Goal: Task Accomplishment & Management: Use online tool/utility

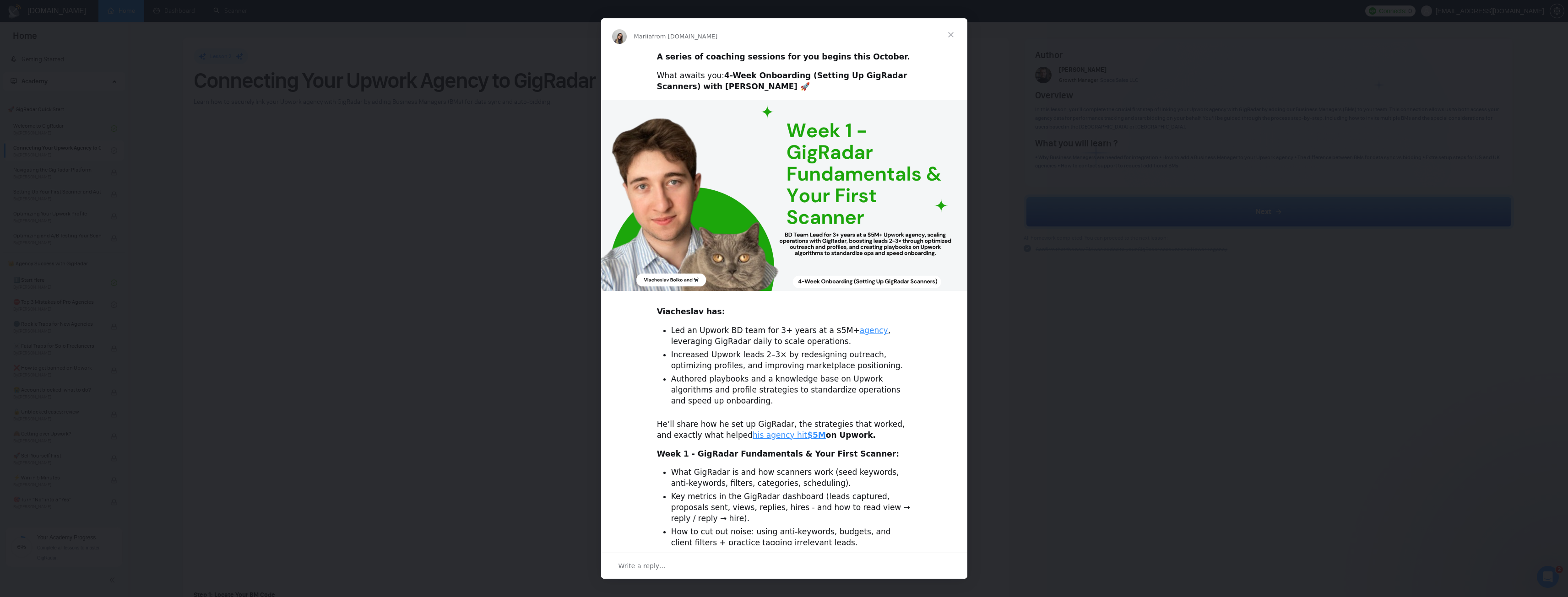
click at [952, 34] on span "Close" at bounding box center [951, 35] width 33 height 33
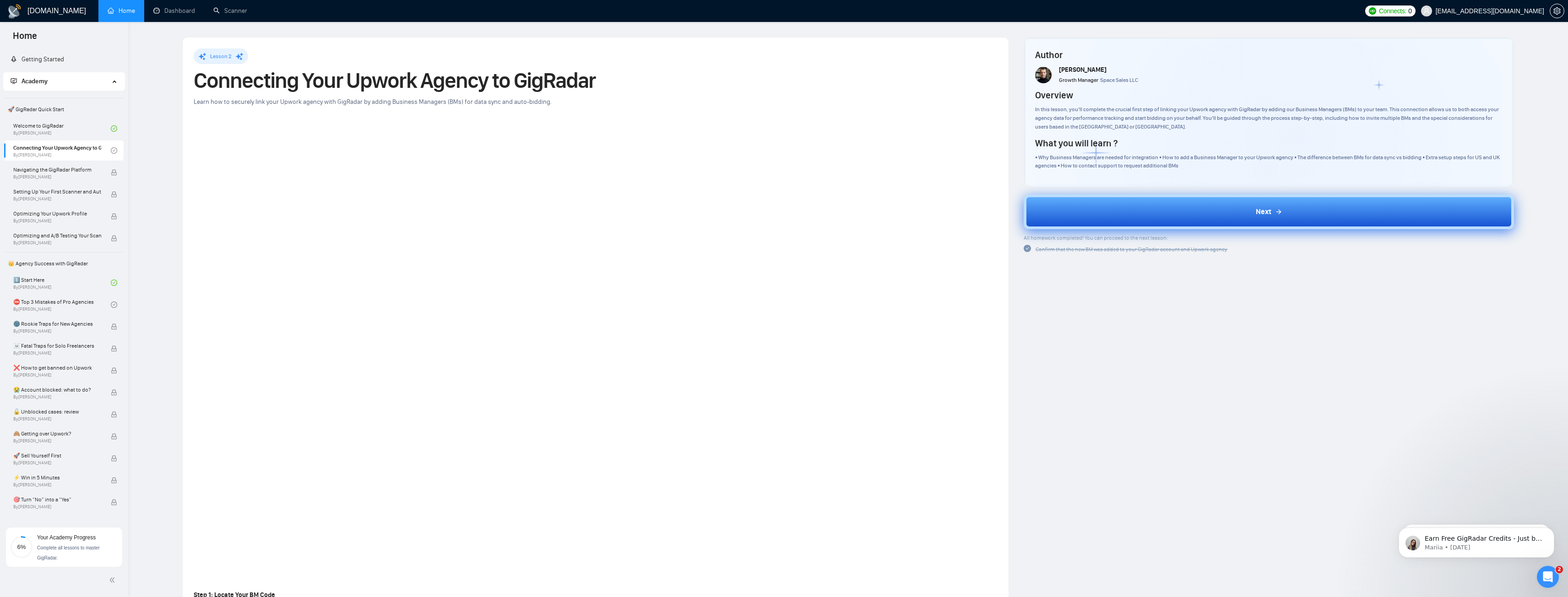
click at [1153, 207] on button "Next" at bounding box center [1268, 211] width 490 height 35
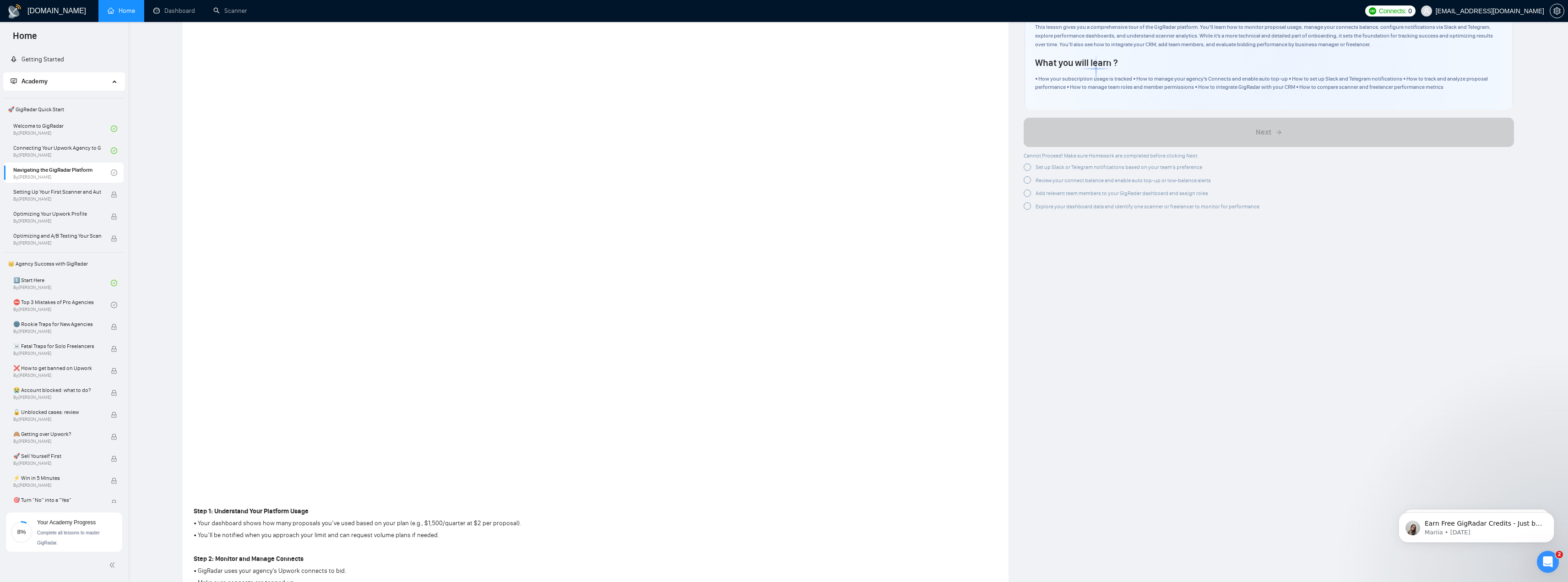
scroll to position [92, 0]
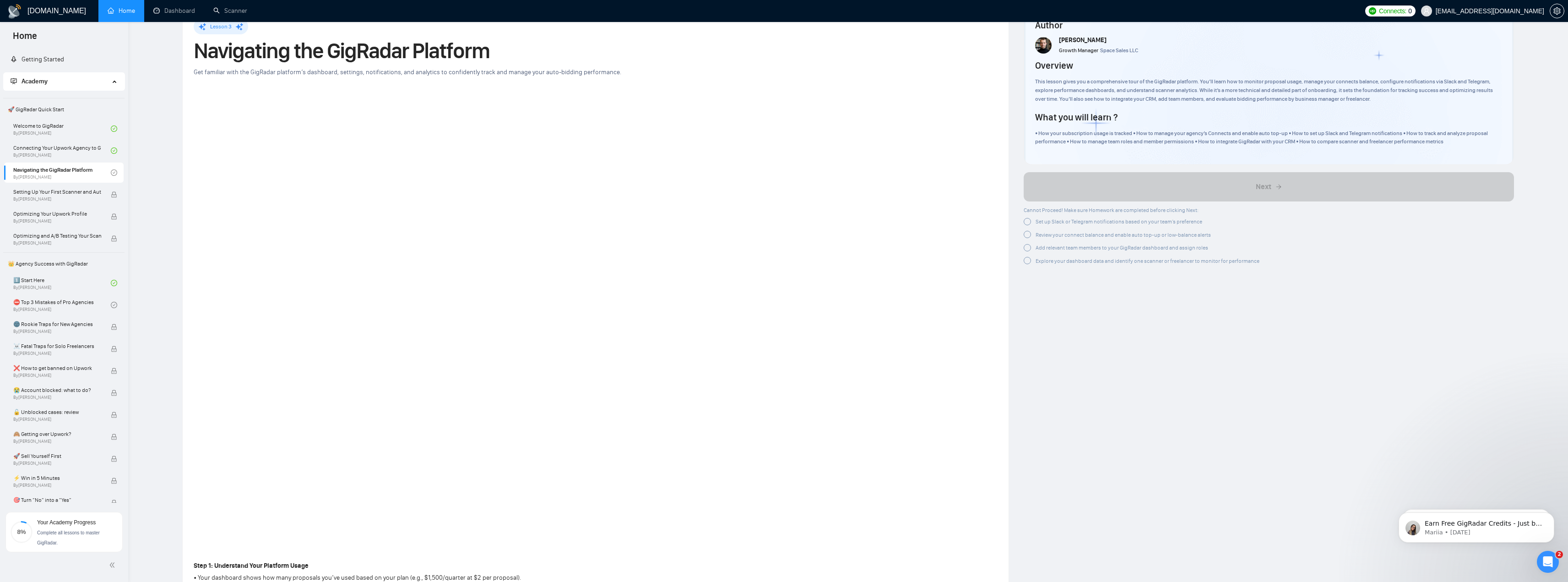
scroll to position [46, 0]
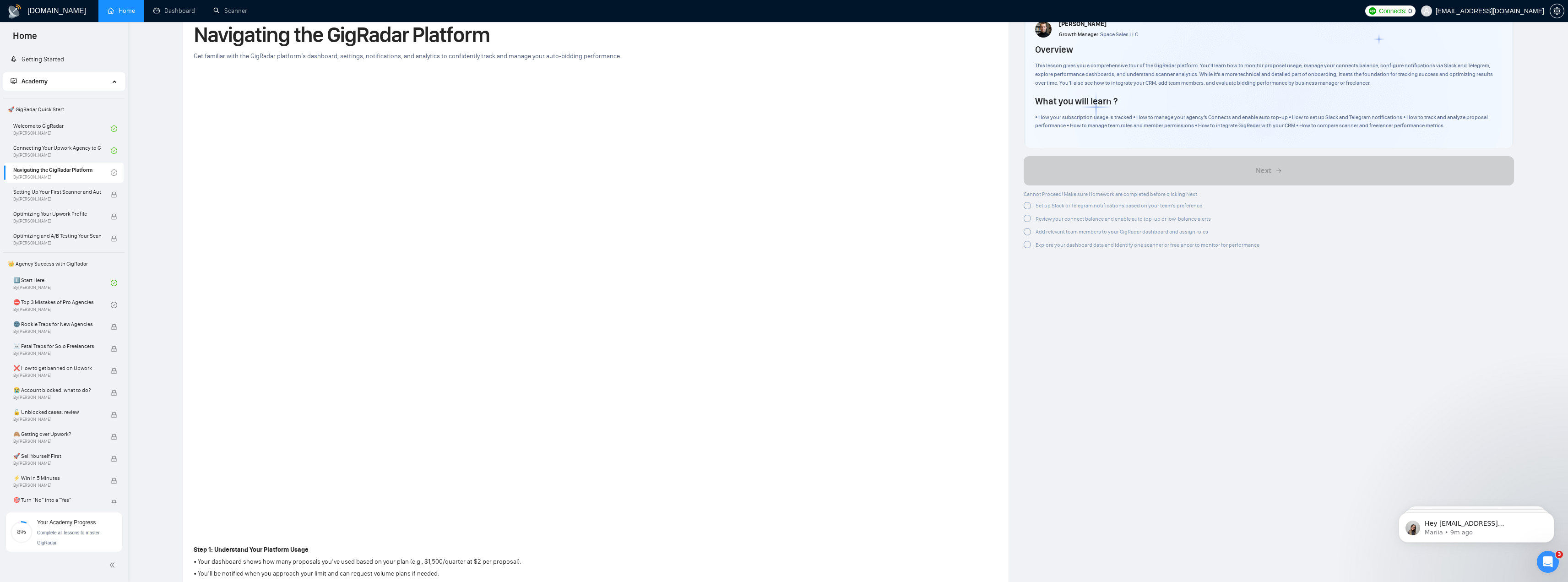
click at [1029, 207] on div at bounding box center [1027, 205] width 7 height 7
click at [1026, 218] on div at bounding box center [1027, 217] width 7 height 7
click at [1025, 230] on div at bounding box center [1027, 232] width 7 height 7
click at [1029, 241] on div at bounding box center [1027, 240] width 7 height 7
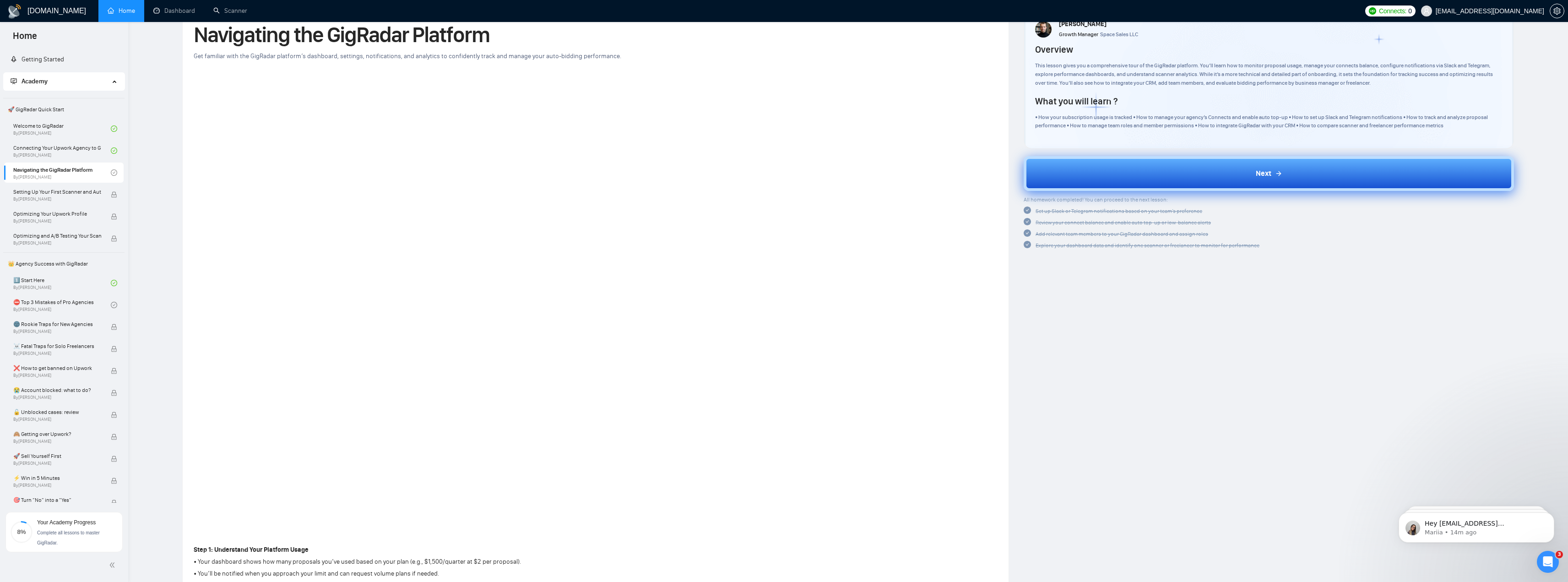
click at [1194, 183] on button "Next" at bounding box center [1268, 173] width 490 height 35
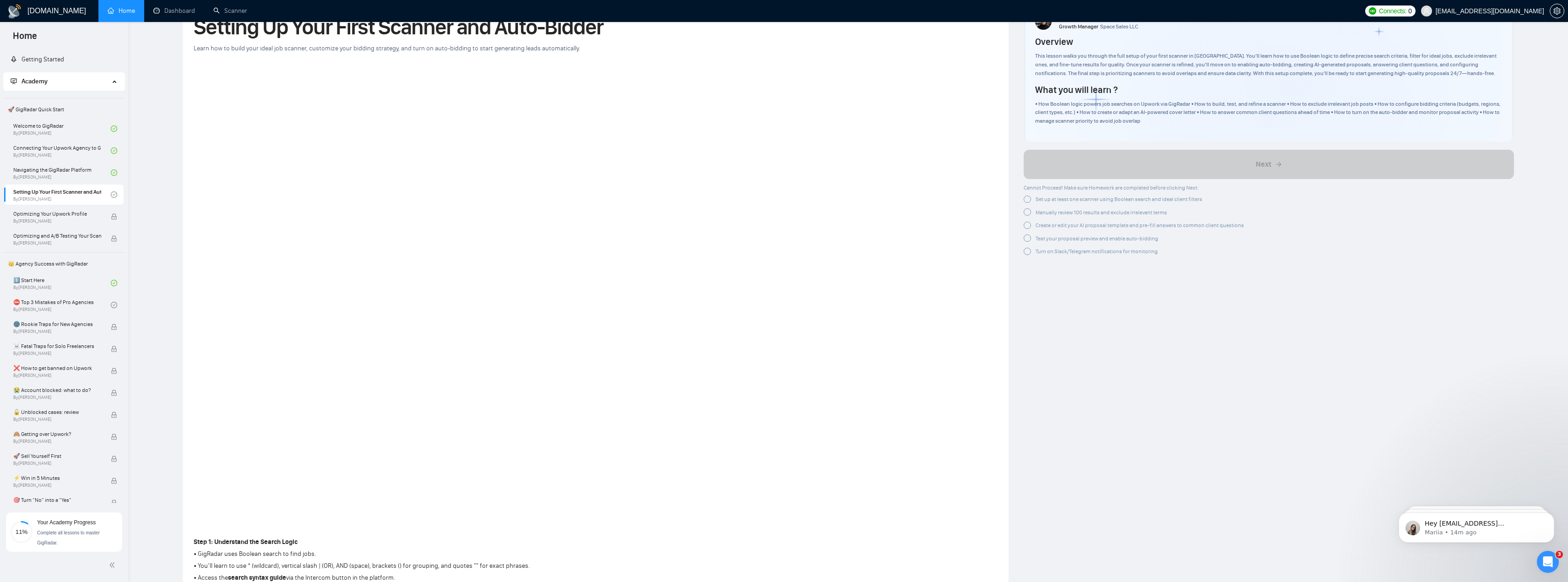
scroll to position [92, 0]
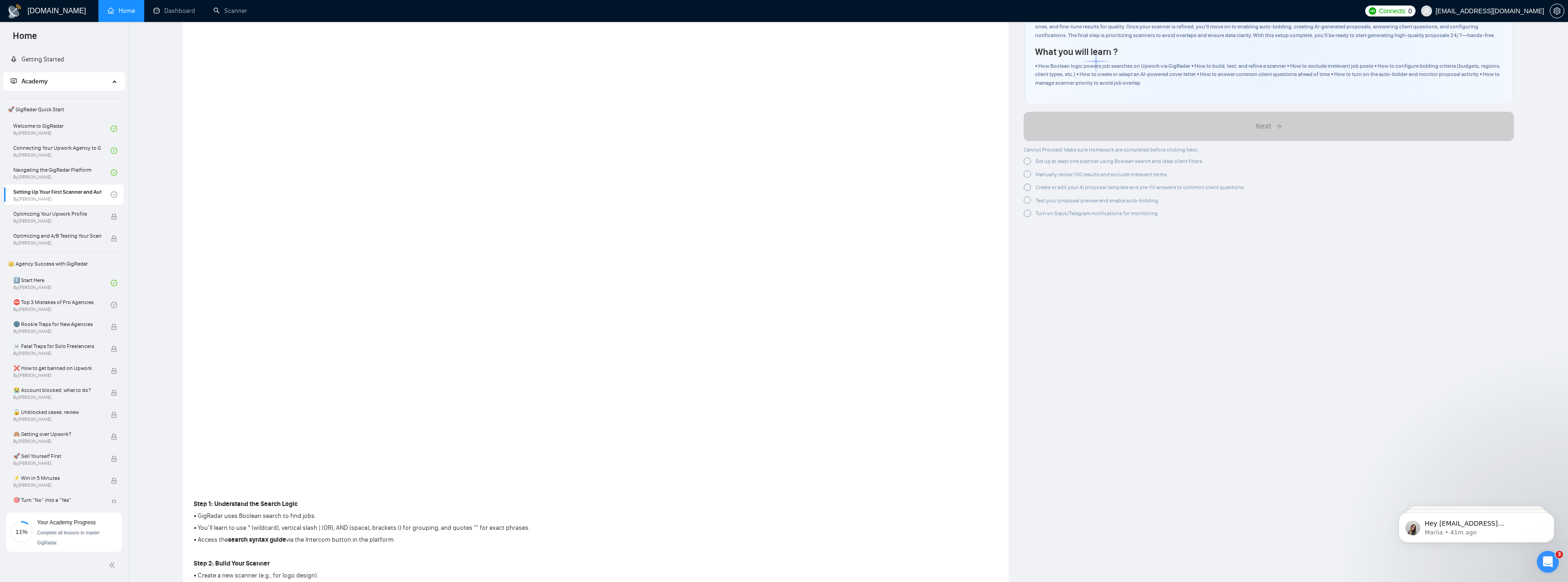
click at [1070, 160] on span "Set up at least one scanner using Boolean search and ideal client filters" at bounding box center [1119, 161] width 167 height 6
click at [1028, 161] on div at bounding box center [1027, 161] width 7 height 7
click at [1028, 172] on div at bounding box center [1027, 172] width 7 height 7
click at [1029, 185] on div at bounding box center [1027, 185] width 7 height 7
click at [1027, 196] on div at bounding box center [1027, 196] width 7 height 7
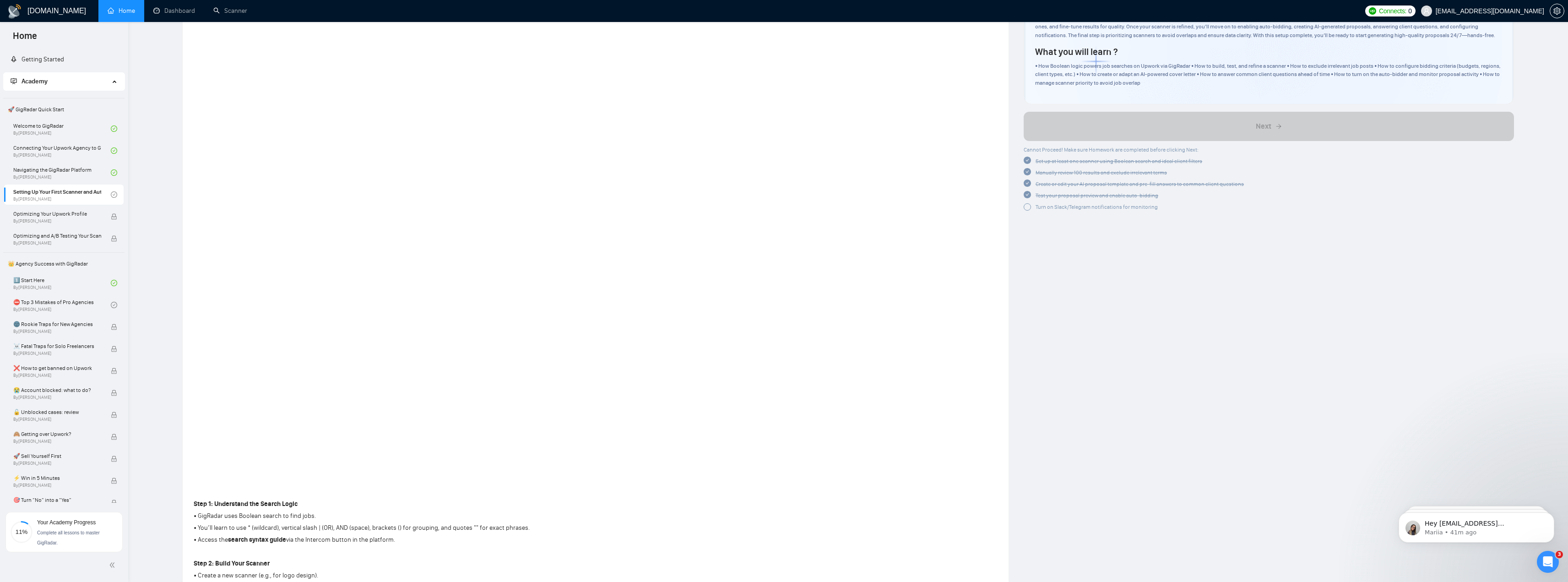
click at [1027, 208] on div at bounding box center [1027, 207] width 7 height 7
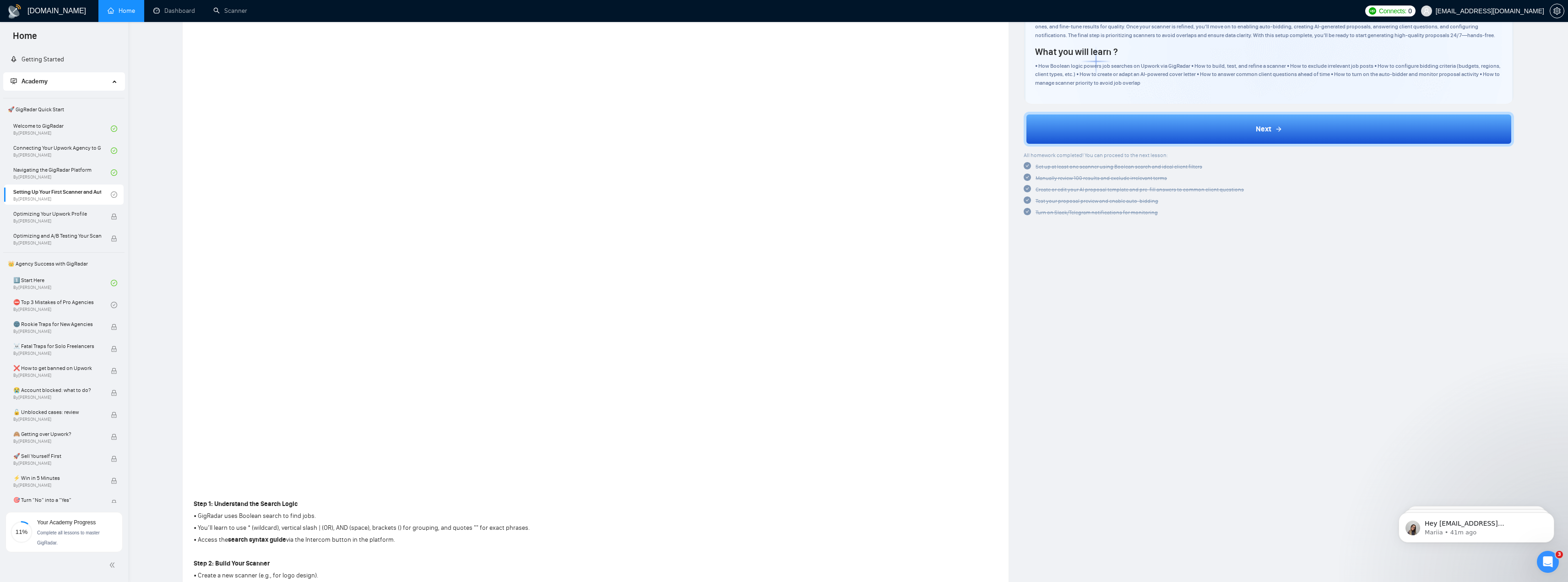
drag, startPoint x: 1026, startPoint y: 208, endPoint x: 1052, endPoint y: 278, distance: 74.7
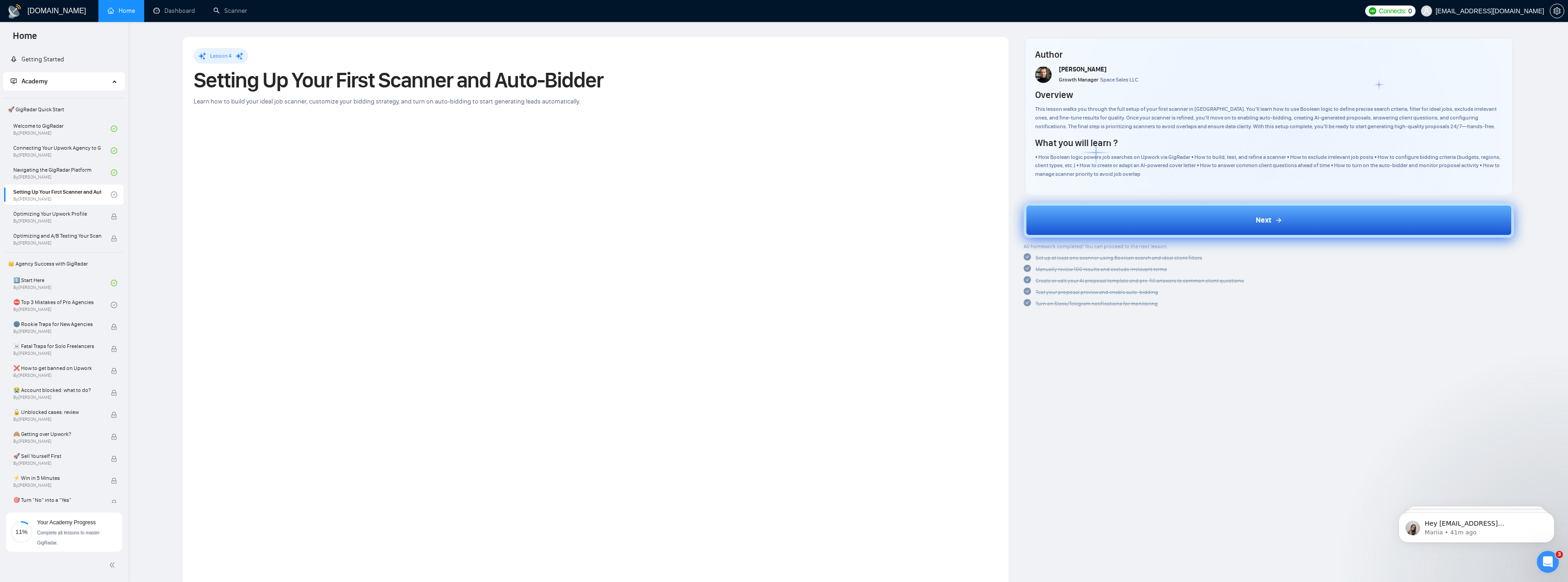
scroll to position [0, 0]
click at [1287, 221] on button "Next" at bounding box center [1268, 220] width 490 height 35
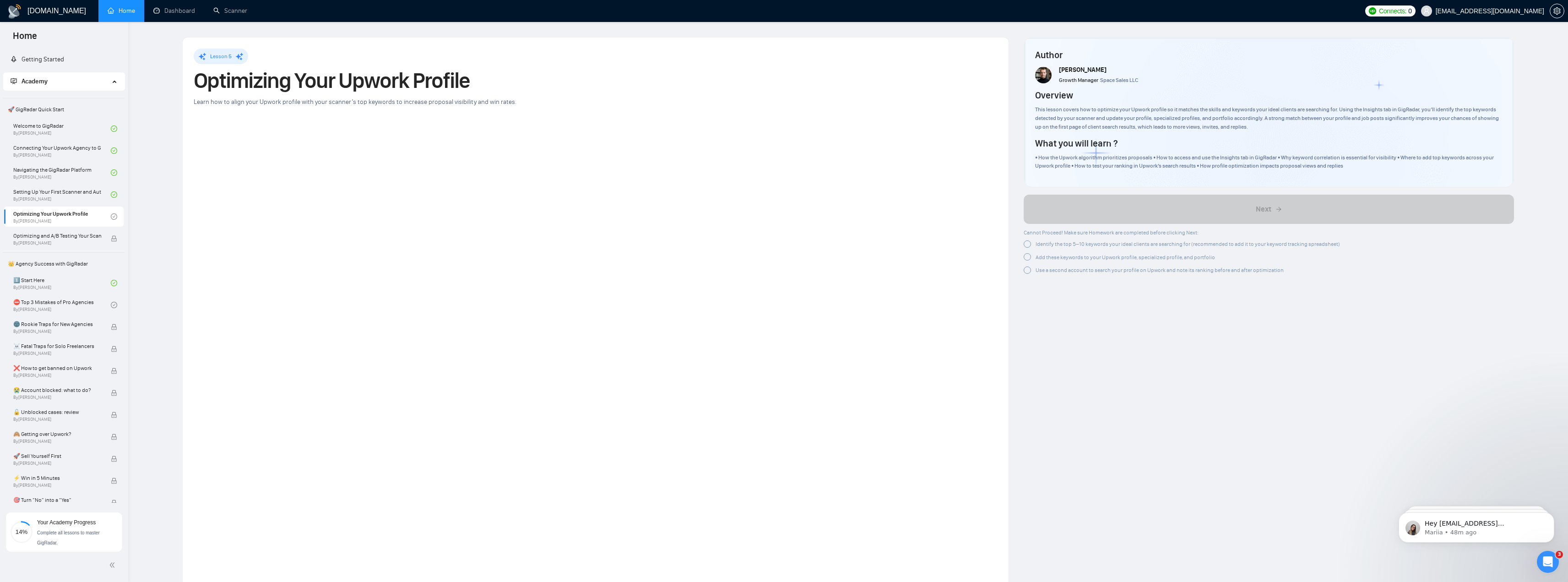
click at [1042, 241] on span "Identify the top 5–10 keywords your ideal clients are searching for (recommende…" at bounding box center [1188, 244] width 304 height 6
click at [1042, 253] on span "Add these keywords to your Upwork profile, specialized profile, and portfolio" at bounding box center [1125, 256] width 180 height 6
click at [1044, 265] on span "Use a second account to search your profile on Upwork and note its ranking befo…" at bounding box center [1160, 267] width 248 height 6
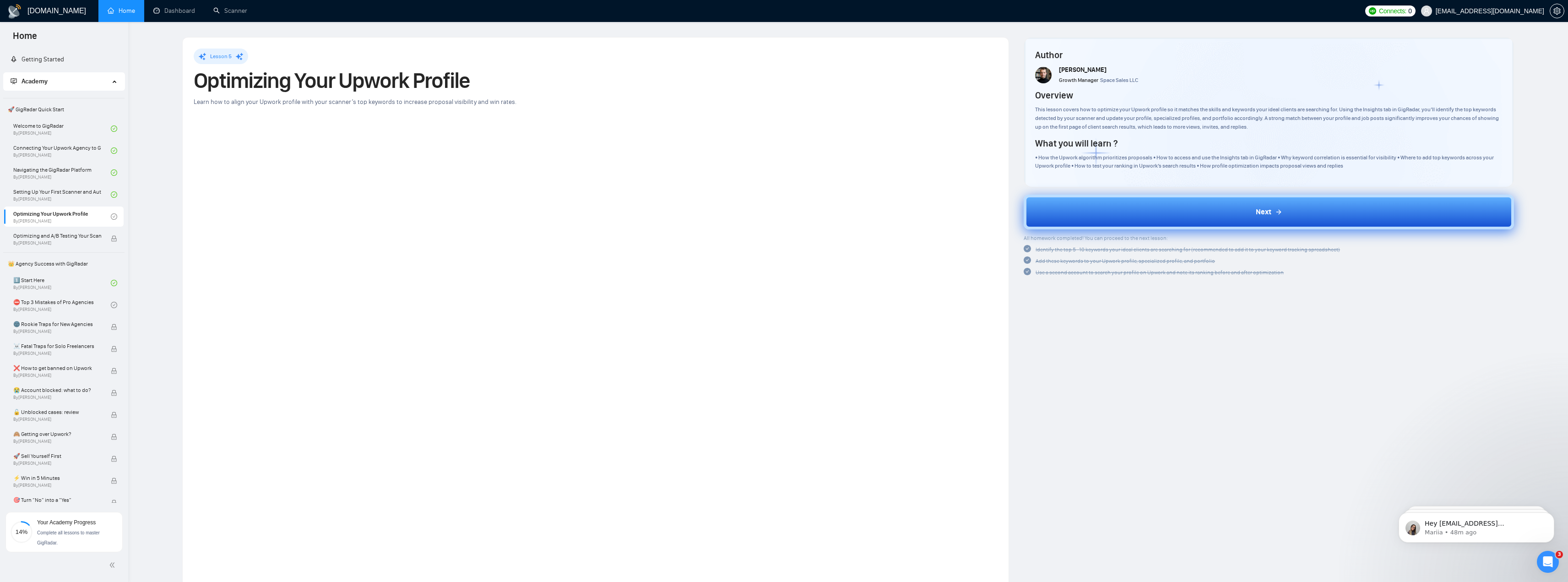
click at [1248, 218] on button "Next" at bounding box center [1268, 212] width 490 height 35
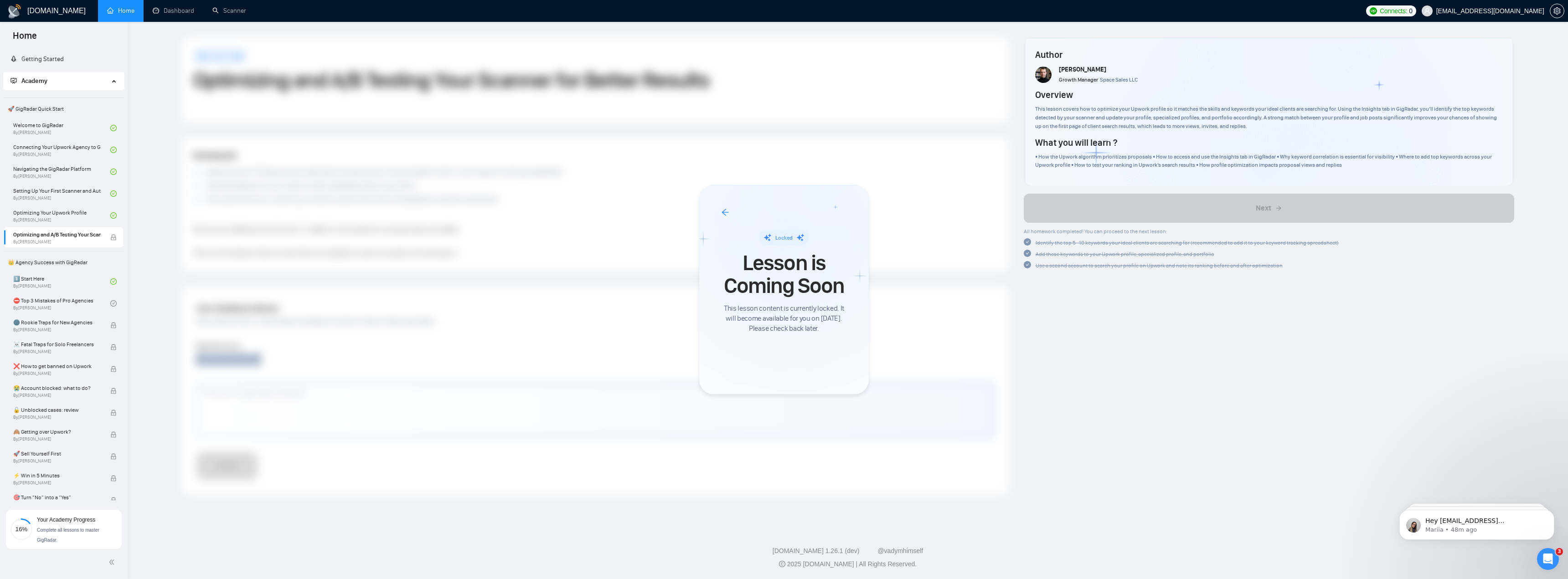
click at [723, 214] on icon "arrow-left" at bounding box center [725, 212] width 8 height 8
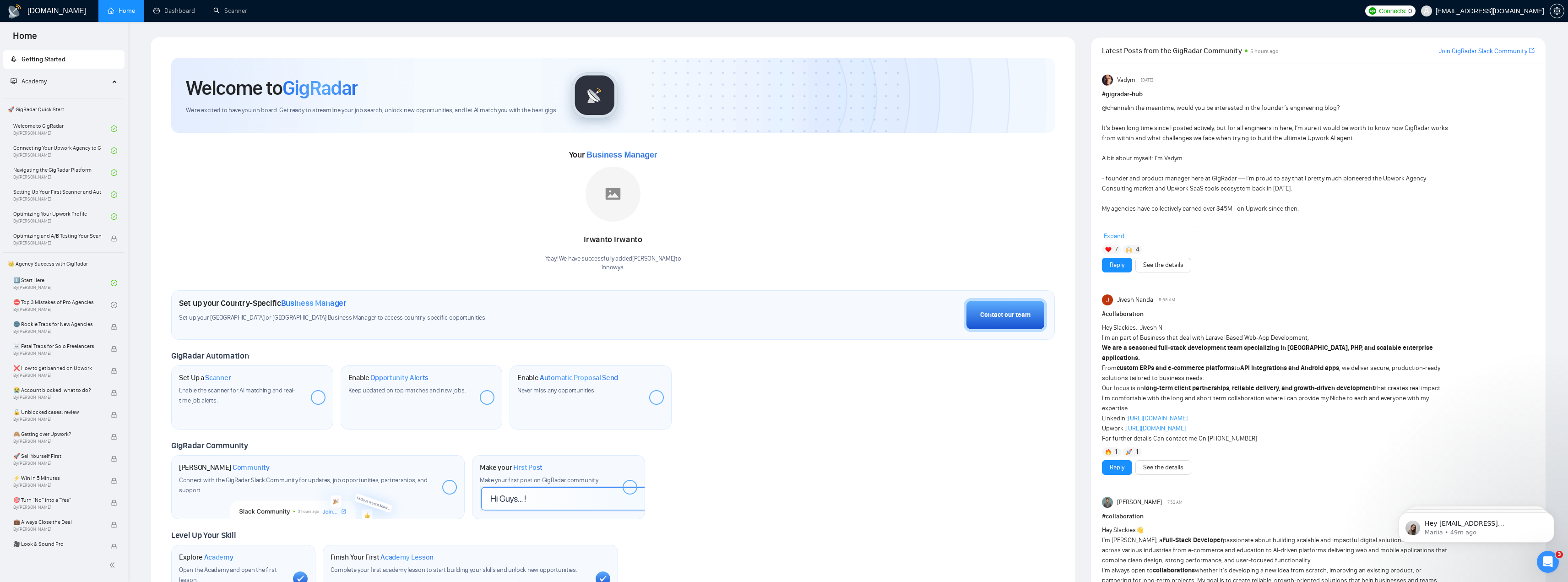
click at [83, 86] on span "Academy" at bounding box center [60, 81] width 99 height 18
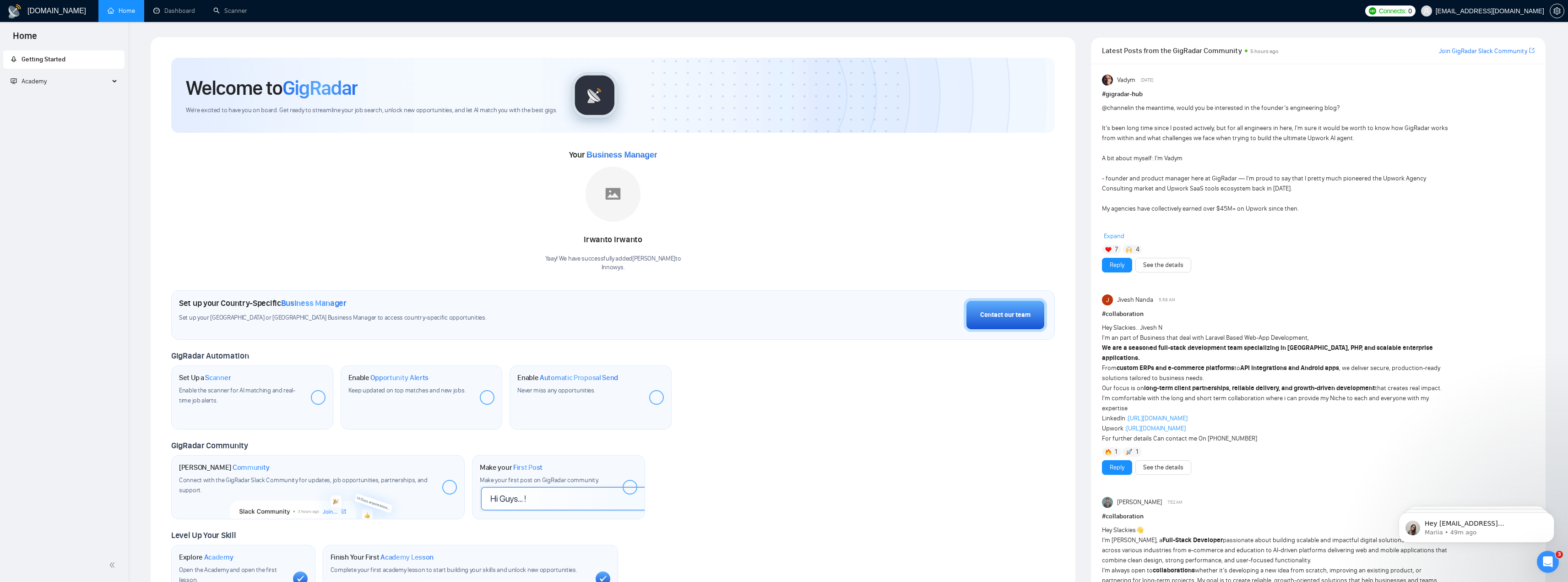
click at [83, 86] on span "Academy" at bounding box center [60, 81] width 99 height 18
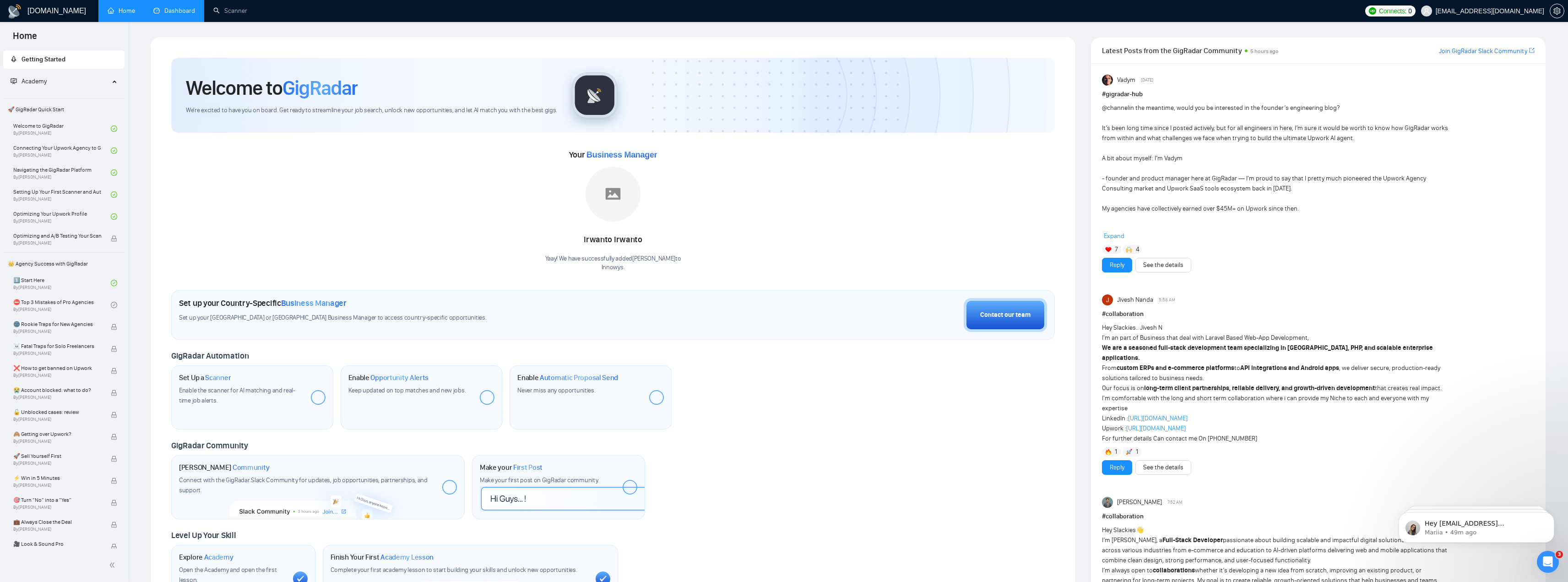
click at [166, 15] on link "Dashboard" at bounding box center [174, 10] width 42 height 8
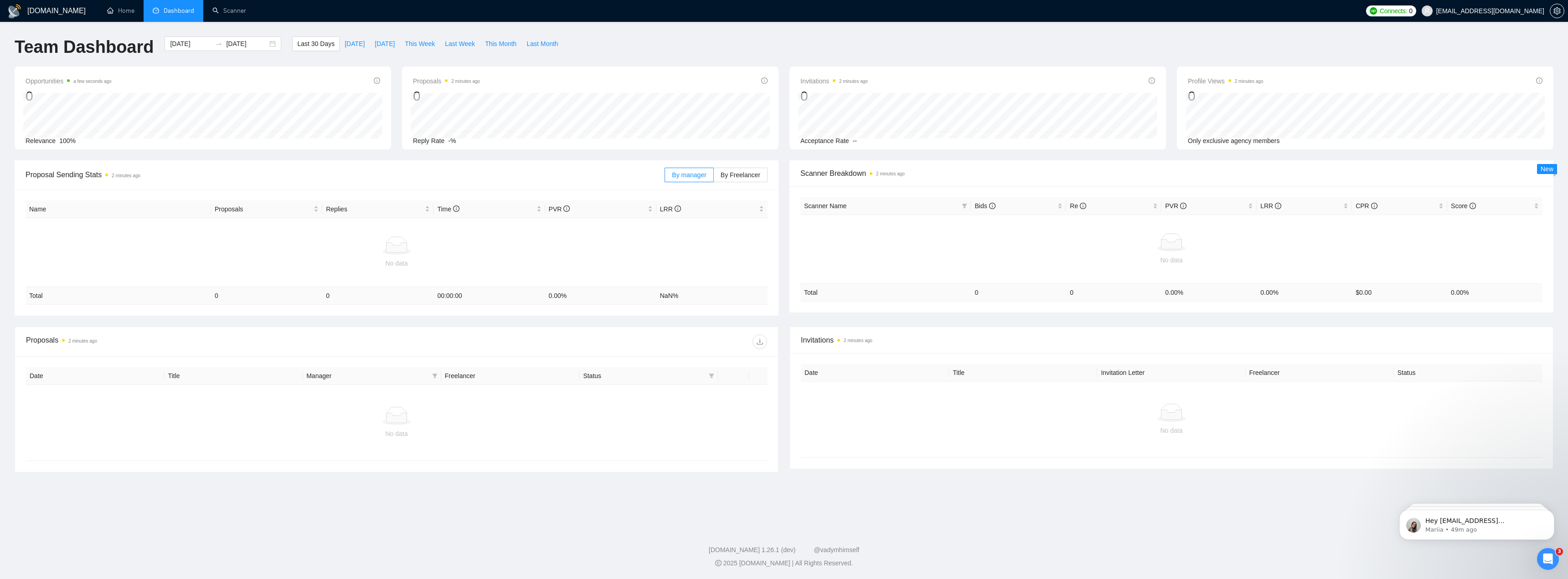
click at [1191, 52] on div "Team Dashboard 2025-09-06 2025-10-06 Last 30 Days Today Yesterday This Week Las…" at bounding box center [784, 51] width 1550 height 30
click at [235, 10] on link "Scanner" at bounding box center [229, 10] width 33 height 8
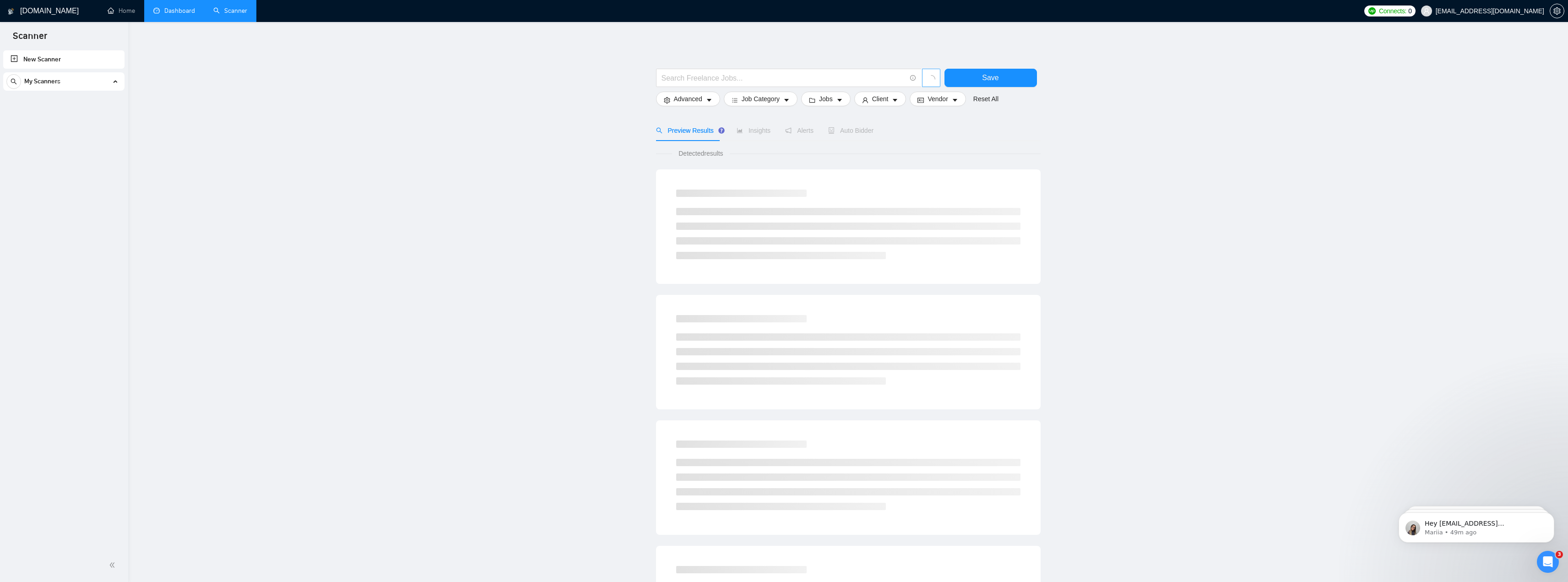
click at [932, 79] on icon "loading" at bounding box center [930, 79] width 10 height 10
click at [1099, 114] on main "Save Advanced Job Category Jobs Client Vendor Reset All Preview Results Insight…" at bounding box center [848, 411] width 1410 height 749
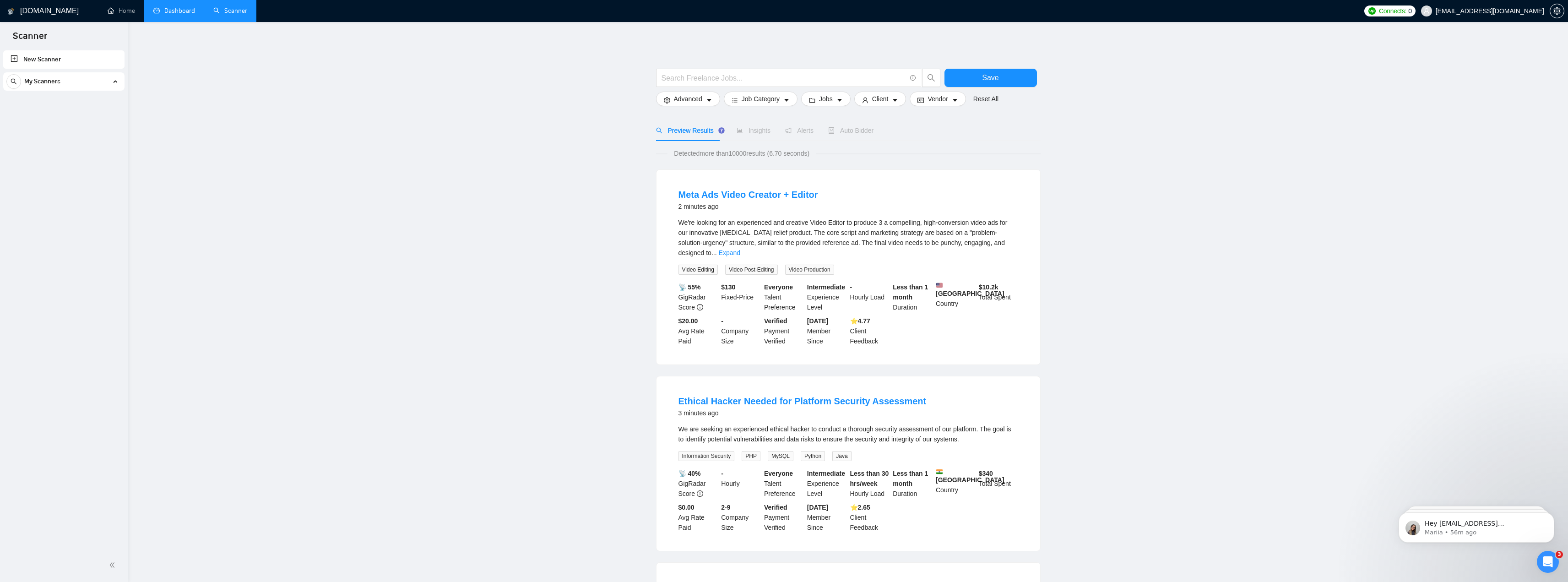
click at [171, 15] on link "Dashboard" at bounding box center [174, 10] width 42 height 8
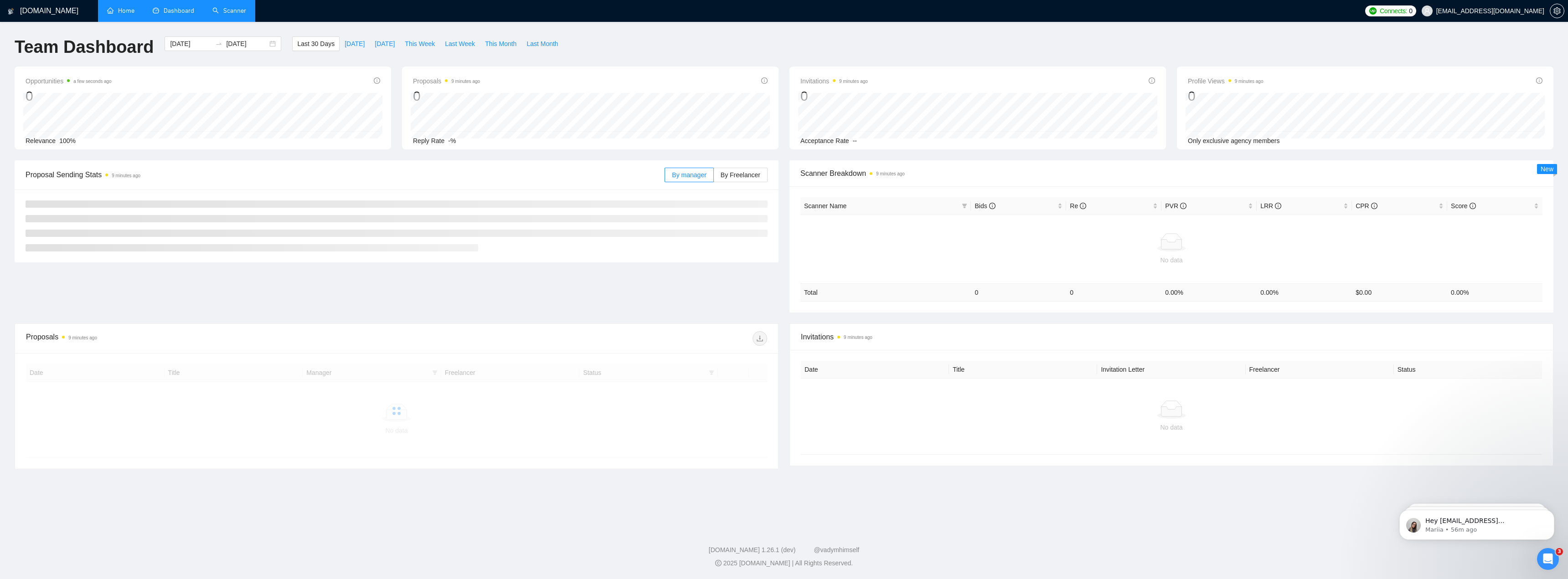
click at [135, 15] on link "Home" at bounding box center [121, 10] width 27 height 8
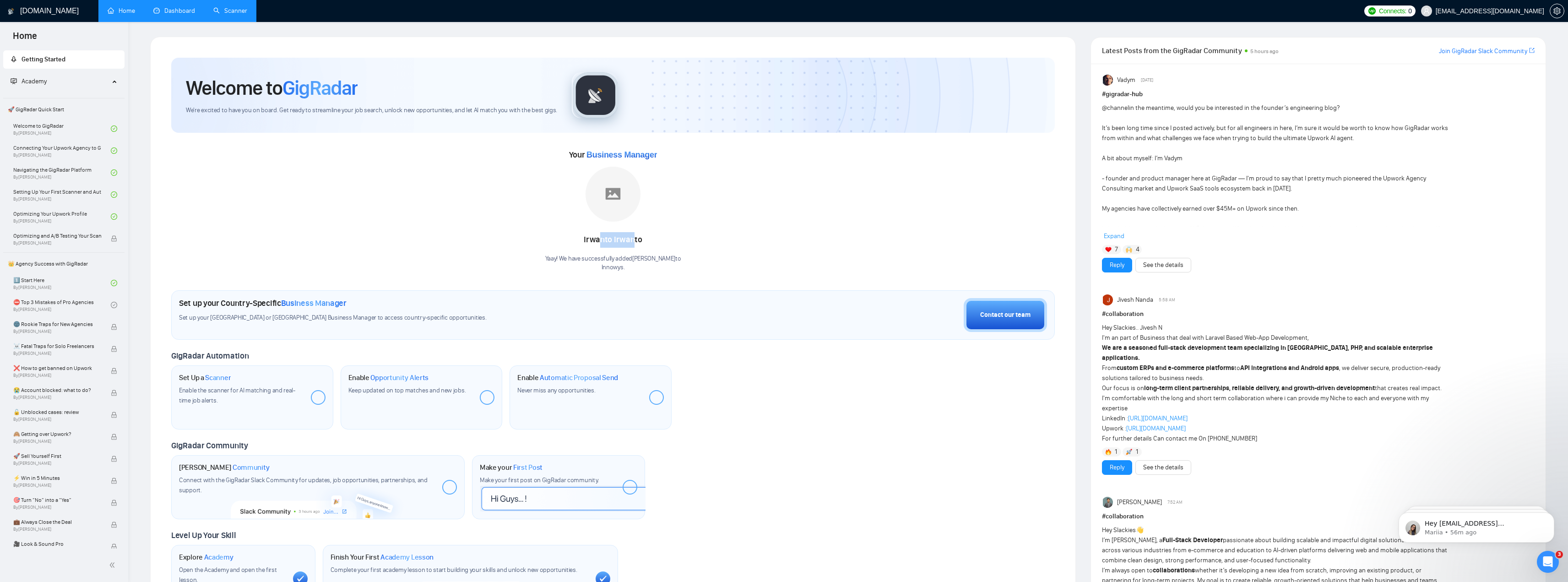
drag, startPoint x: 635, startPoint y: 243, endPoint x: 602, endPoint y: 242, distance: 33.0
click at [602, 242] on div "Irwanto Irwanto" at bounding box center [613, 240] width 136 height 15
click at [558, 232] on div "Irwanto Irwanto" at bounding box center [613, 240] width 136 height 15
click at [1552, 9] on span "setting" at bounding box center [1557, 11] width 13 height 7
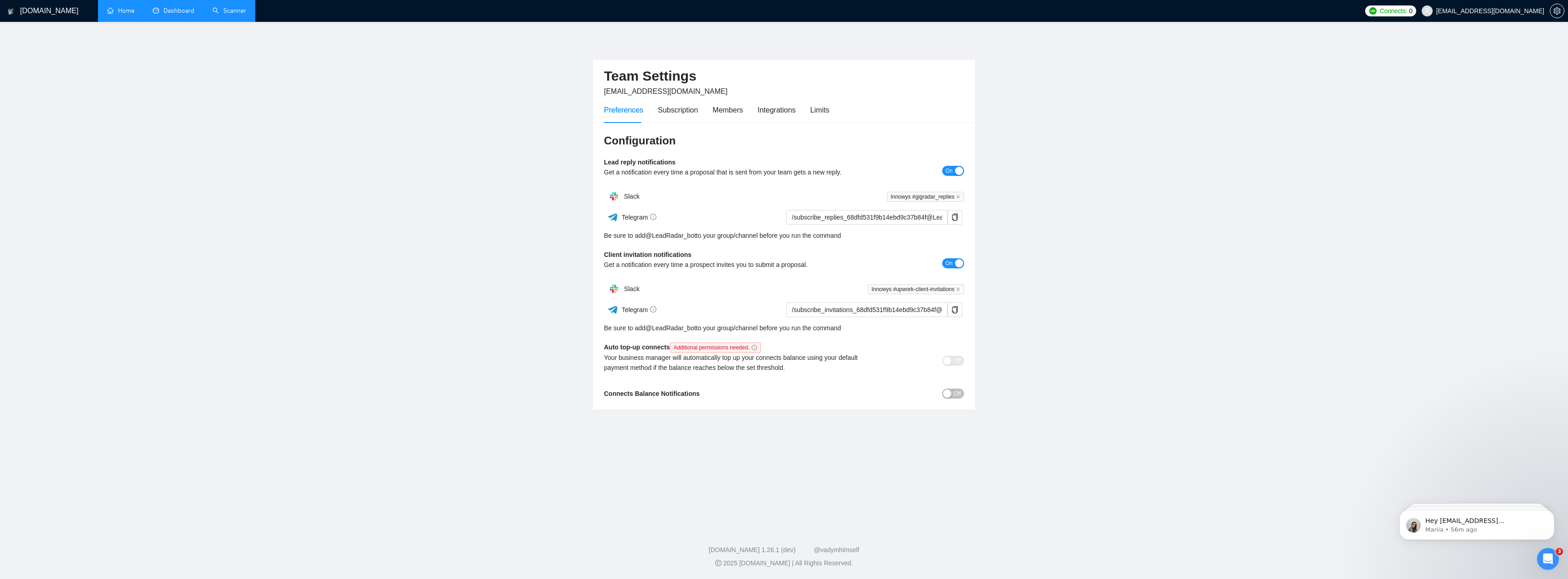
click at [710, 106] on div "Preferences Subscription Members Integrations Limits" at bounding box center [716, 110] width 225 height 26
click at [717, 106] on div "Members" at bounding box center [727, 109] width 30 height 12
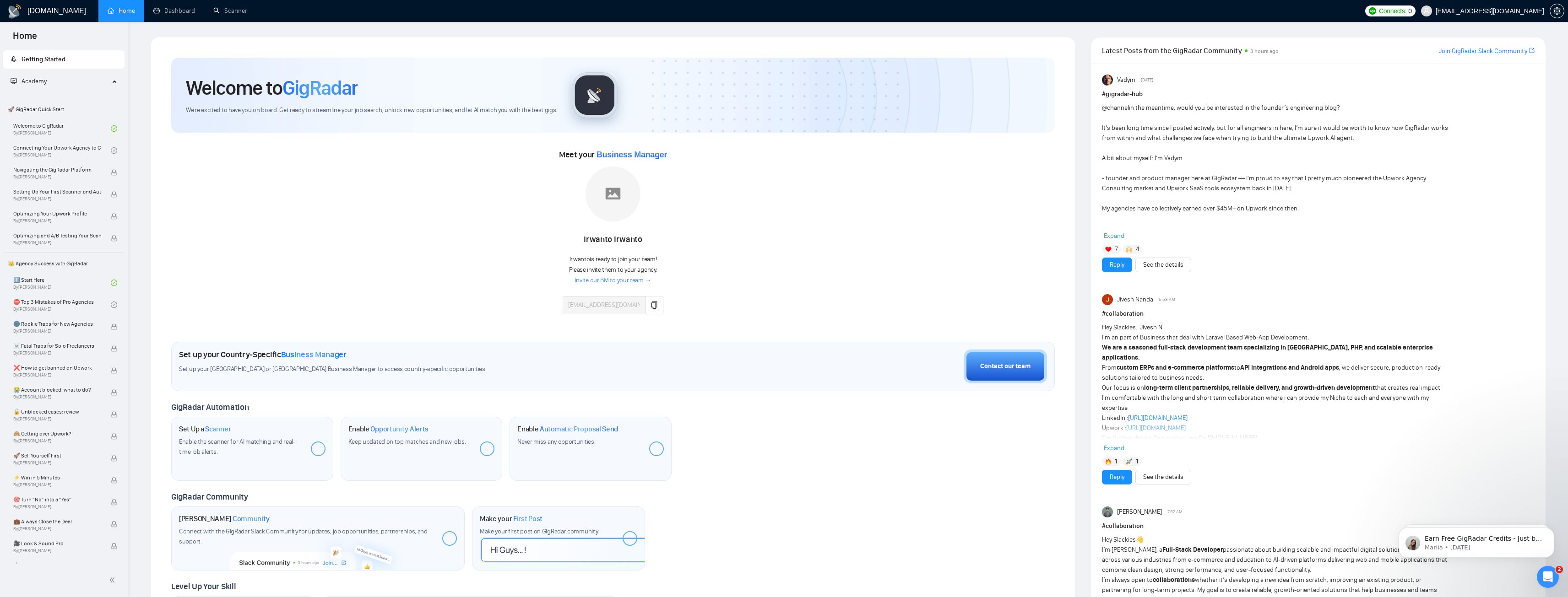
click at [618, 198] on img at bounding box center [613, 194] width 55 height 55
click at [654, 304] on icon "copy" at bounding box center [654, 305] width 7 height 7
click at [626, 281] on link "Invite our BM to your team →" at bounding box center [613, 280] width 76 height 9
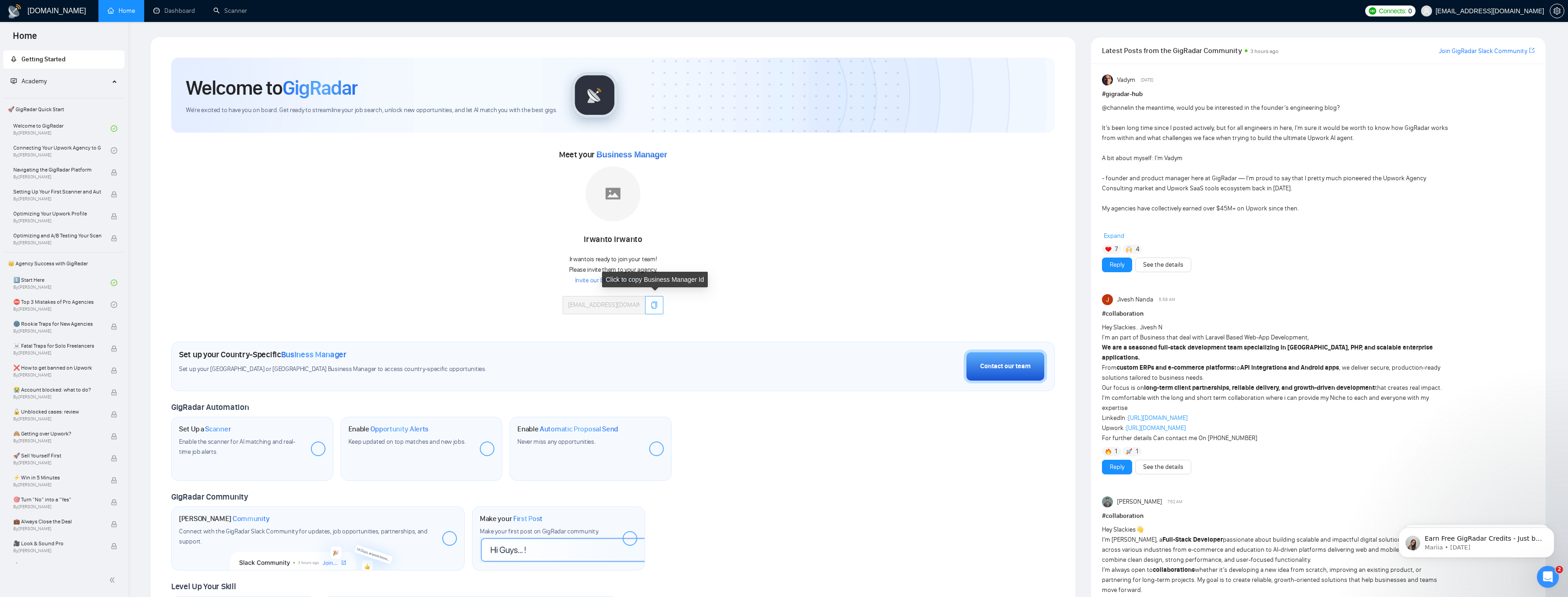
click at [653, 307] on icon "copy" at bounding box center [655, 305] width 6 height 7
click at [720, 305] on div "Meet your Business Manager [PERSON_NAME] is ready to join your team! Please inv…" at bounding box center [613, 235] width 883 height 176
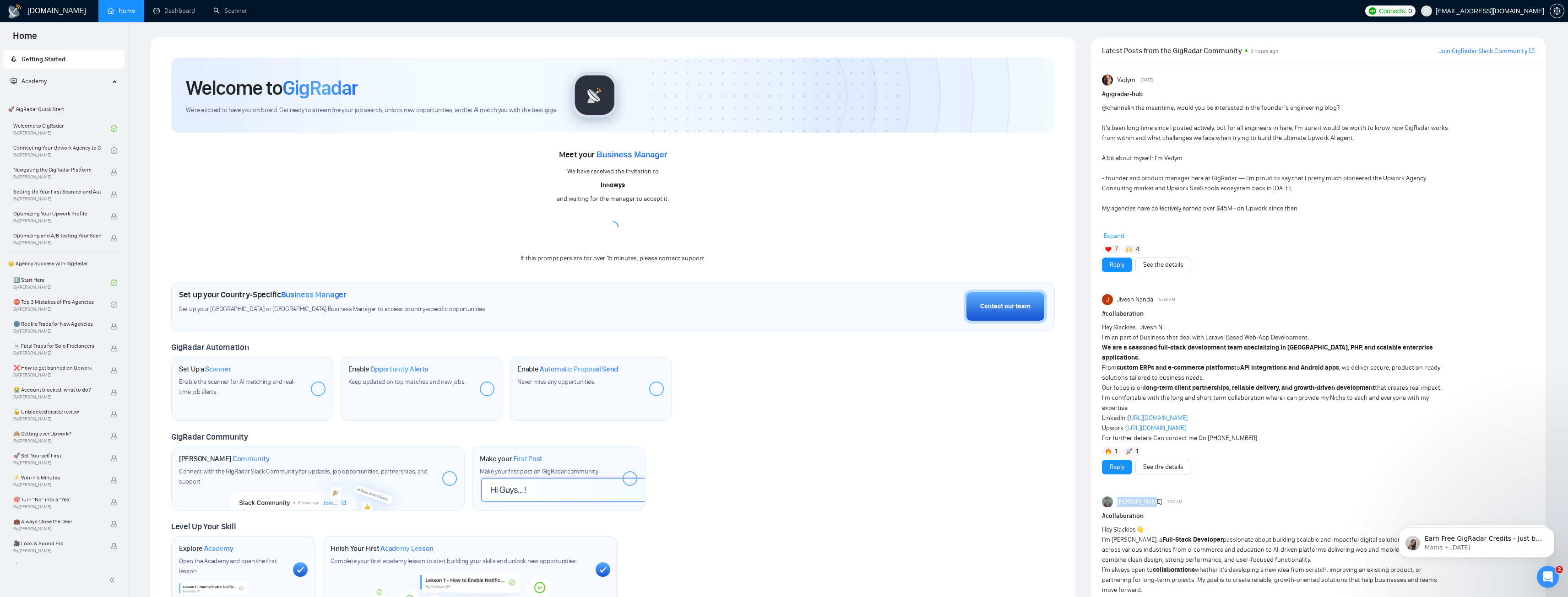
drag, startPoint x: 1153, startPoint y: 491, endPoint x: 1118, endPoint y: 491, distance: 35.0
click at [1118, 497] on span "[PERSON_NAME]" at bounding box center [1139, 502] width 45 height 10
copy span "[PERSON_NAME]"
click at [1043, 387] on div "GigRadar Automation Set Up a Scanner Enable the scanner for AI matching and rea…" at bounding box center [613, 381] width 883 height 79
click at [1071, 289] on div "Welcome to GigRadar We're excited to have you on board. Get ready to streamline…" at bounding box center [613, 331] width 926 height 588
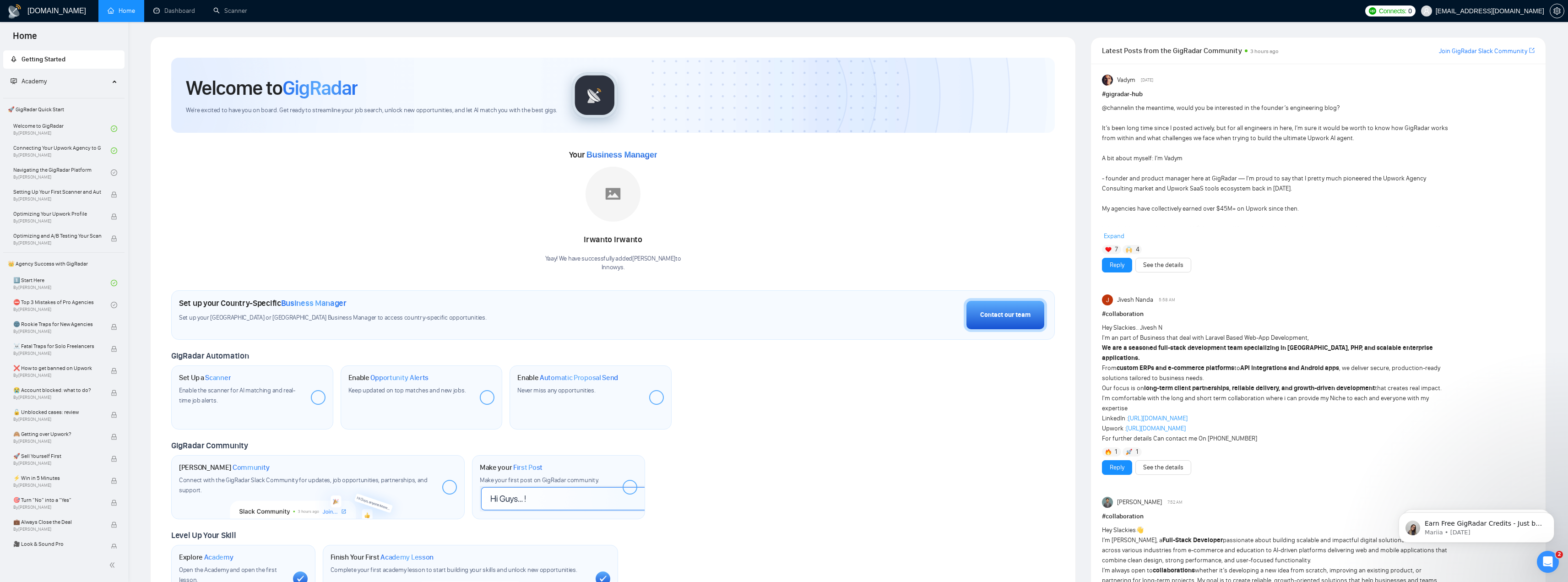
click at [624, 156] on span "Business Manager" at bounding box center [621, 155] width 70 height 9
click at [631, 155] on span "Business Manager" at bounding box center [621, 155] width 70 height 9
click at [615, 262] on div "Yaay! We have successfully added [PERSON_NAME] to Innowys ." at bounding box center [613, 263] width 136 height 17
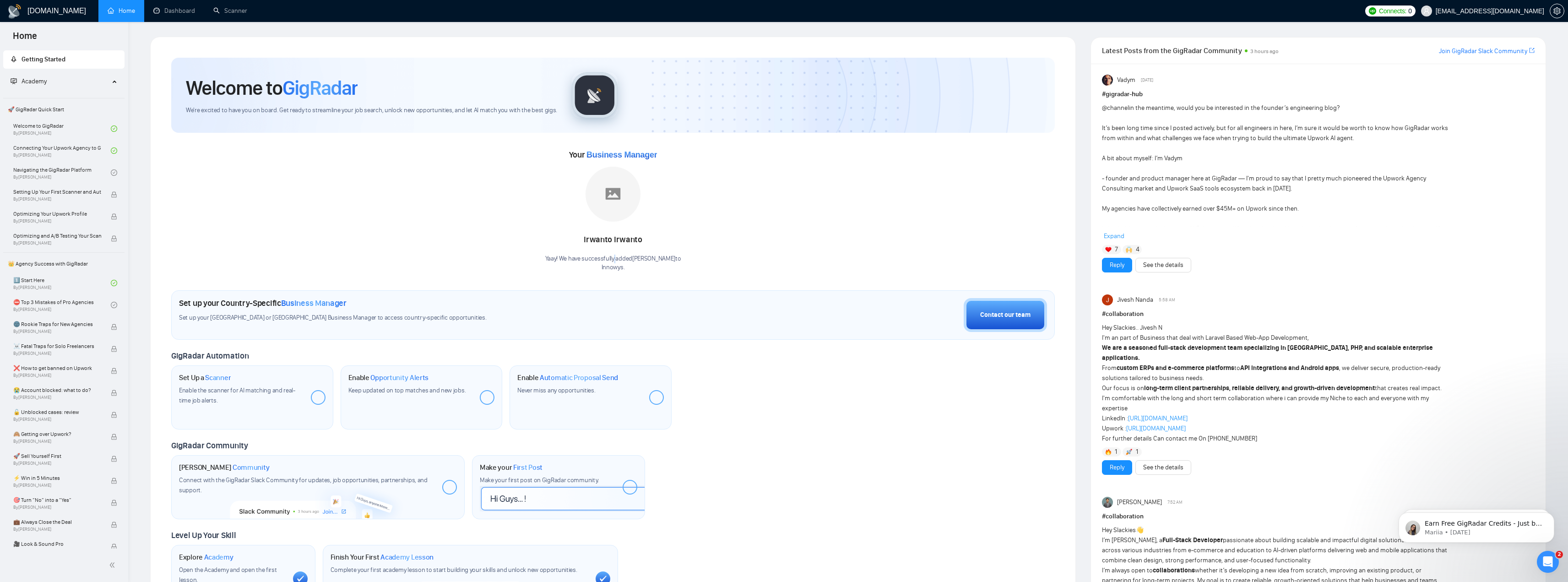
click at [615, 262] on div "Yaay! We have successfully added [PERSON_NAME] to Innowys ." at bounding box center [613, 263] width 136 height 17
click at [707, 274] on div "Welcome to GigRadar We're excited to have you on board. Get ready to streamline…" at bounding box center [613, 334] width 883 height 554
click at [1554, 8] on icon "setting" at bounding box center [1557, 11] width 7 height 7
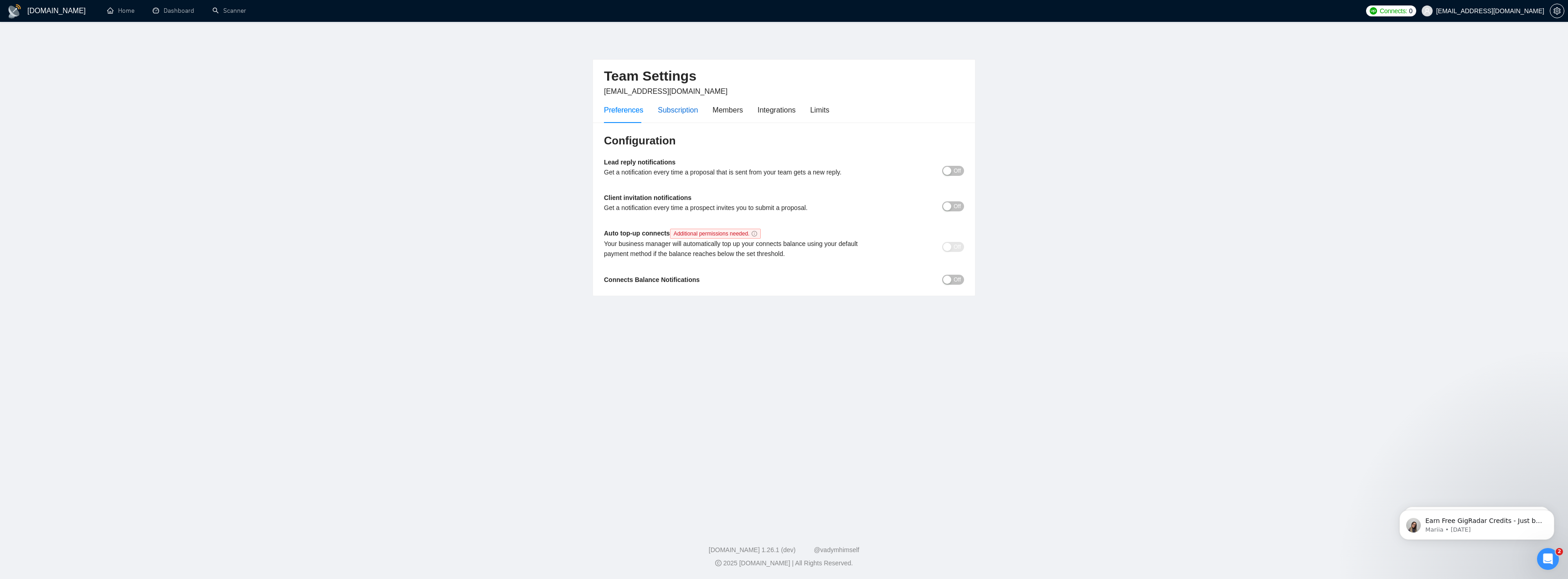
click at [672, 110] on div "Subscription" at bounding box center [678, 109] width 40 height 12
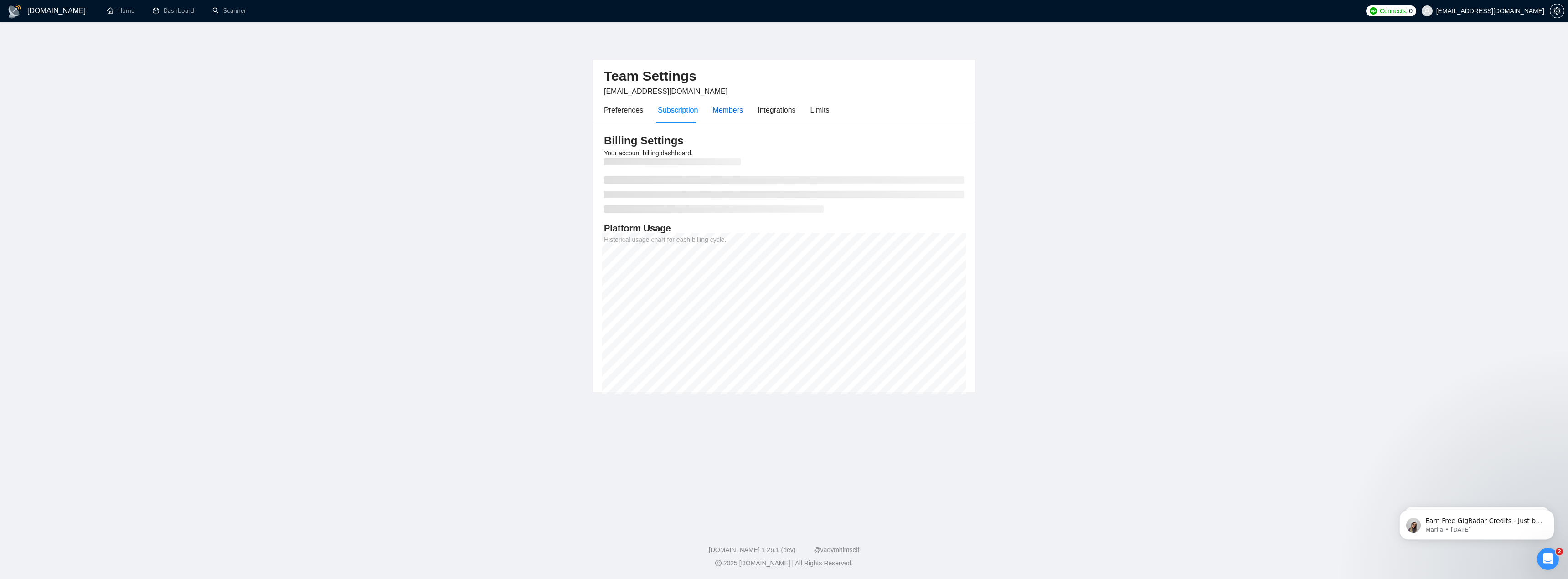
click at [732, 105] on div "Members" at bounding box center [727, 109] width 30 height 12
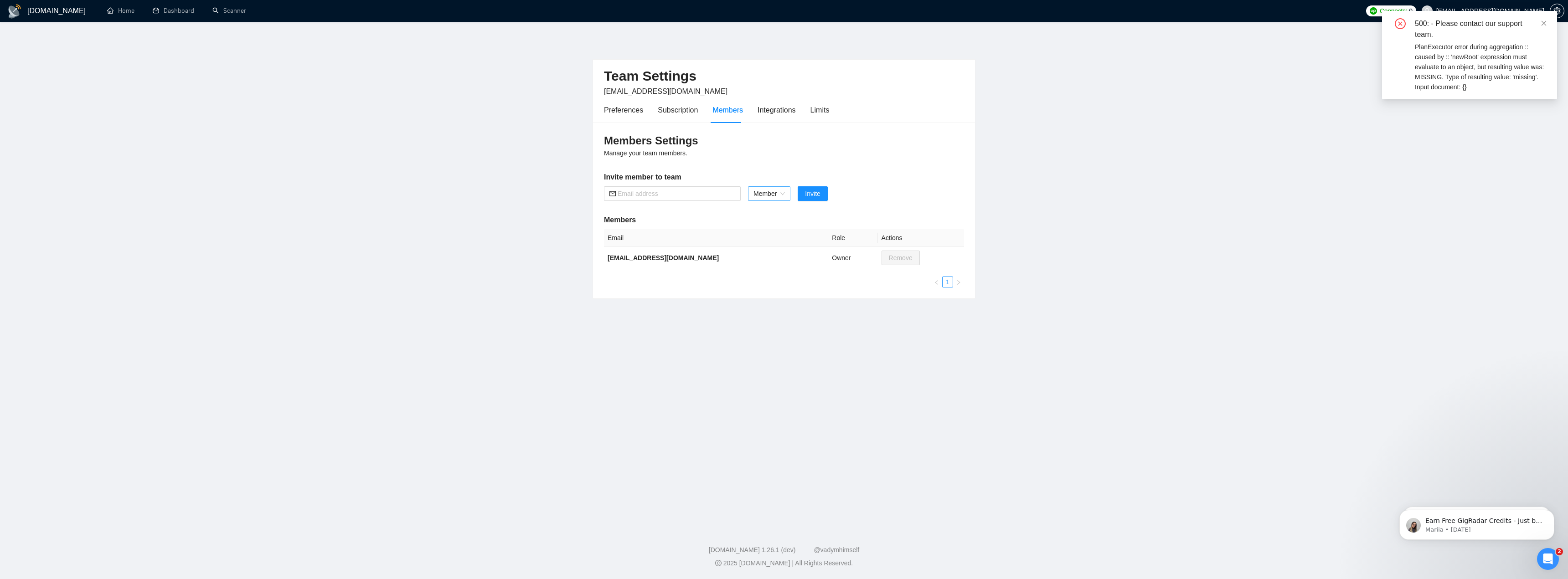
click at [770, 195] on span "Member" at bounding box center [769, 193] width 32 height 13
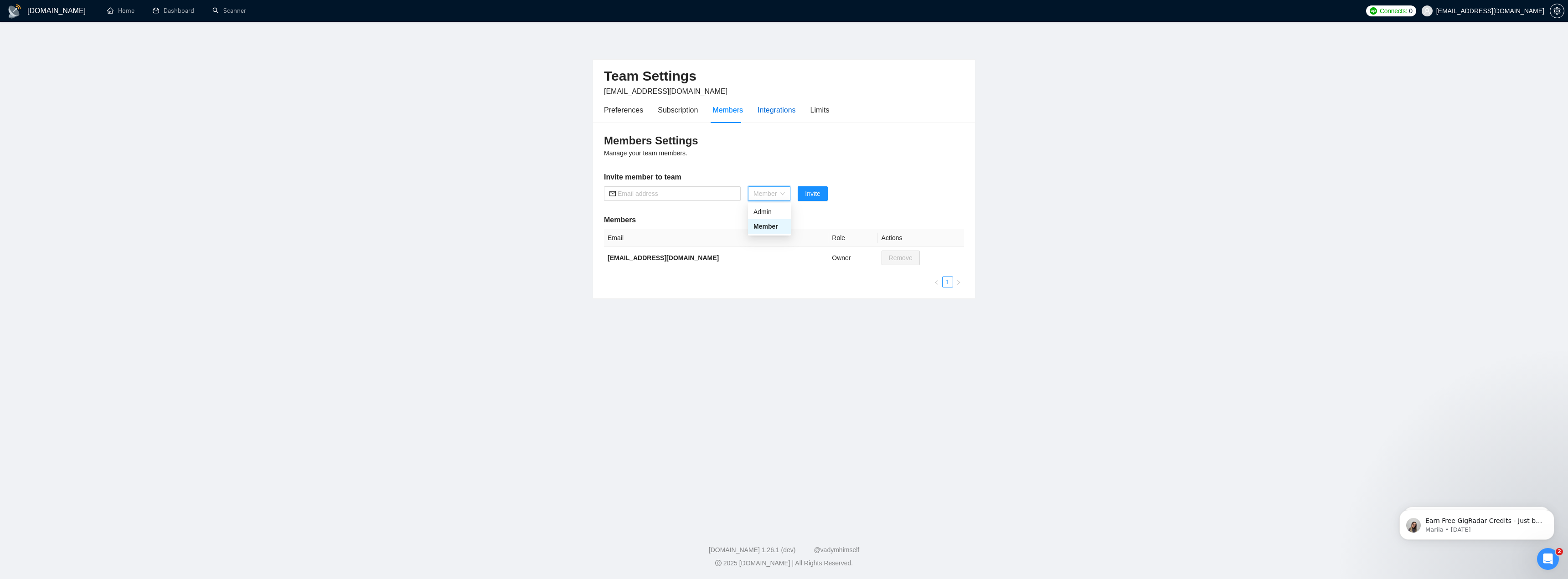
click at [772, 106] on div "Integrations" at bounding box center [777, 109] width 38 height 12
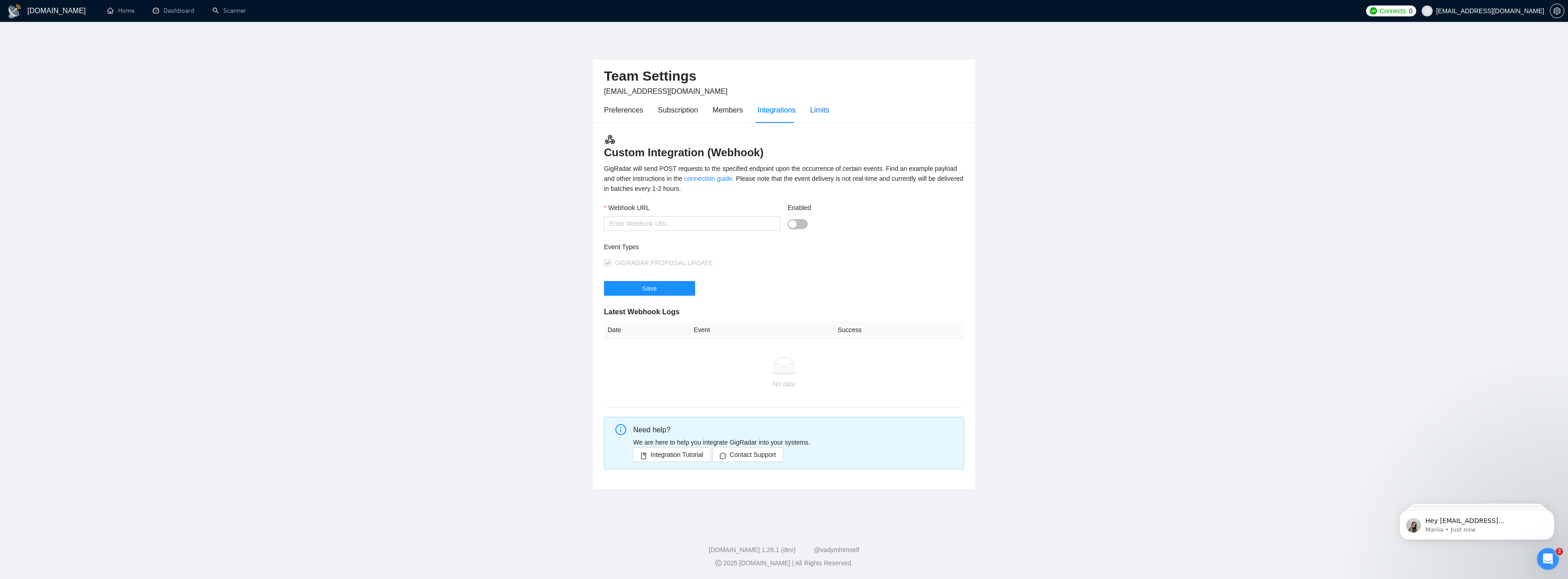
click at [813, 109] on div "Limits" at bounding box center [819, 109] width 19 height 12
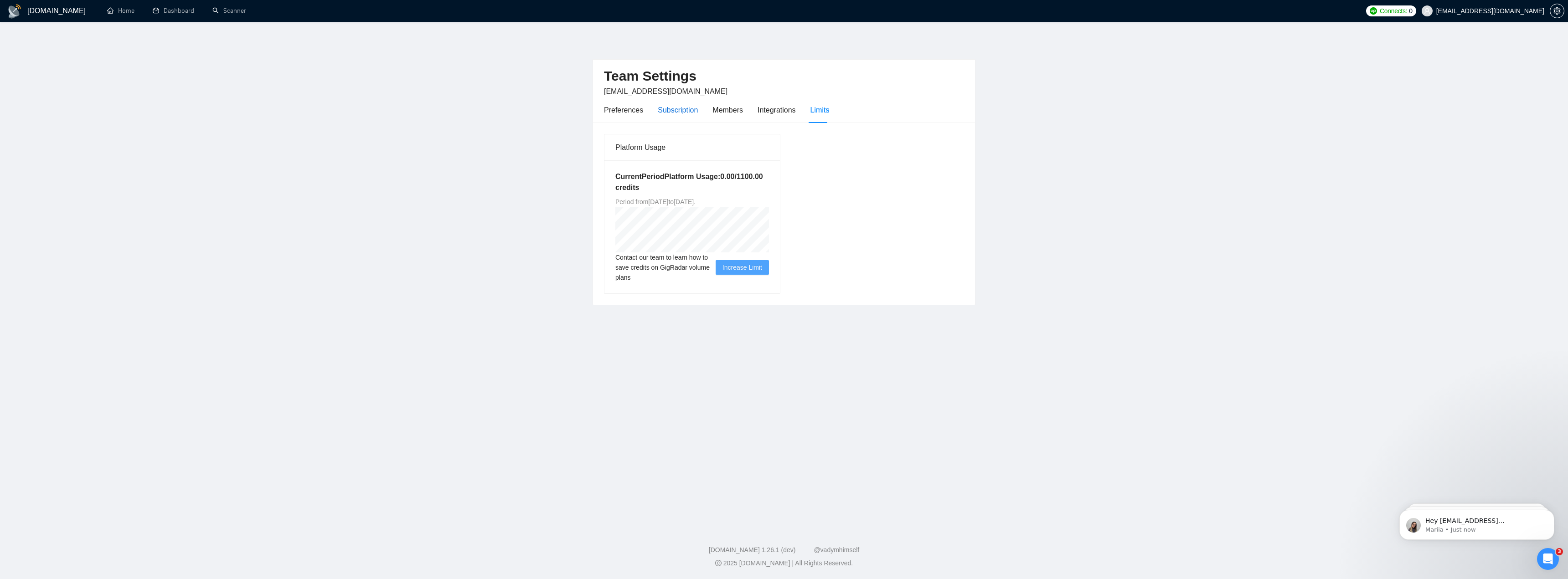
click at [676, 114] on div "Subscription" at bounding box center [678, 109] width 40 height 12
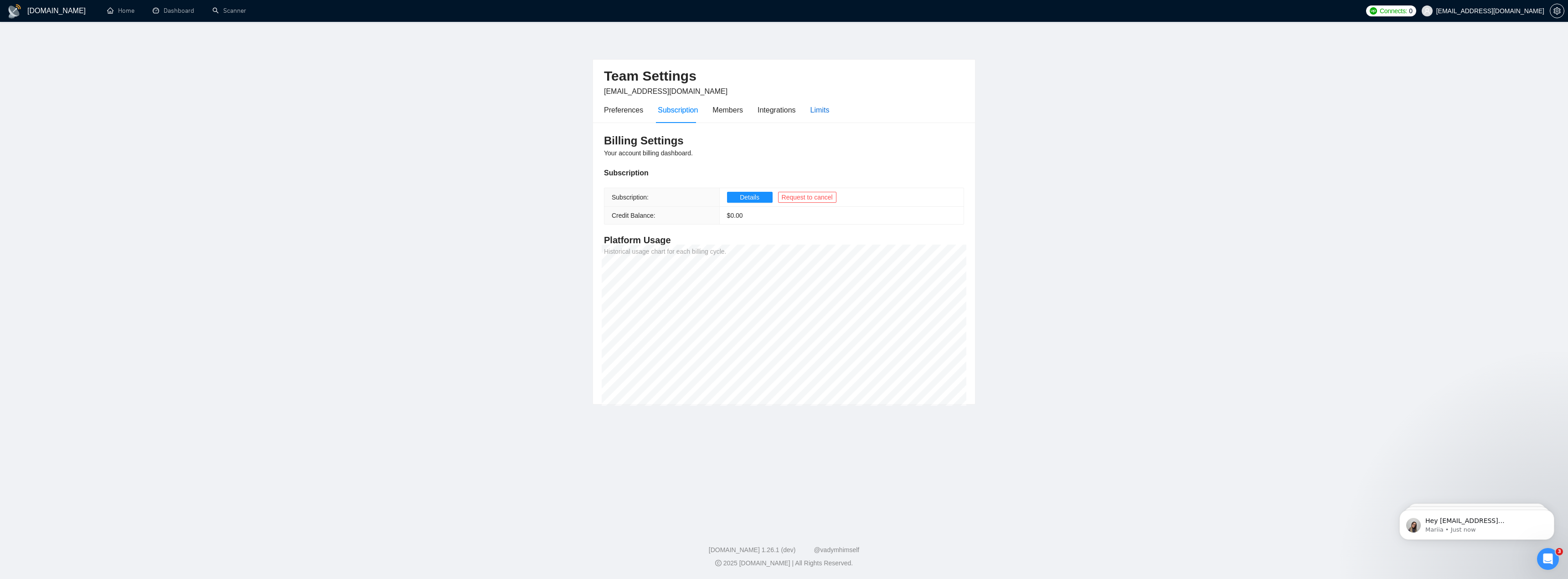
click at [813, 104] on div "Limits" at bounding box center [819, 109] width 19 height 12
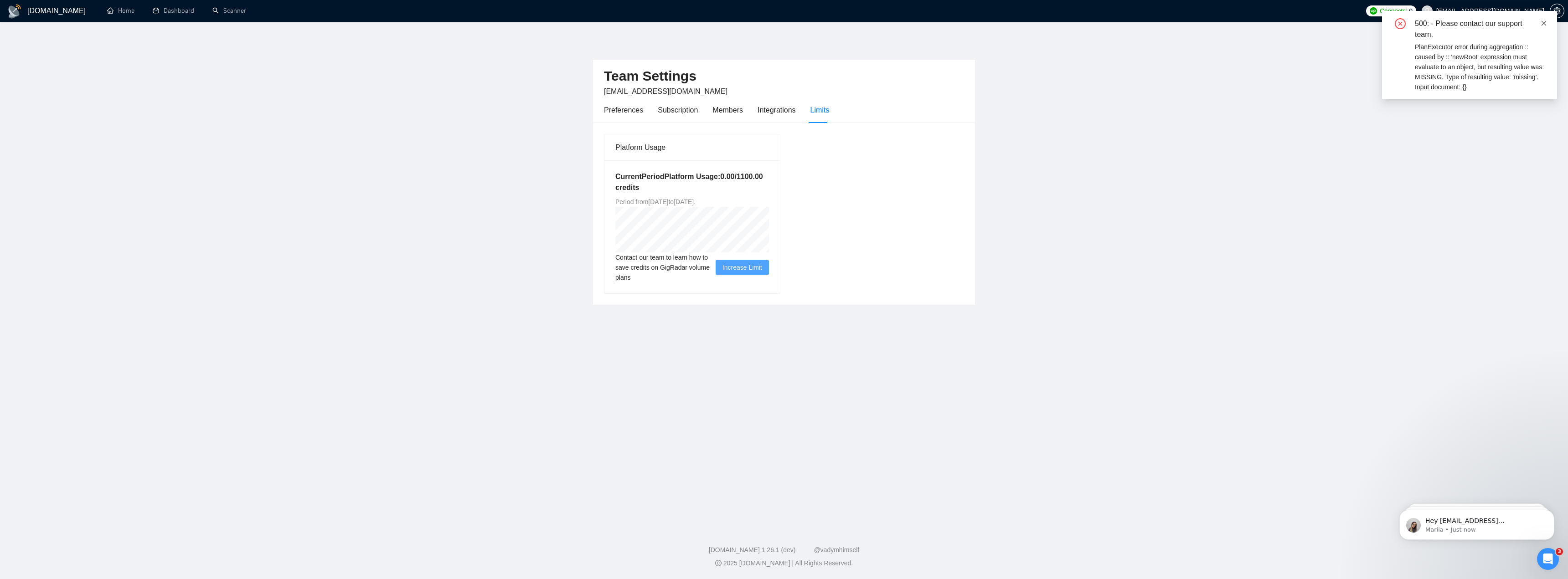
click at [1544, 22] on icon "close" at bounding box center [1544, 23] width 6 height 6
click at [1033, 216] on main "Team Settings [EMAIL_ADDRESS][DOMAIN_NAME] Preferences Subscription Members Int…" at bounding box center [784, 272] width 1539 height 473
click at [778, 111] on div "Integrations" at bounding box center [777, 109] width 38 height 12
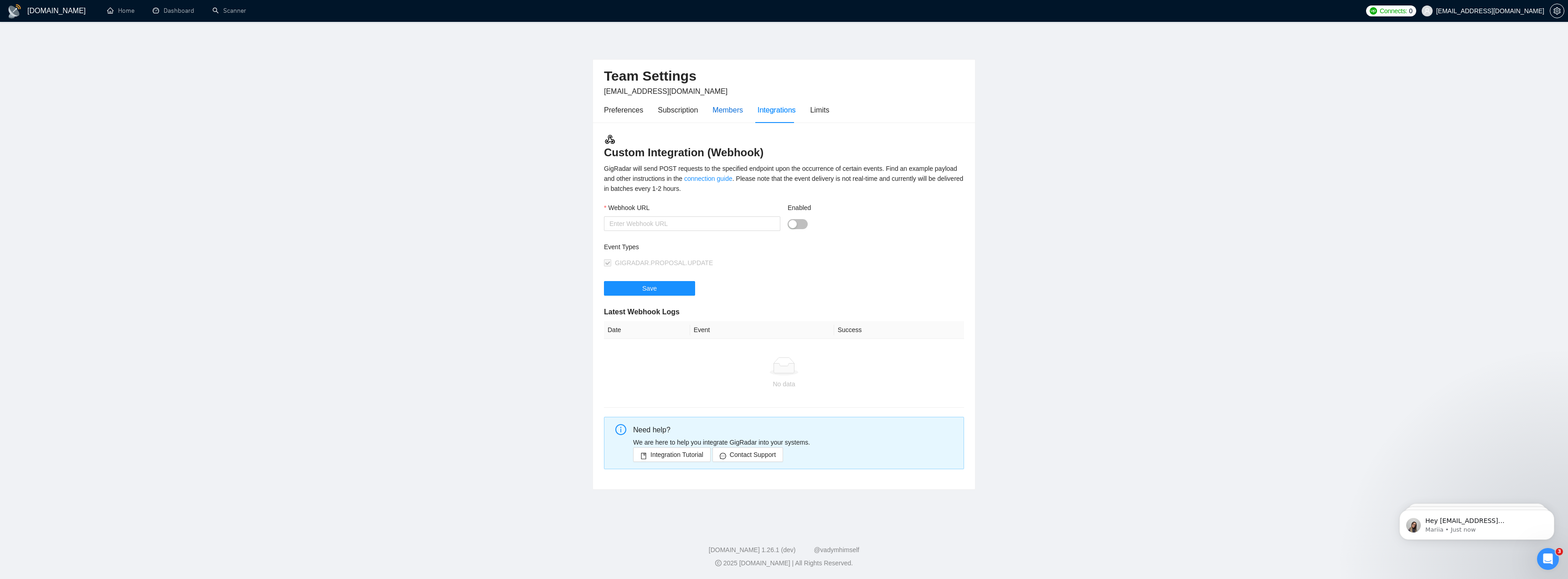
click at [736, 111] on div "Members" at bounding box center [727, 109] width 30 height 12
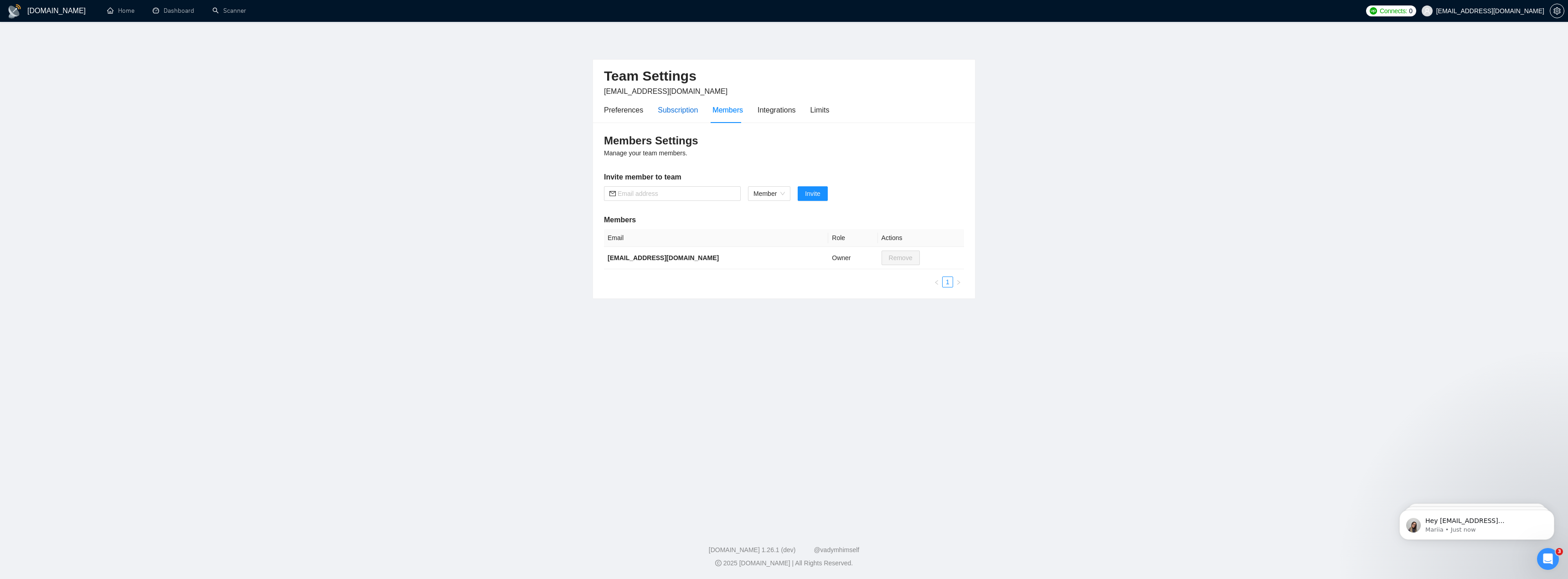
click at [670, 108] on div "Subscription" at bounding box center [678, 109] width 40 height 12
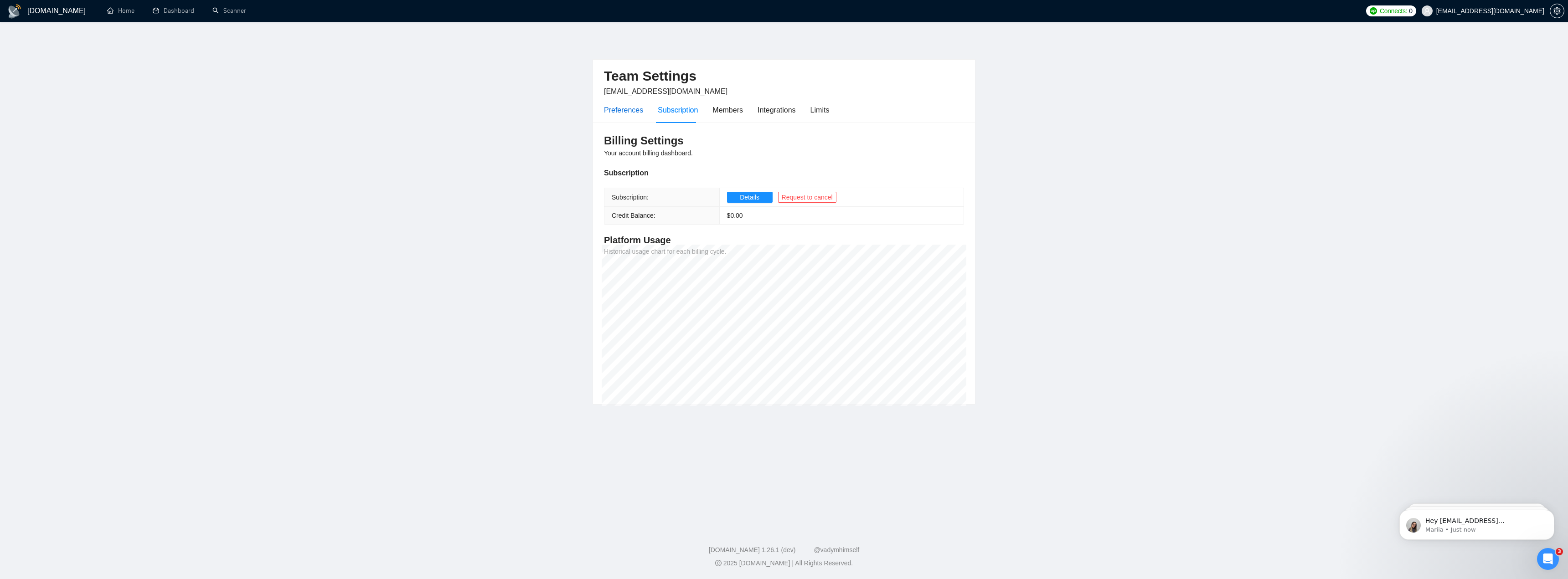
click at [617, 114] on div "Preferences" at bounding box center [623, 109] width 39 height 12
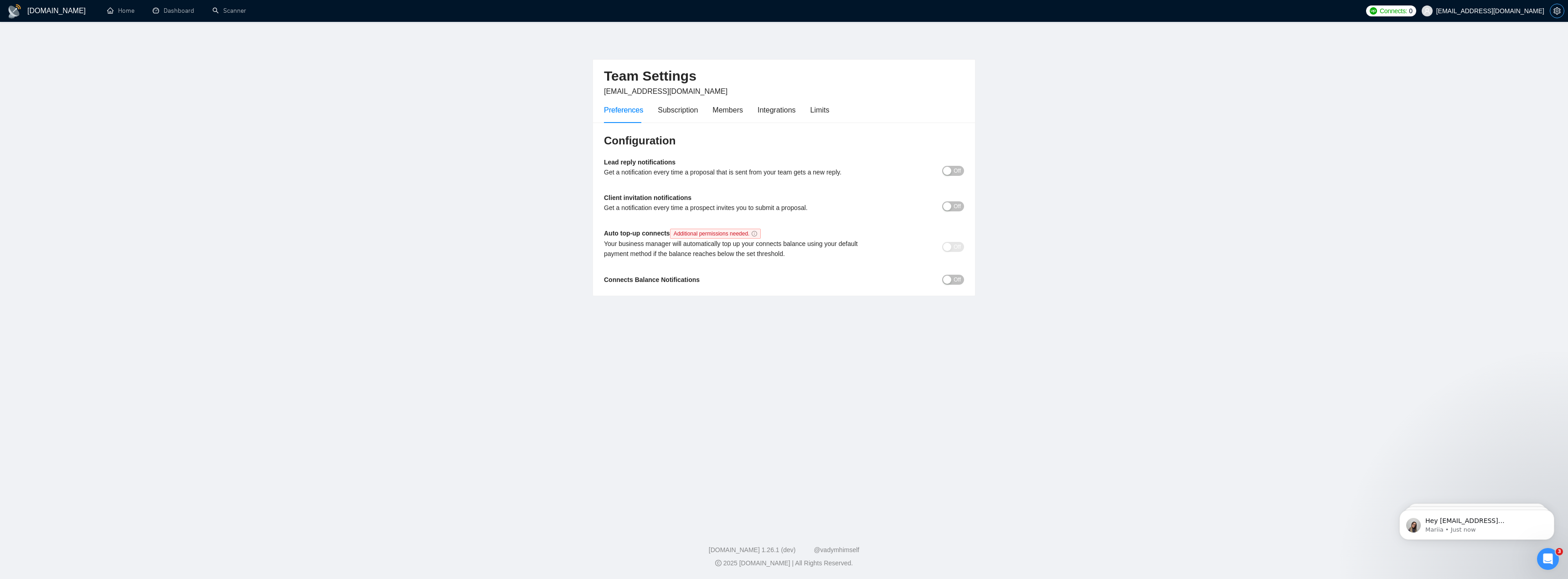
click at [1557, 9] on icon "setting" at bounding box center [1557, 11] width 7 height 7
click at [957, 175] on div "Lead reply notifications Get a notification every time a proposal that is sent …" at bounding box center [784, 170] width 360 height 26
click at [957, 171] on span "Off" at bounding box center [957, 171] width 7 height 10
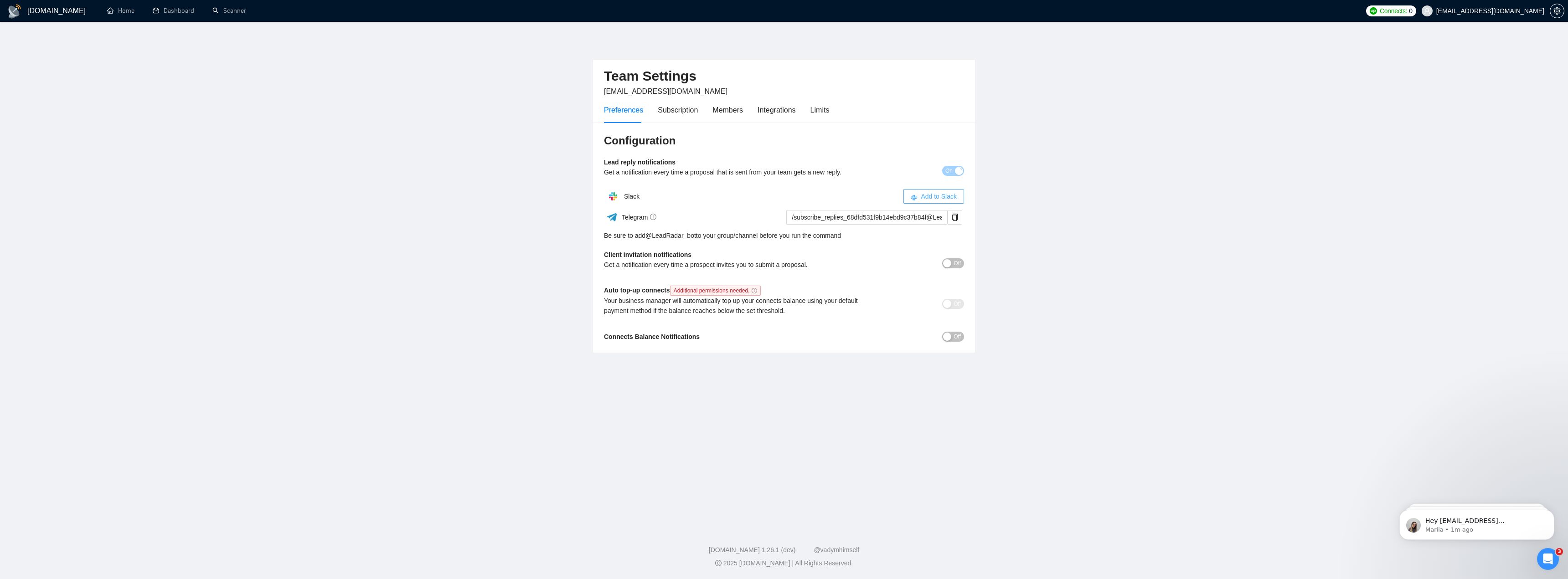
click at [935, 195] on span "Add to Slack" at bounding box center [939, 196] width 36 height 10
click at [950, 265] on div "button" at bounding box center [947, 263] width 8 height 8
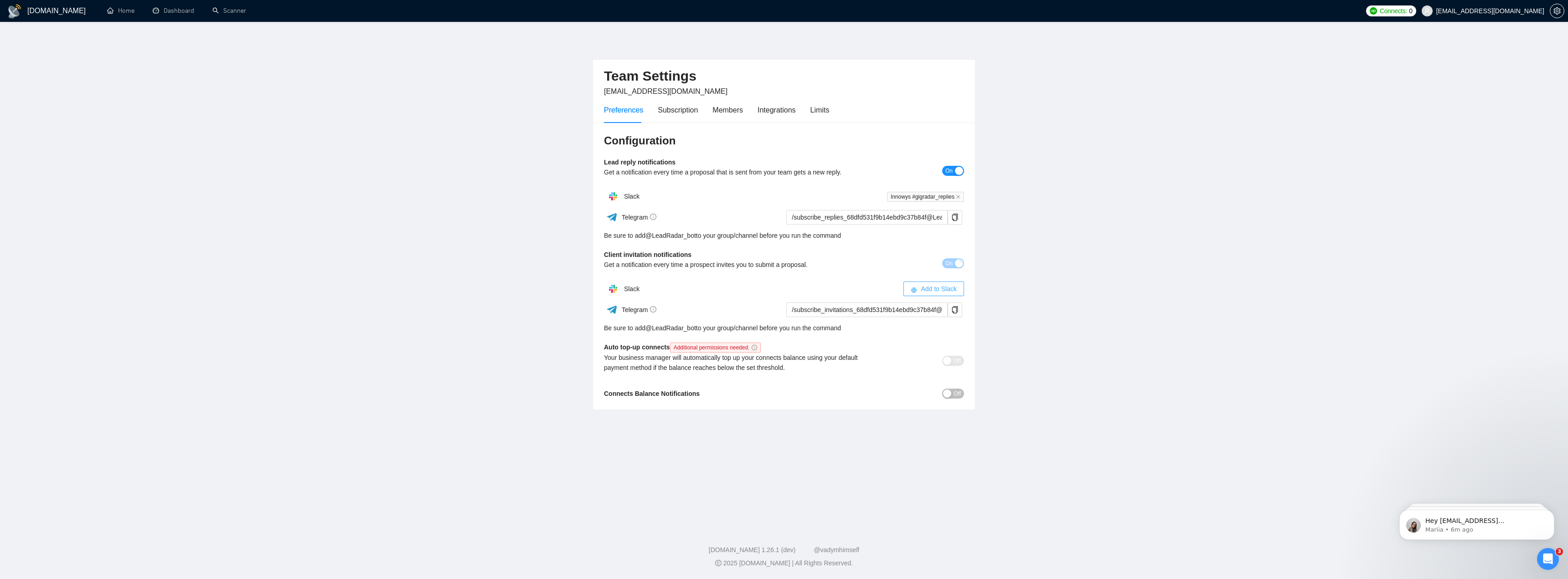
click at [943, 291] on span "Add to Slack" at bounding box center [939, 289] width 36 height 10
click at [169, 15] on link "Dashboard" at bounding box center [173, 10] width 41 height 8
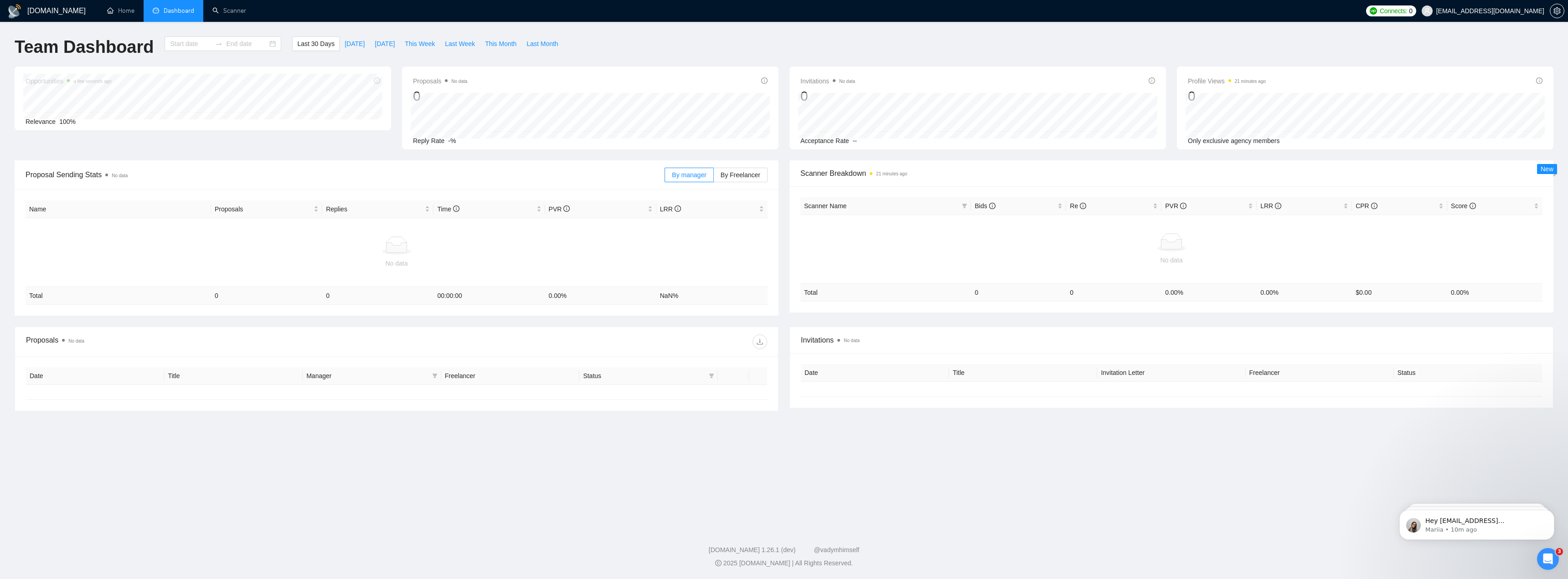
type input "[DATE]"
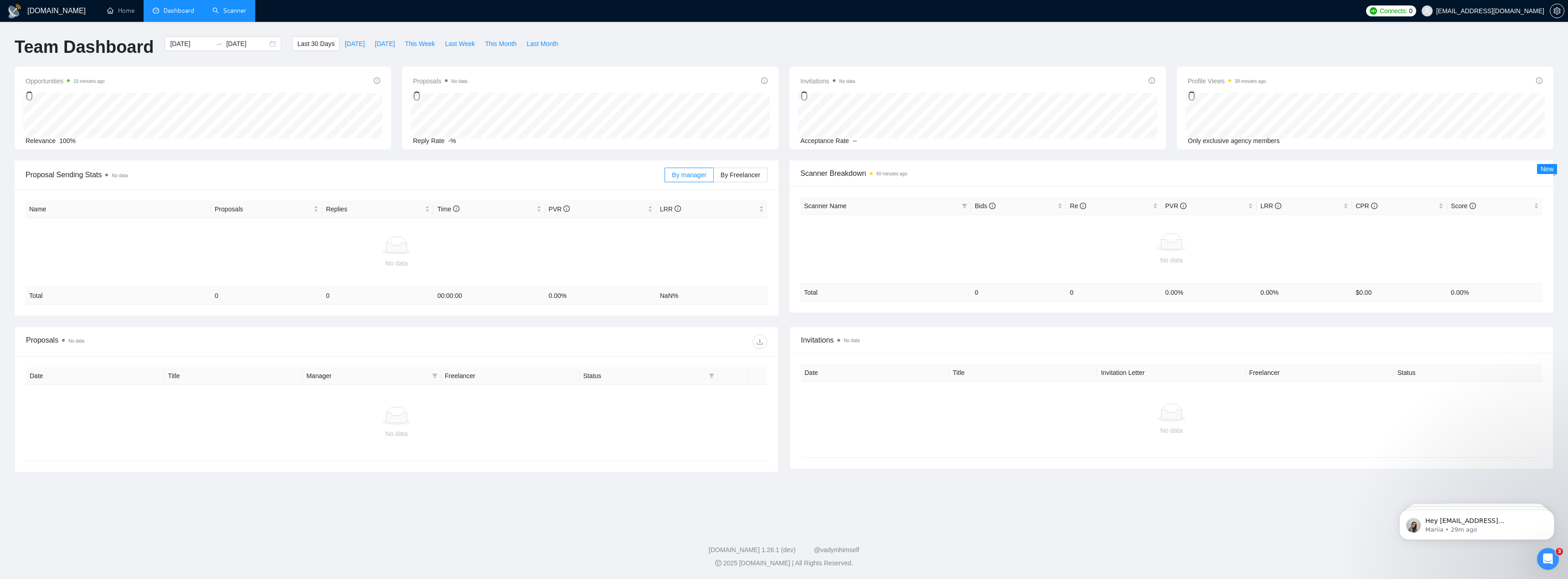
click at [220, 15] on link "Scanner" at bounding box center [229, 10] width 33 height 8
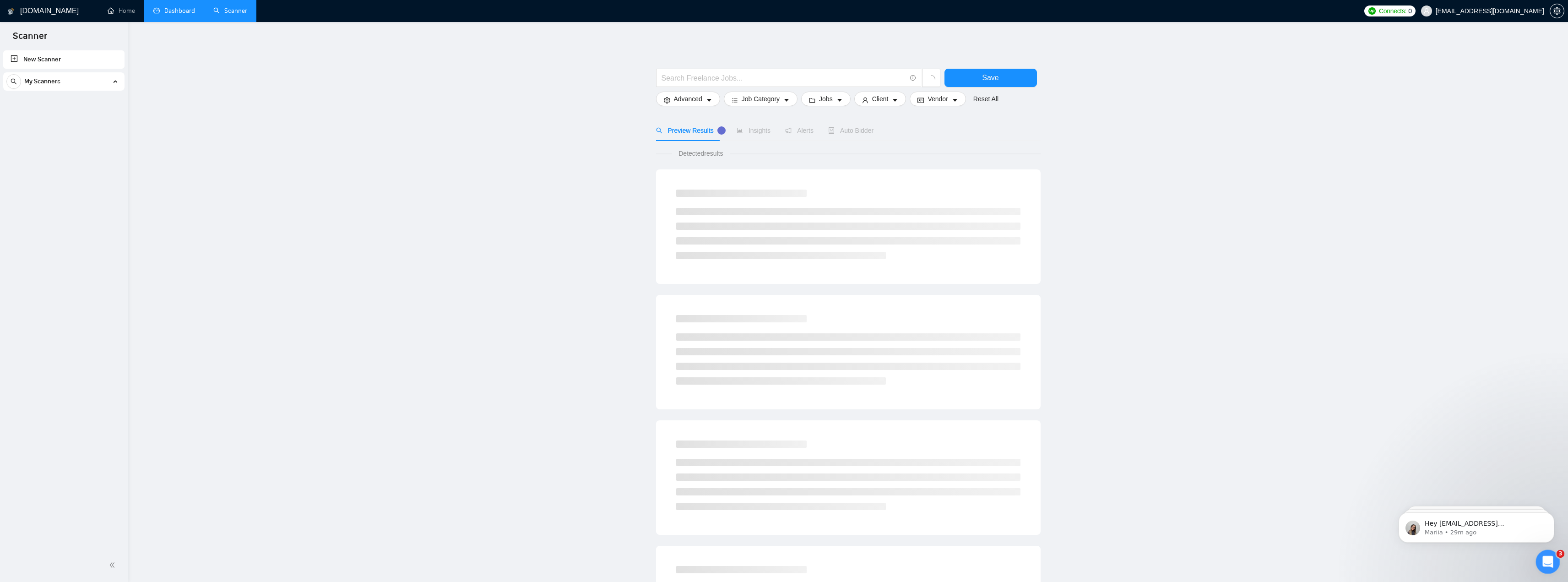
click at [1553, 553] on div "Open Intercom Messenger" at bounding box center [1546, 560] width 30 height 30
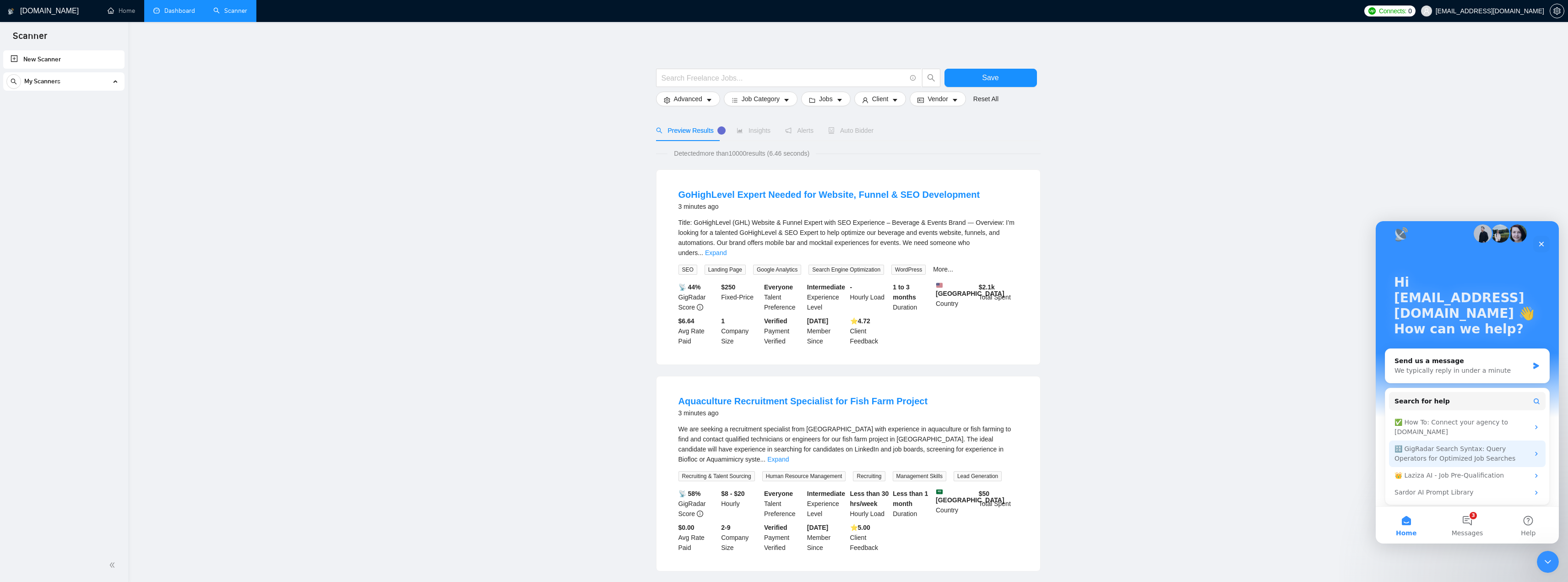
scroll to position [15, 0]
click at [1463, 519] on button "3 Messages" at bounding box center [1467, 525] width 61 height 37
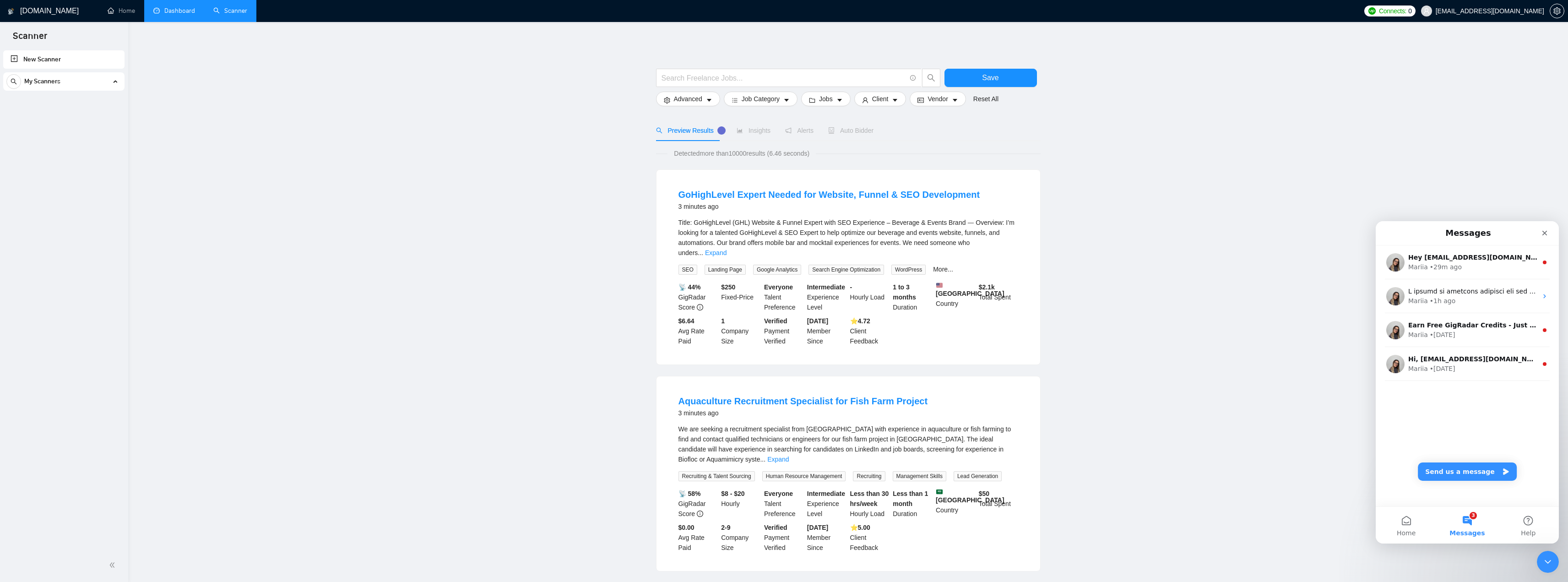
click at [1541, 555] on icon "Close Intercom Messenger" at bounding box center [1547, 561] width 11 height 11
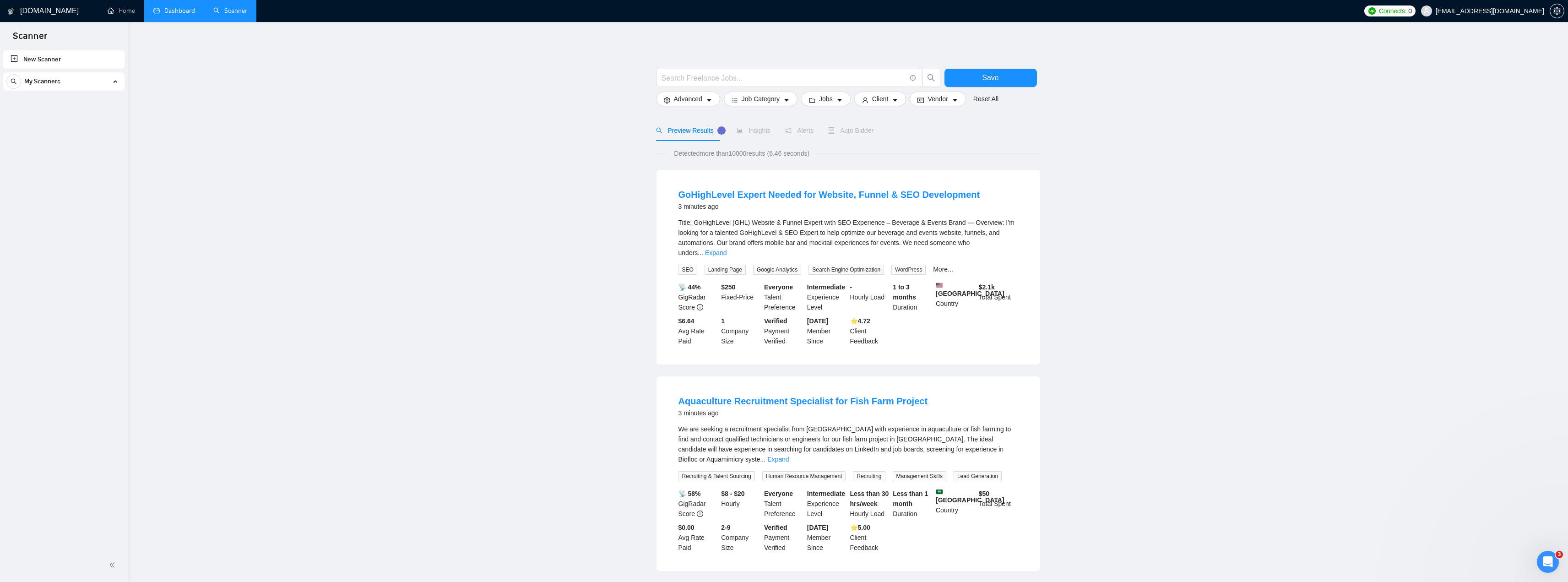
scroll to position [0, 0]
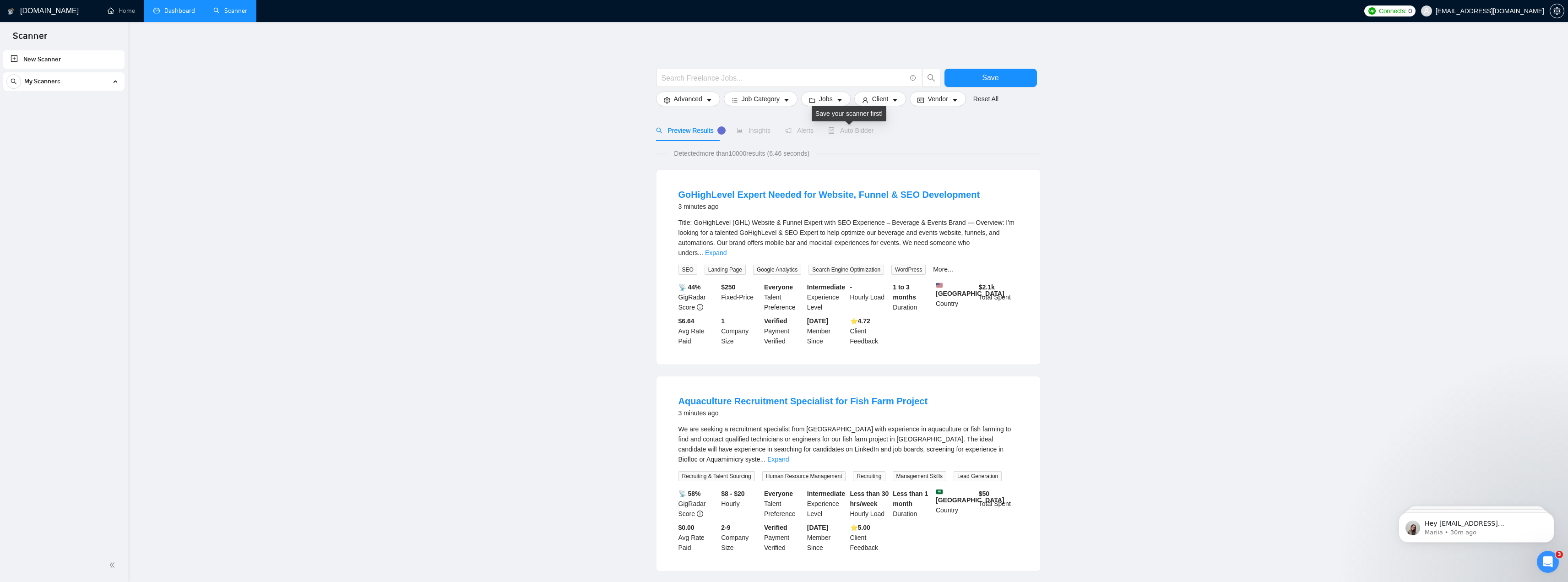
click at [854, 131] on span "Auto Bidder" at bounding box center [851, 130] width 45 height 7
click at [742, 79] on input "text" at bounding box center [784, 78] width 245 height 12
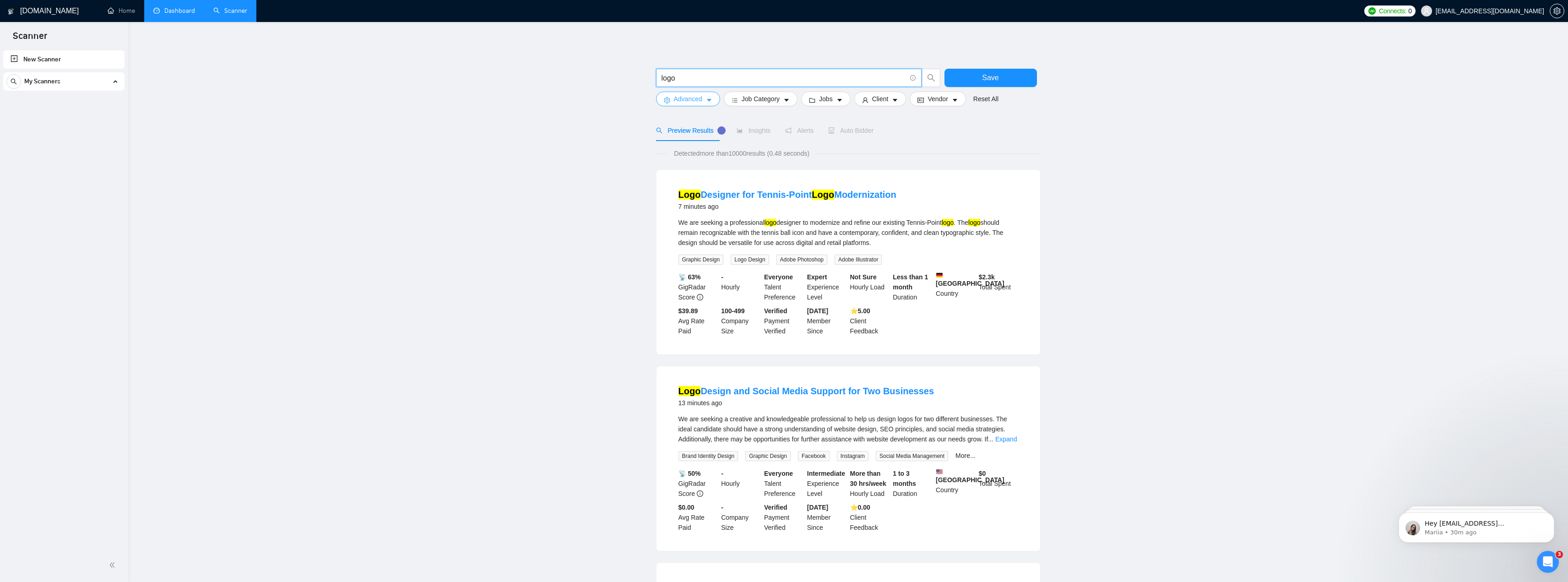
type input "logo"
click at [696, 98] on span "Advanced" at bounding box center [688, 99] width 28 height 10
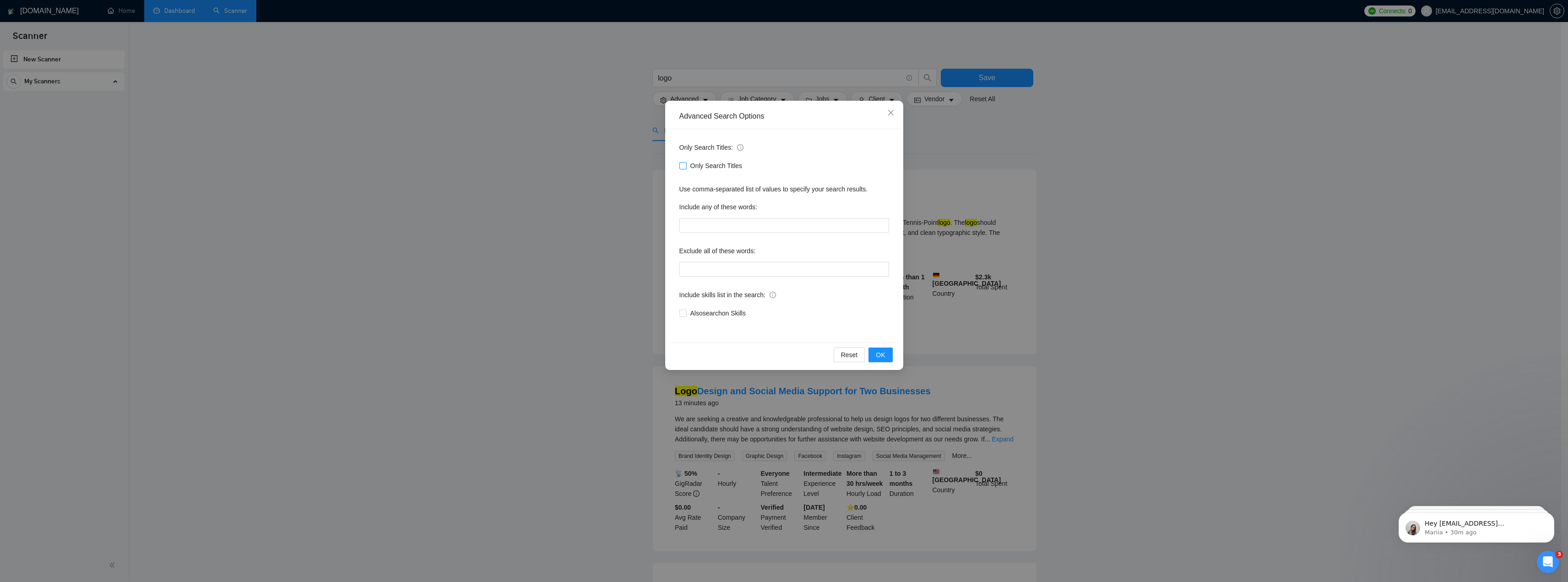
click at [719, 163] on span "Only Search Titles" at bounding box center [716, 166] width 59 height 10
click at [686, 163] on input "Only Search Titles" at bounding box center [682, 165] width 6 height 6
checkbox input "true"
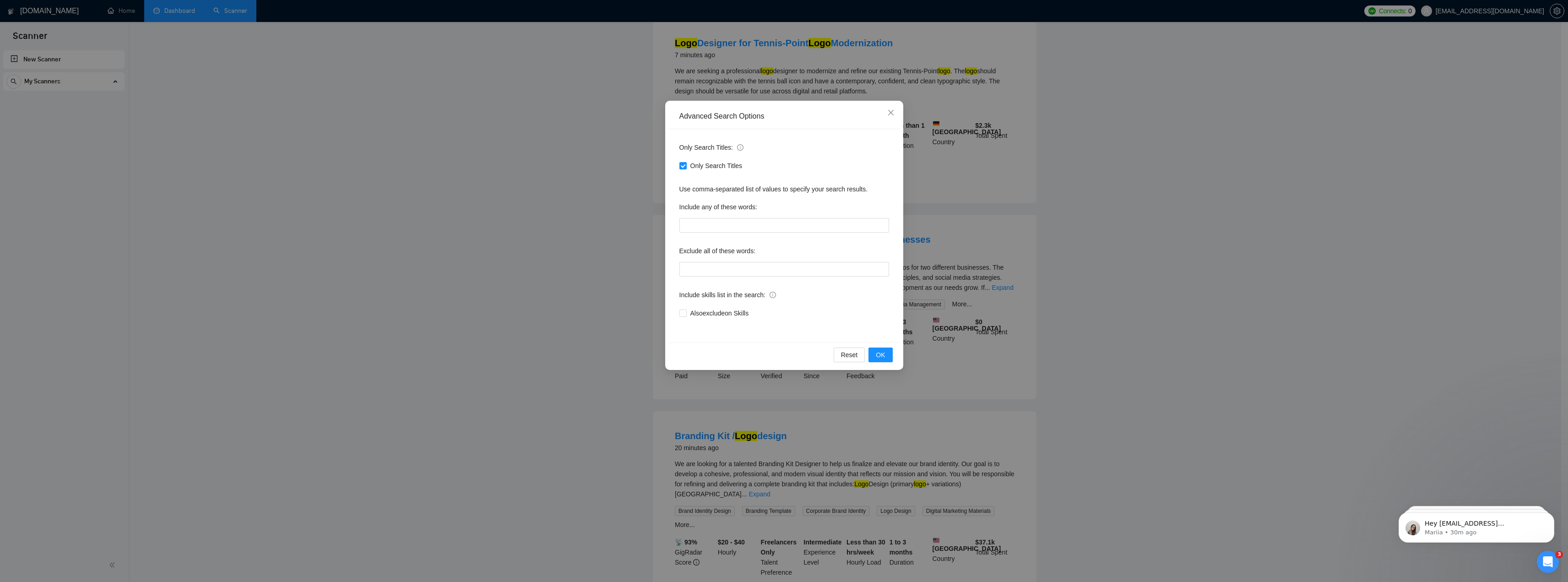
scroll to position [183, 0]
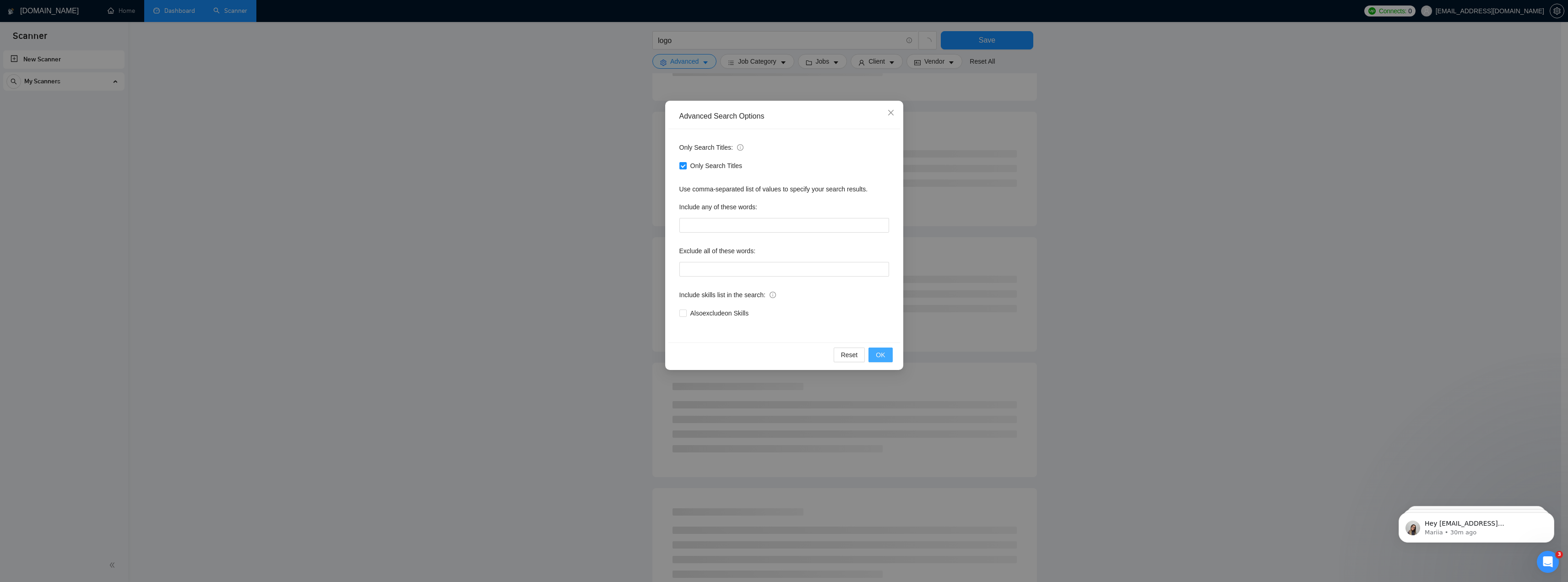
click at [876, 360] on button "OK" at bounding box center [880, 355] width 24 height 15
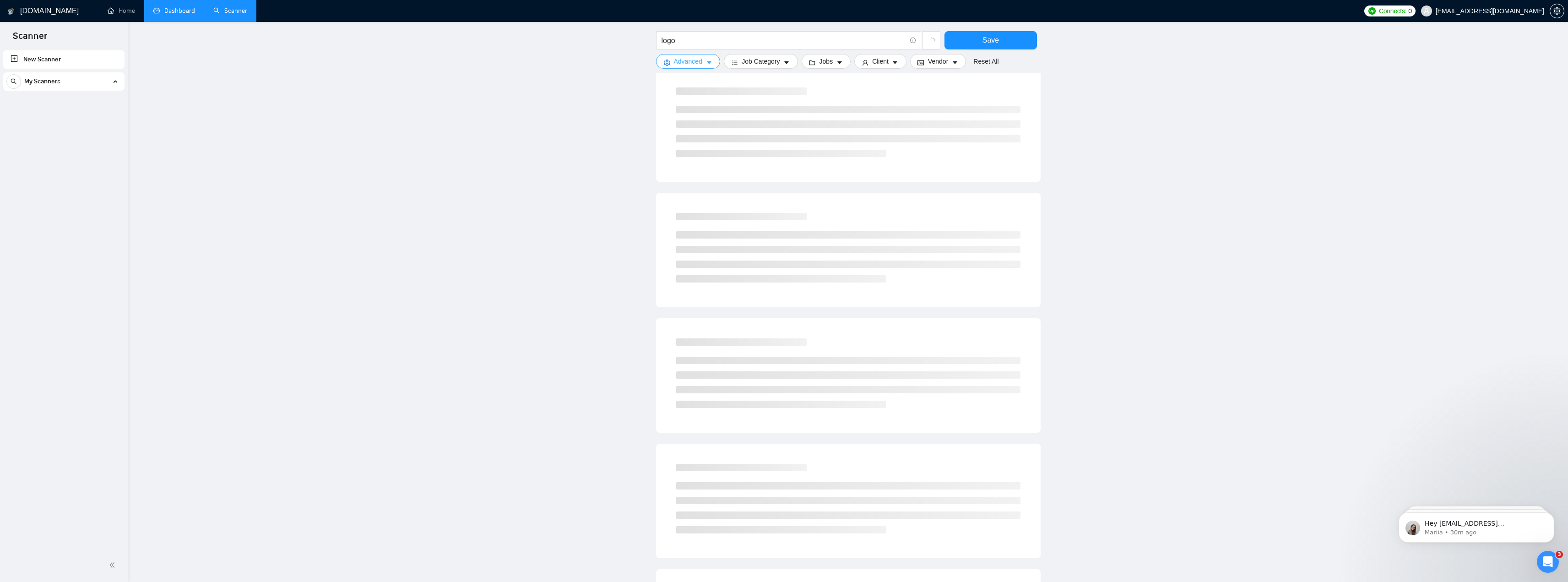
scroll to position [0, 0]
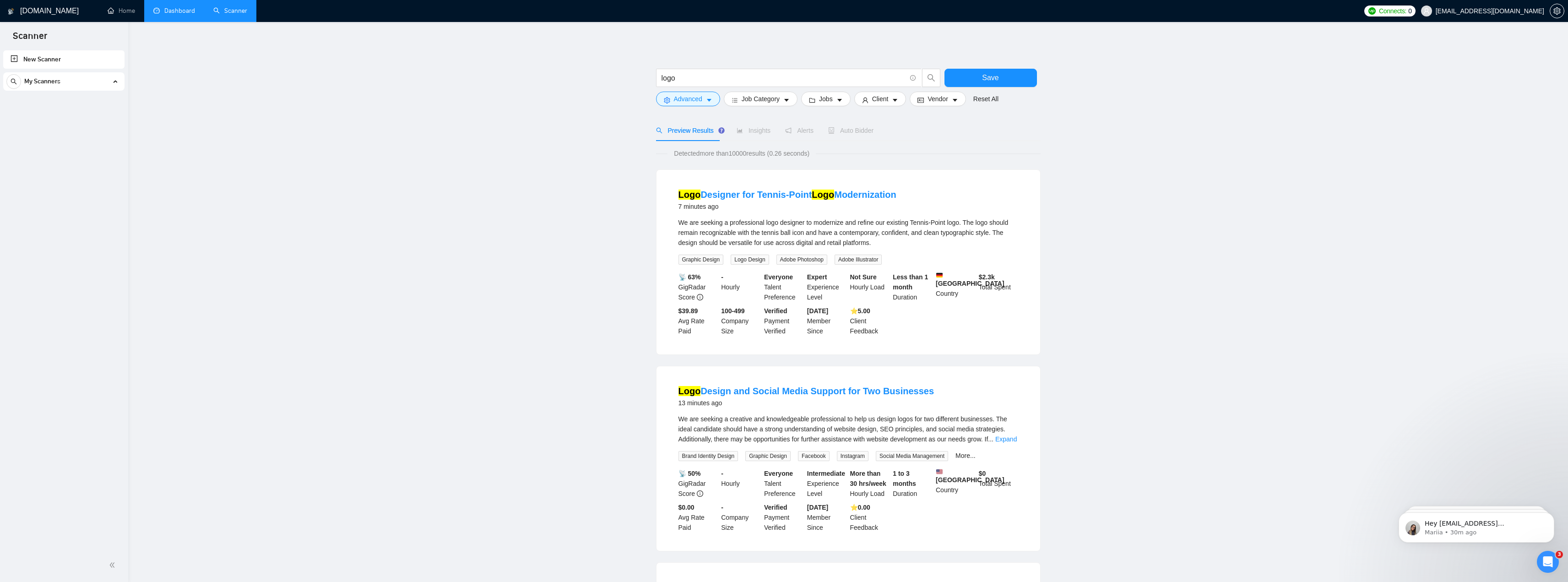
drag, startPoint x: 623, startPoint y: 149, endPoint x: 636, endPoint y: 147, distance: 13.2
click at [755, 101] on span "Job Category" at bounding box center [760, 99] width 38 height 10
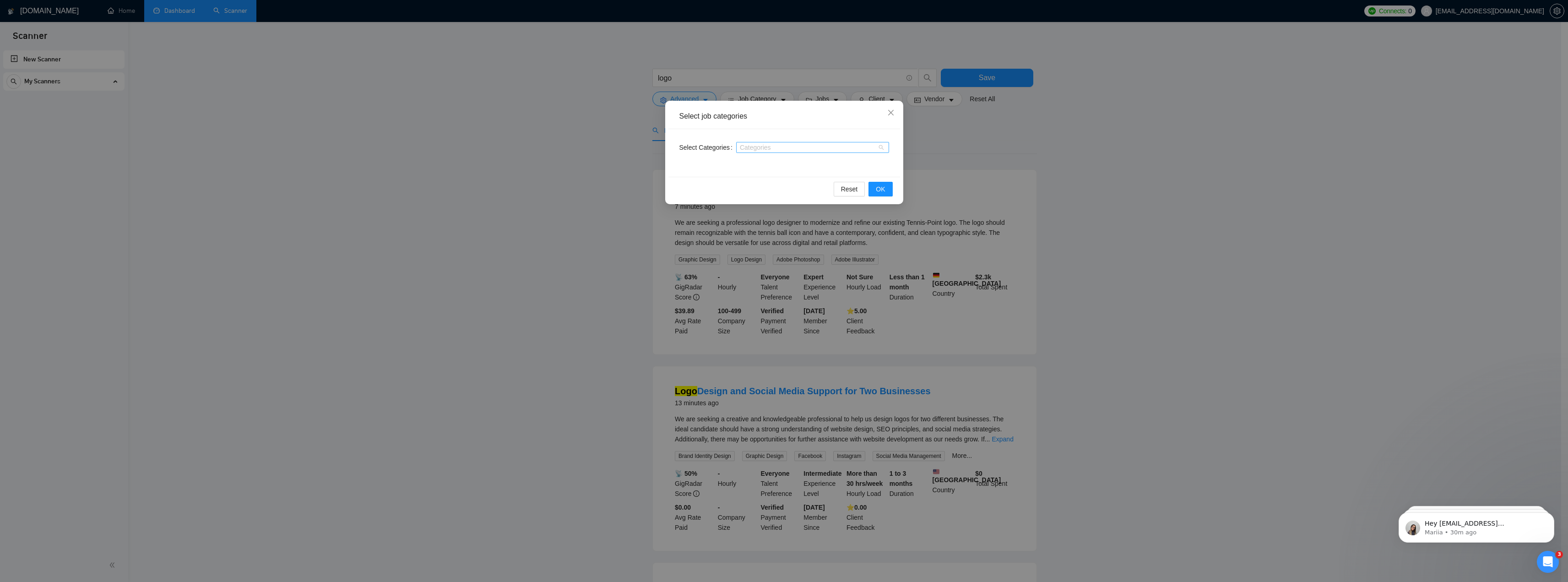
click at [779, 150] on div at bounding box center [808, 147] width 139 height 7
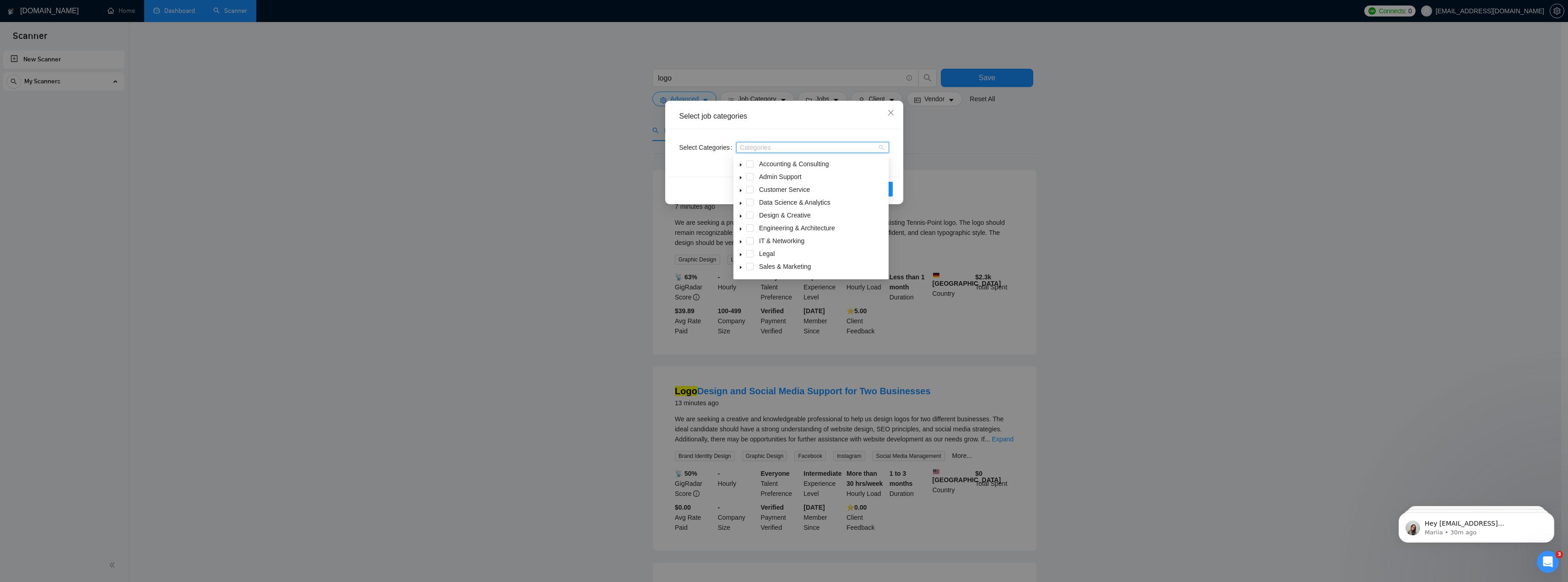
click at [741, 216] on icon "caret-down" at bounding box center [740, 216] width 2 height 3
click at [762, 208] on span at bounding box center [761, 208] width 7 height 7
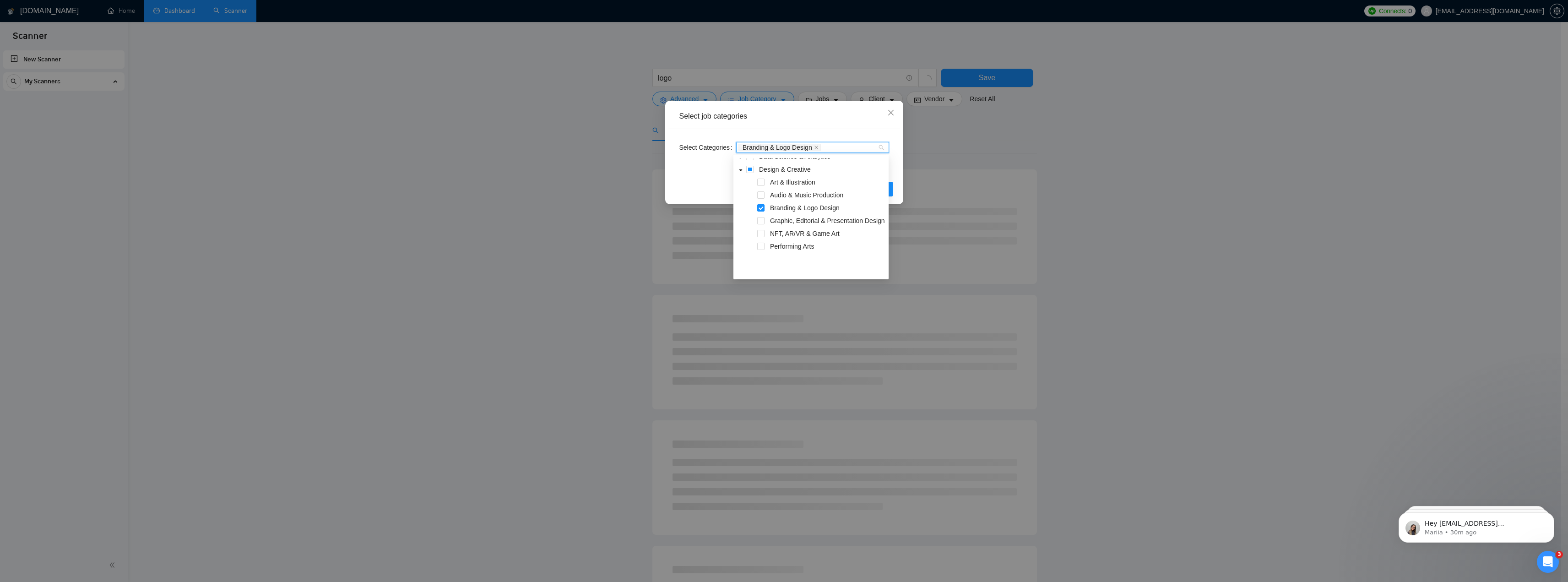
scroll to position [0, 0]
click at [753, 216] on span at bounding box center [750, 215] width 7 height 7
click at [856, 132] on div "Select Categories Design & Creative" at bounding box center [784, 153] width 232 height 48
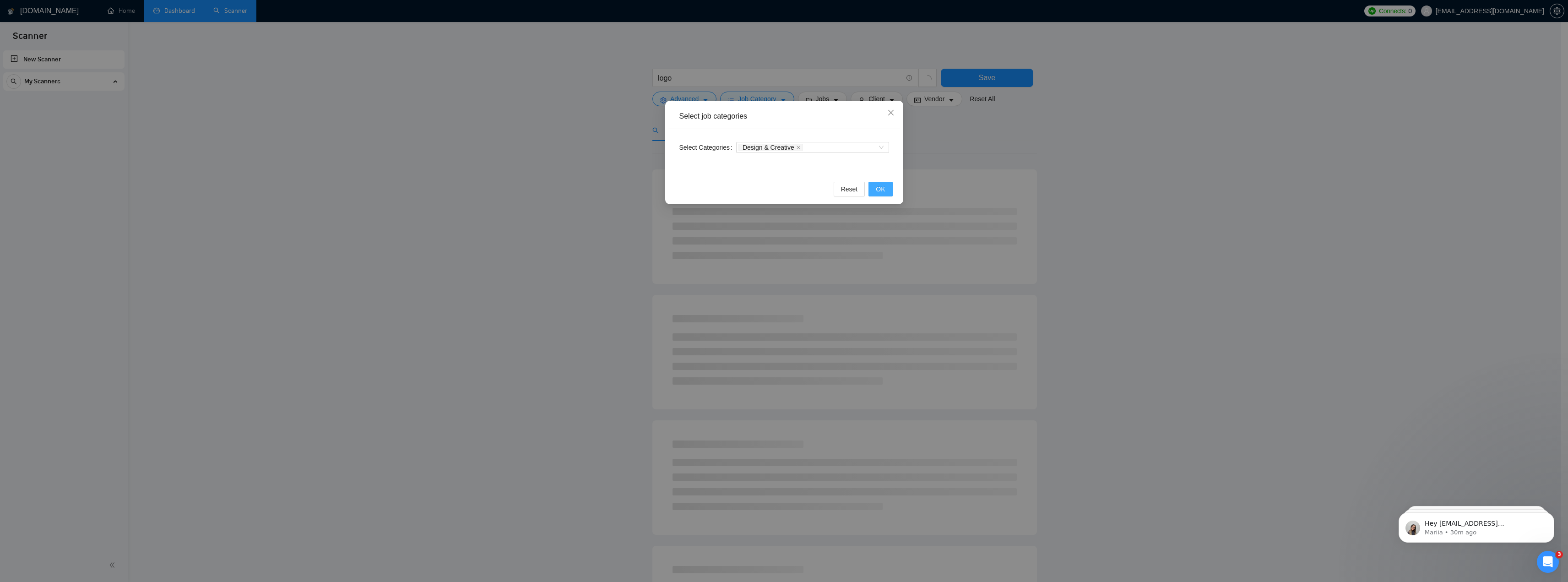
click at [881, 184] on span "OK" at bounding box center [880, 189] width 9 height 10
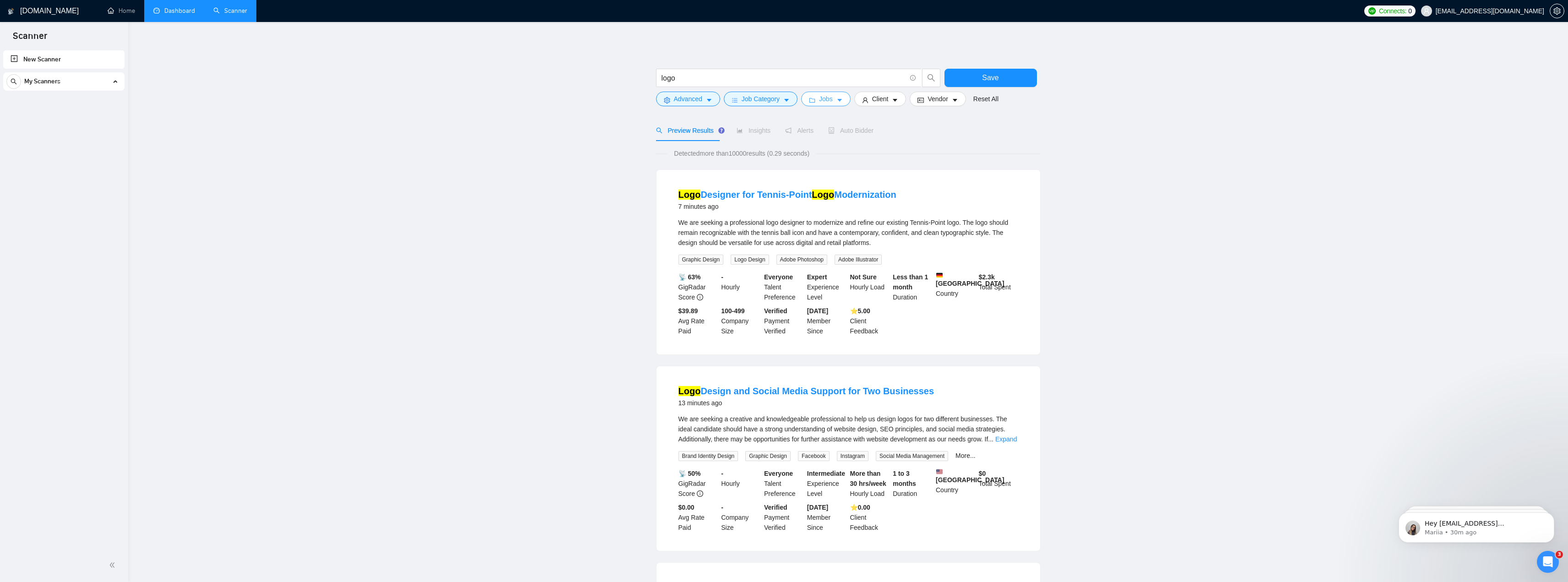
click at [821, 103] on span "Jobs" at bounding box center [826, 99] width 13 height 10
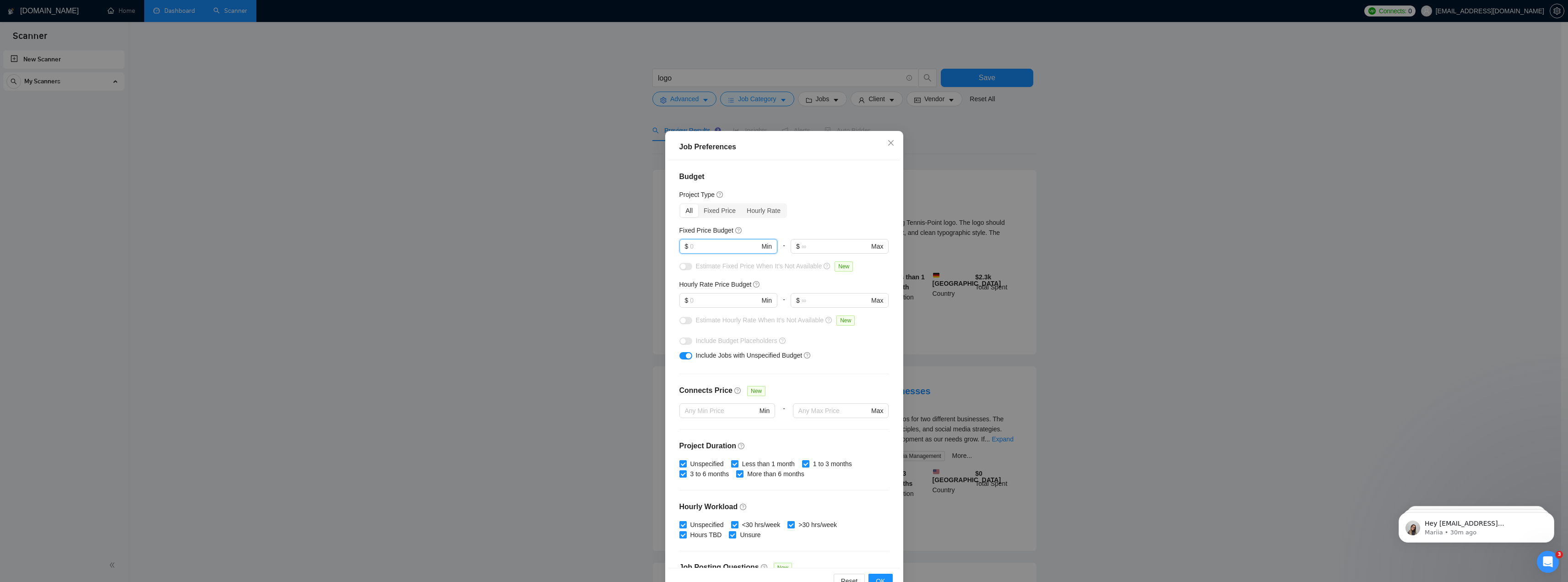
drag, startPoint x: 705, startPoint y: 245, endPoint x: 663, endPoint y: 245, distance: 42.0
click at [694, 245] on input "text" at bounding box center [724, 246] width 70 height 10
type input "300"
click at [695, 301] on input "text" at bounding box center [724, 300] width 69 height 10
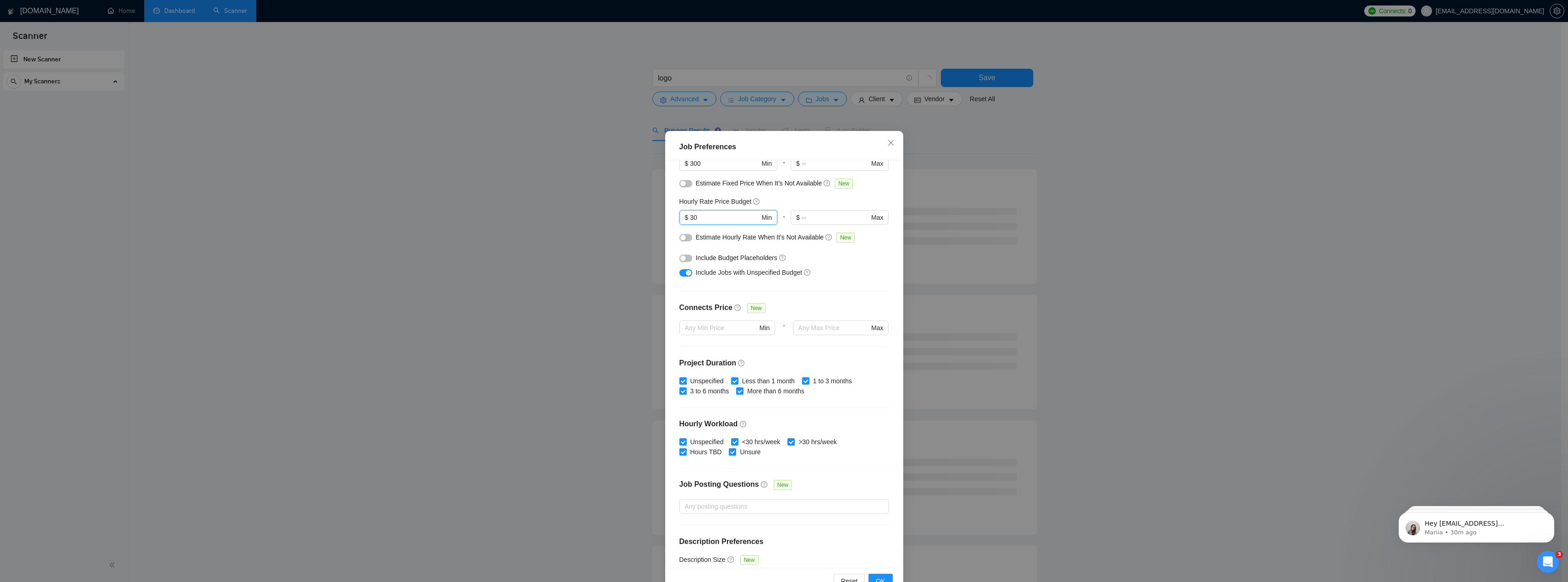
scroll to position [108, 0]
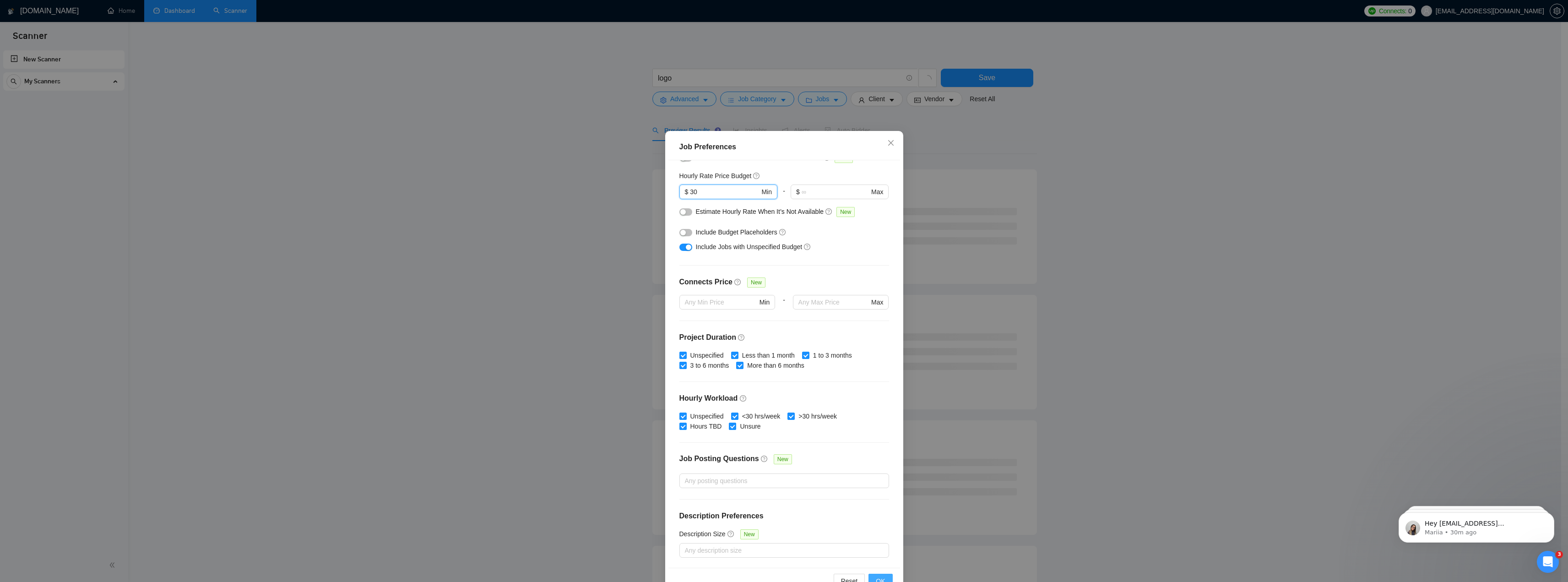
type input "30"
click at [872, 575] on button "OK" at bounding box center [880, 581] width 24 height 15
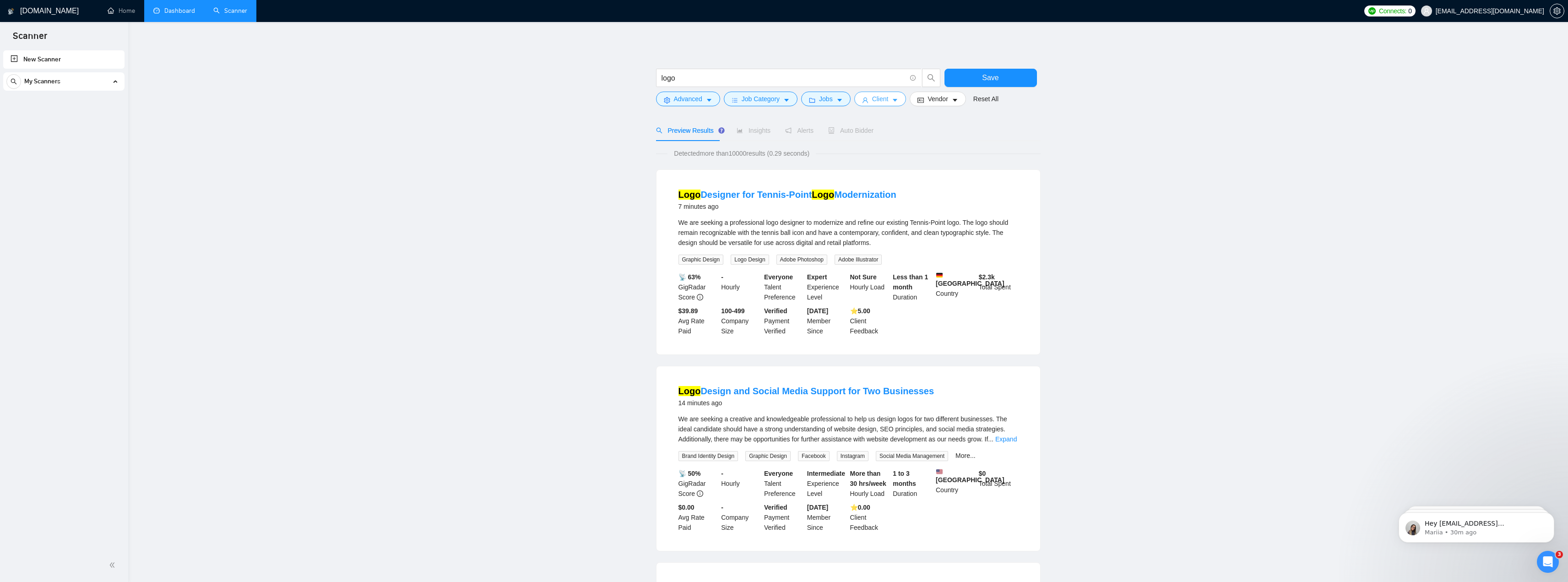
click at [866, 99] on button "Client" at bounding box center [880, 99] width 52 height 15
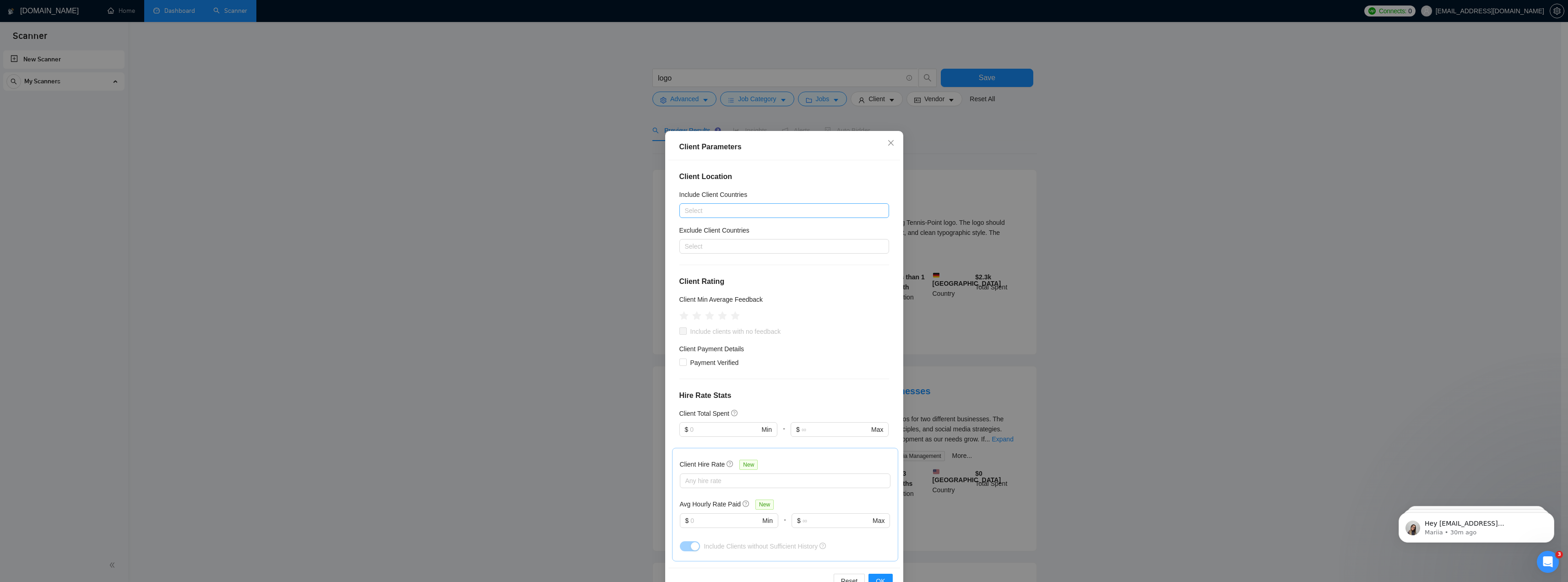
click at [719, 212] on div at bounding box center [779, 210] width 196 height 11
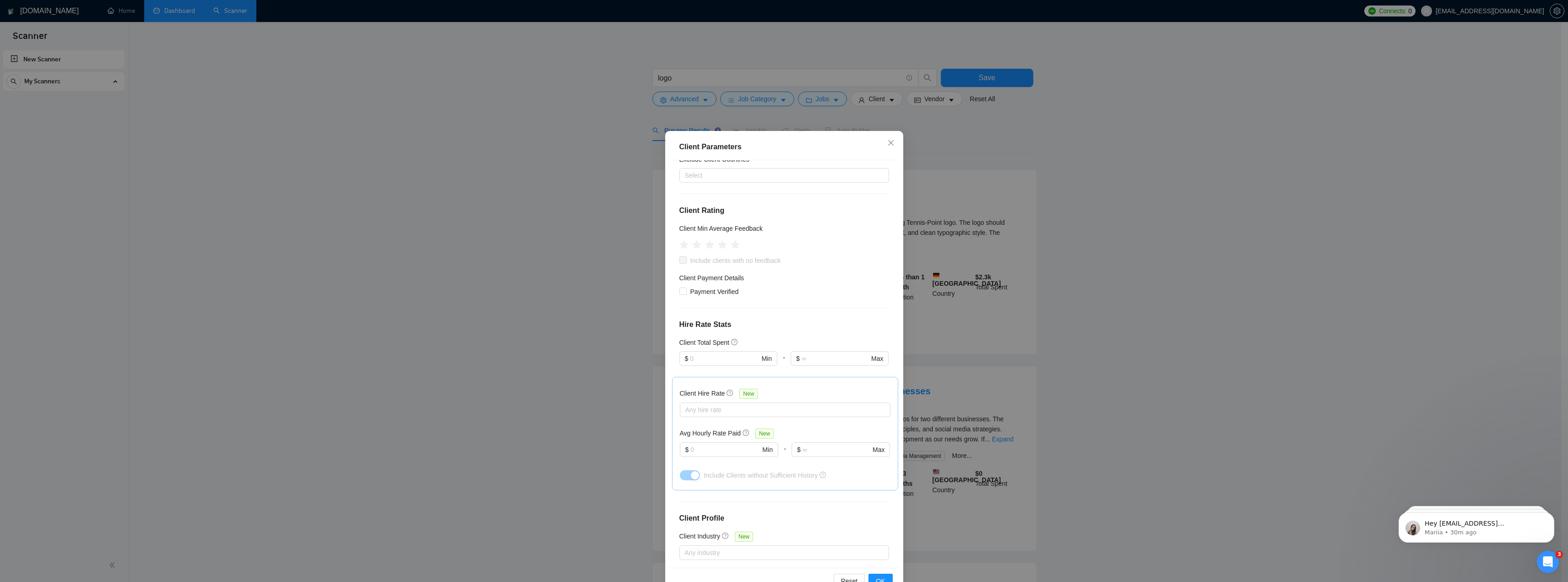
scroll to position [25, 0]
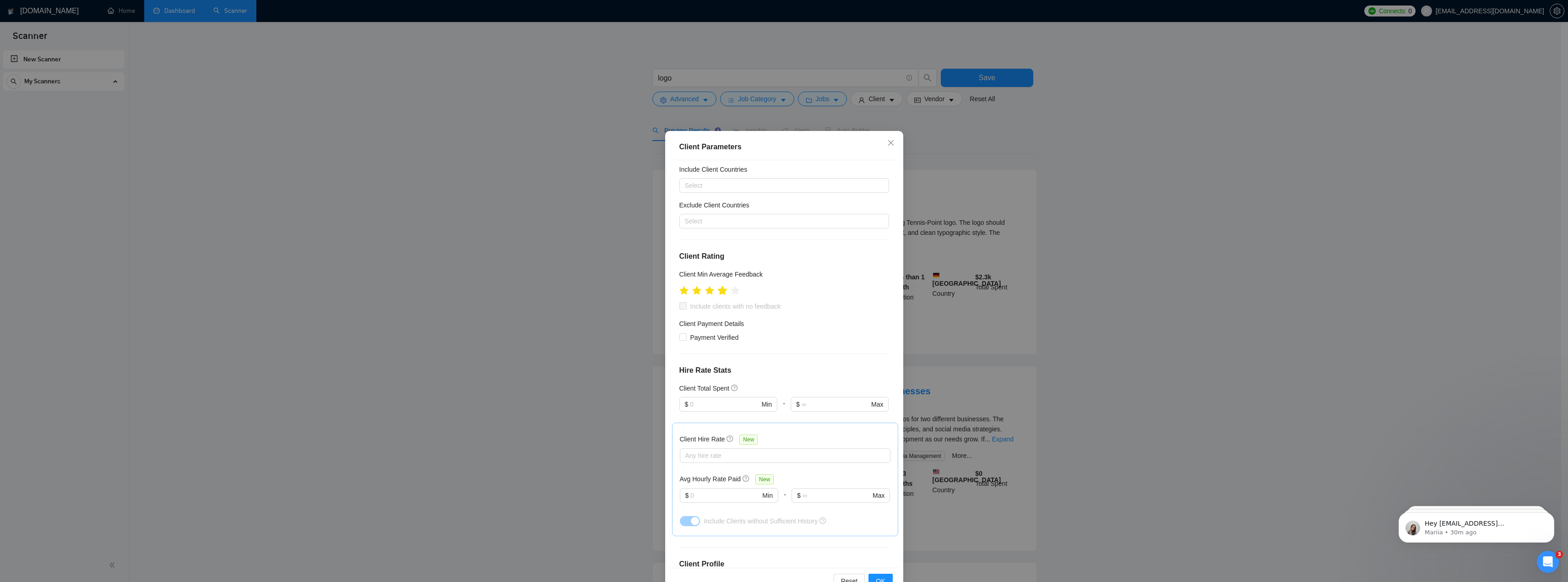
click at [722, 292] on icon "star" at bounding box center [722, 290] width 10 height 10
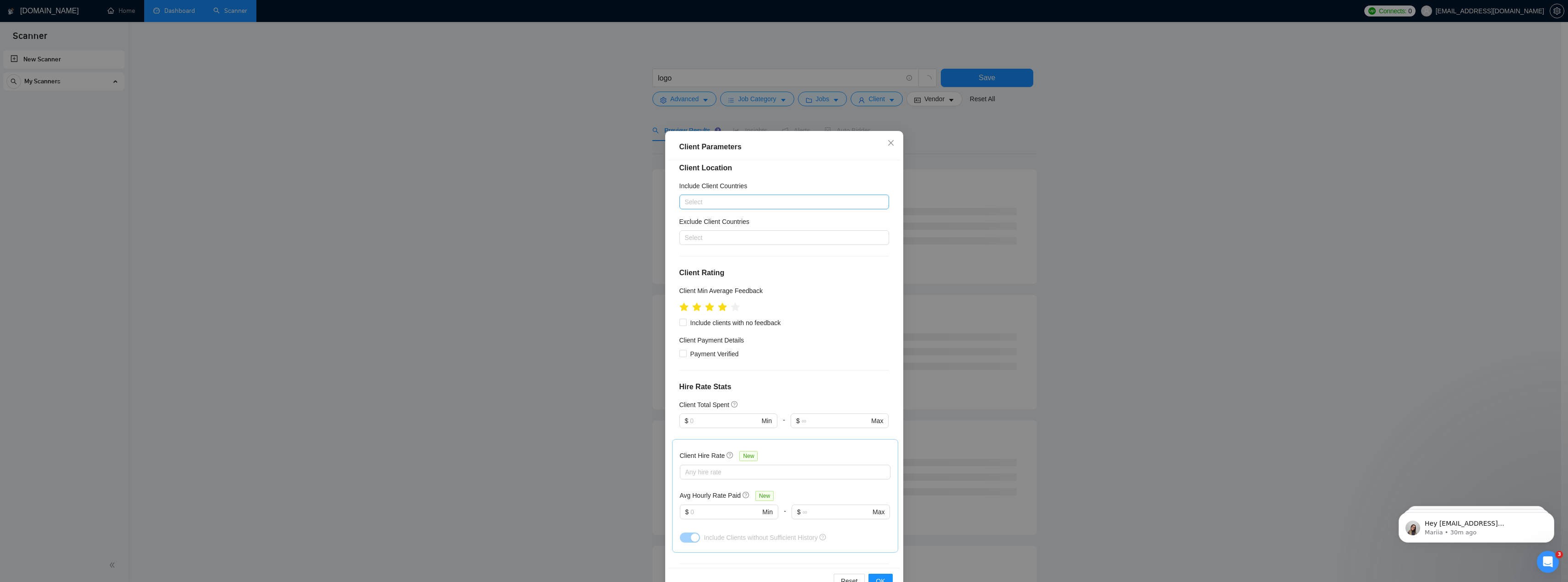
scroll to position [0, 0]
click at [698, 361] on span "Payment Verified" at bounding box center [714, 363] width 56 height 10
click at [686, 361] on input "Payment Verified" at bounding box center [682, 361] width 6 height 6
checkbox input "true"
click at [713, 429] on input "text" at bounding box center [724, 429] width 69 height 10
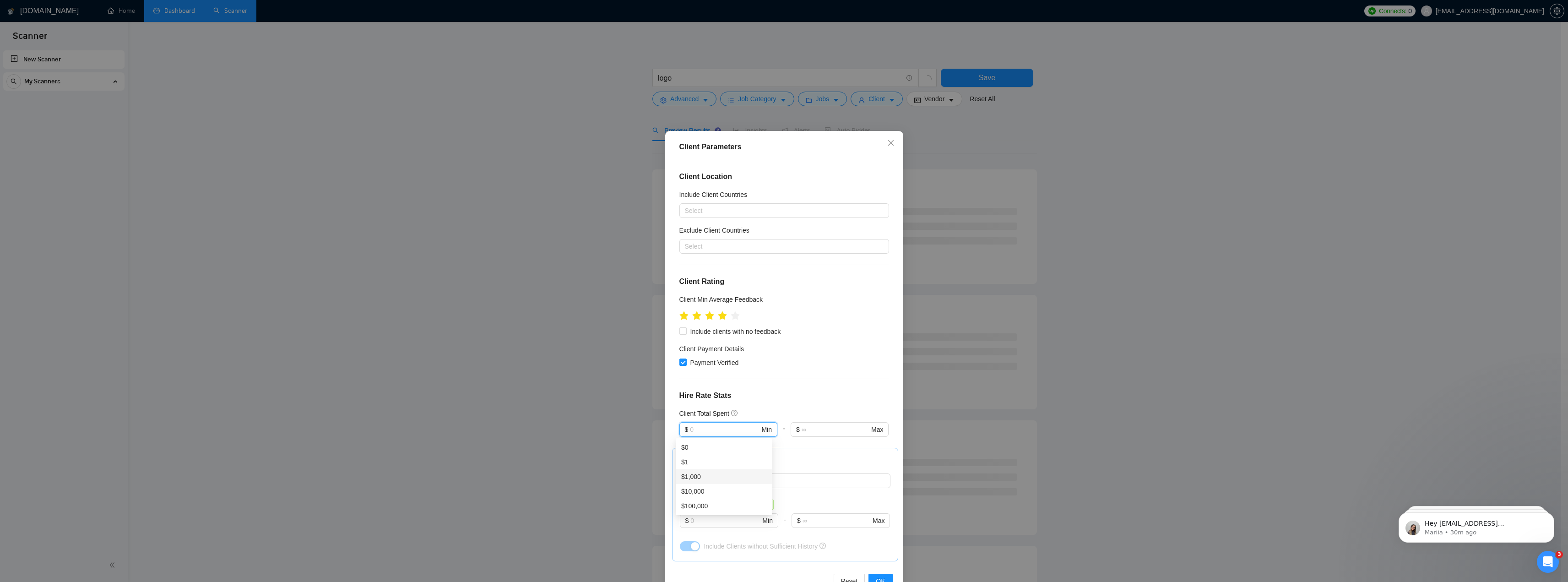
click at [698, 473] on div "$1,000" at bounding box center [723, 476] width 85 height 10
type input "1000"
click at [786, 402] on div "Client Location Include Client Countries Select Exclude Client Countries Select…" at bounding box center [784, 364] width 232 height 407
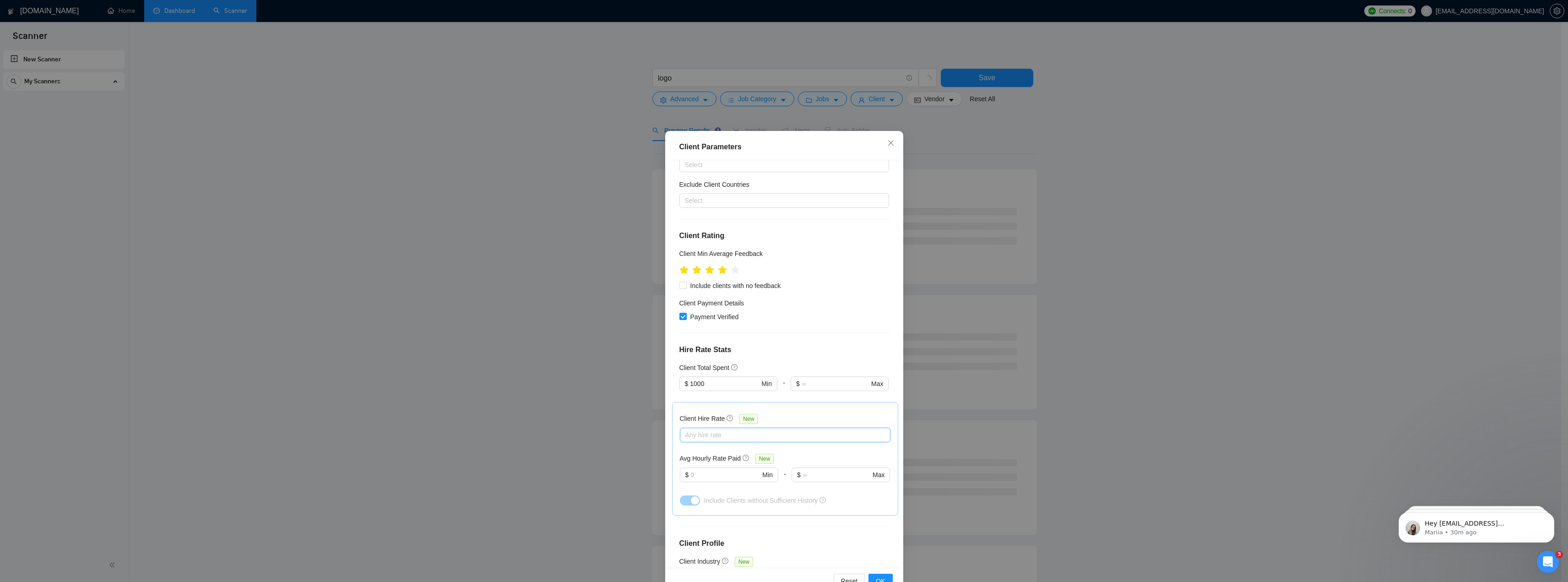
click at [715, 437] on div at bounding box center [781, 435] width 197 height 11
drag, startPoint x: 709, startPoint y: 479, endPoint x: 705, endPoint y: 487, distance: 8.9
click at [709, 479] on span "High Rates" at bounding box center [709, 482] width 32 height 7
click at [688, 479] on input "High Rates" at bounding box center [685, 481] width 6 height 6
checkbox input "true"
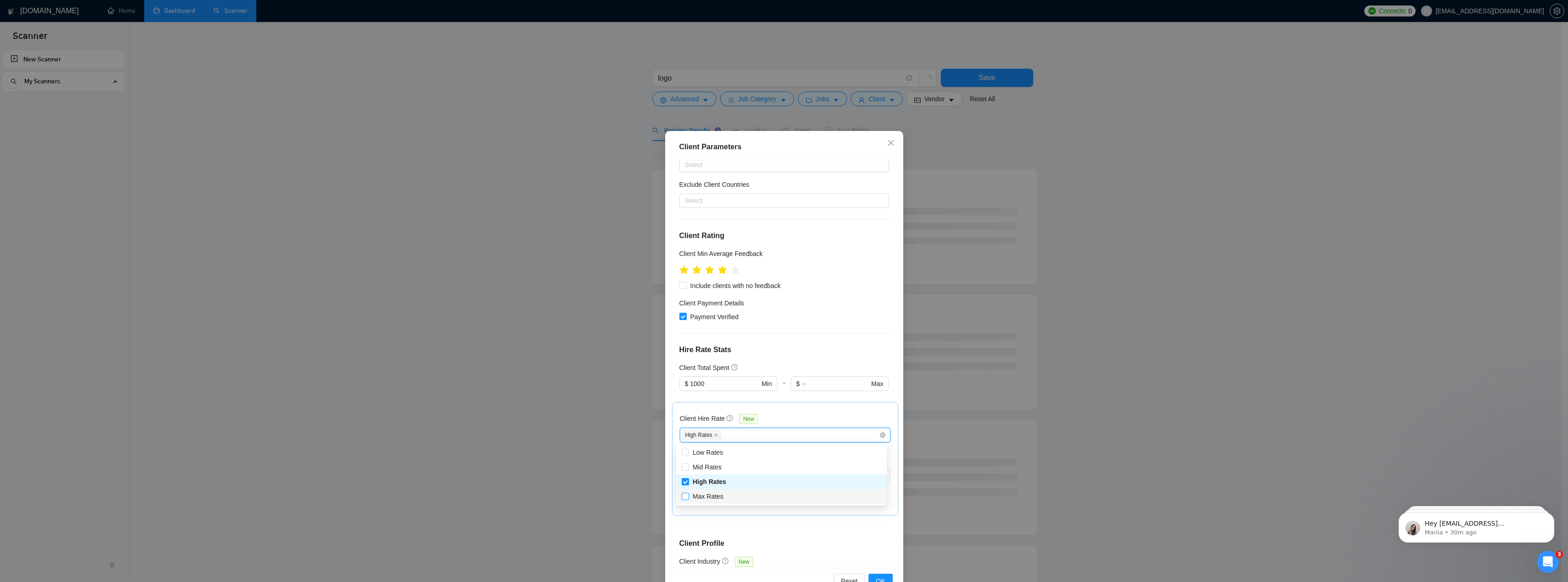
click at [706, 493] on span "Max Rates" at bounding box center [708, 496] width 31 height 7
click at [688, 493] on input "Max Rates" at bounding box center [685, 496] width 6 height 6
checkbox input "true"
click at [704, 405] on div "Client Hire Rate New High Rates Max Rates Avg Hourly Rate Paid New $ Min - $ Ma…" at bounding box center [785, 459] width 226 height 114
drag, startPoint x: 705, startPoint y: 471, endPoint x: 683, endPoint y: 471, distance: 22.0
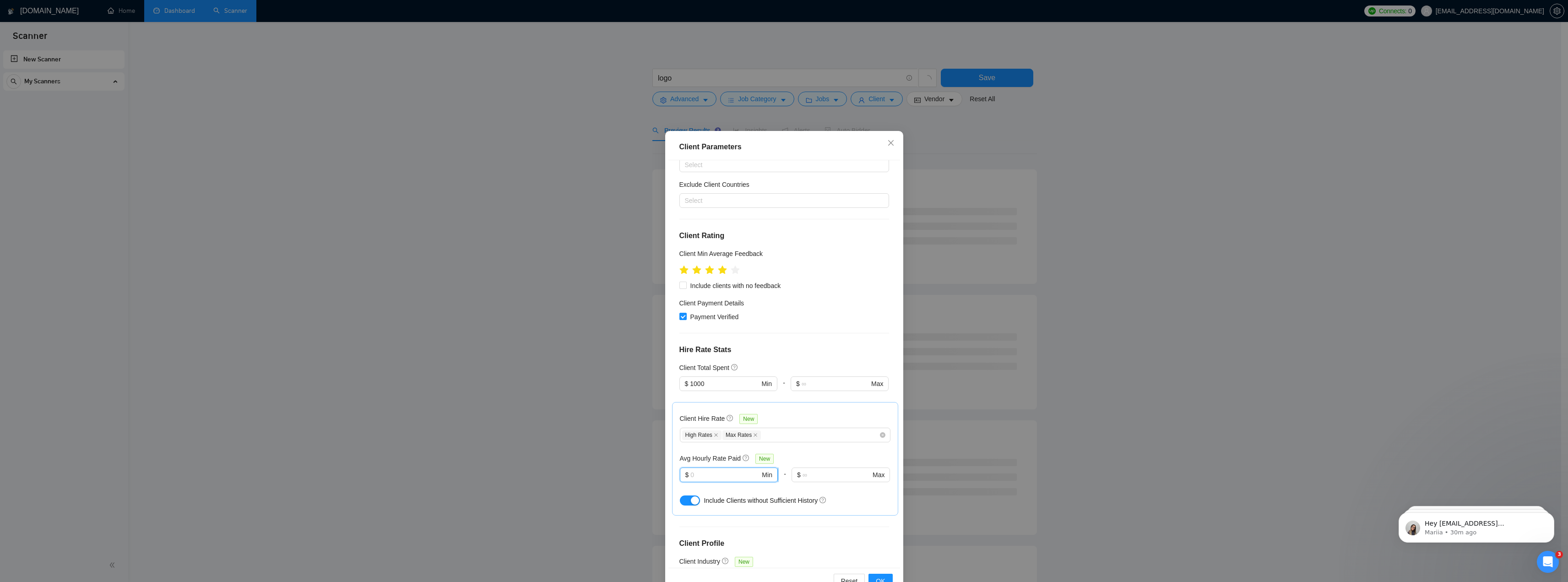
click at [683, 471] on span "$ Min" at bounding box center [729, 475] width 98 height 15
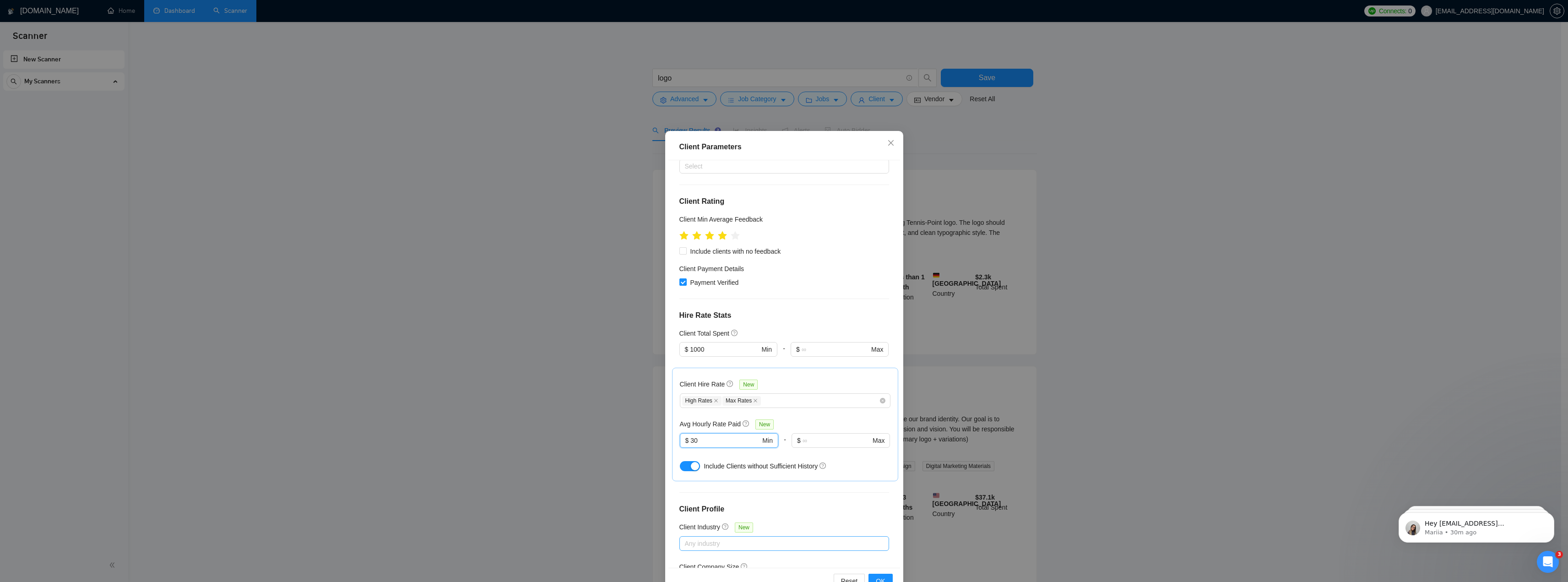
scroll to position [162, 0]
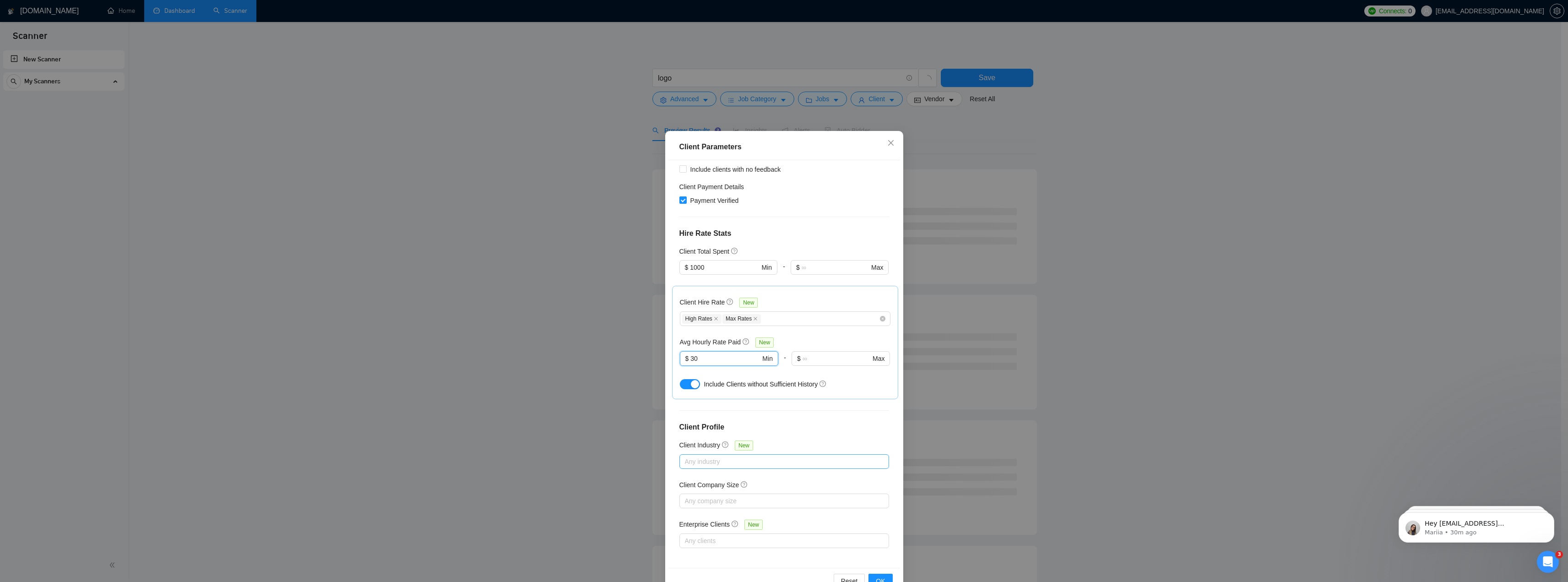
click at [732, 457] on div at bounding box center [779, 462] width 196 height 11
type input "30"
click at [732, 457] on div at bounding box center [779, 462] width 196 height 11
click at [756, 443] on div "Client Location Include Client Countries Select Exclude Client Countries Select…" at bounding box center [784, 364] width 232 height 407
click at [876, 576] on span "OK" at bounding box center [880, 581] width 9 height 10
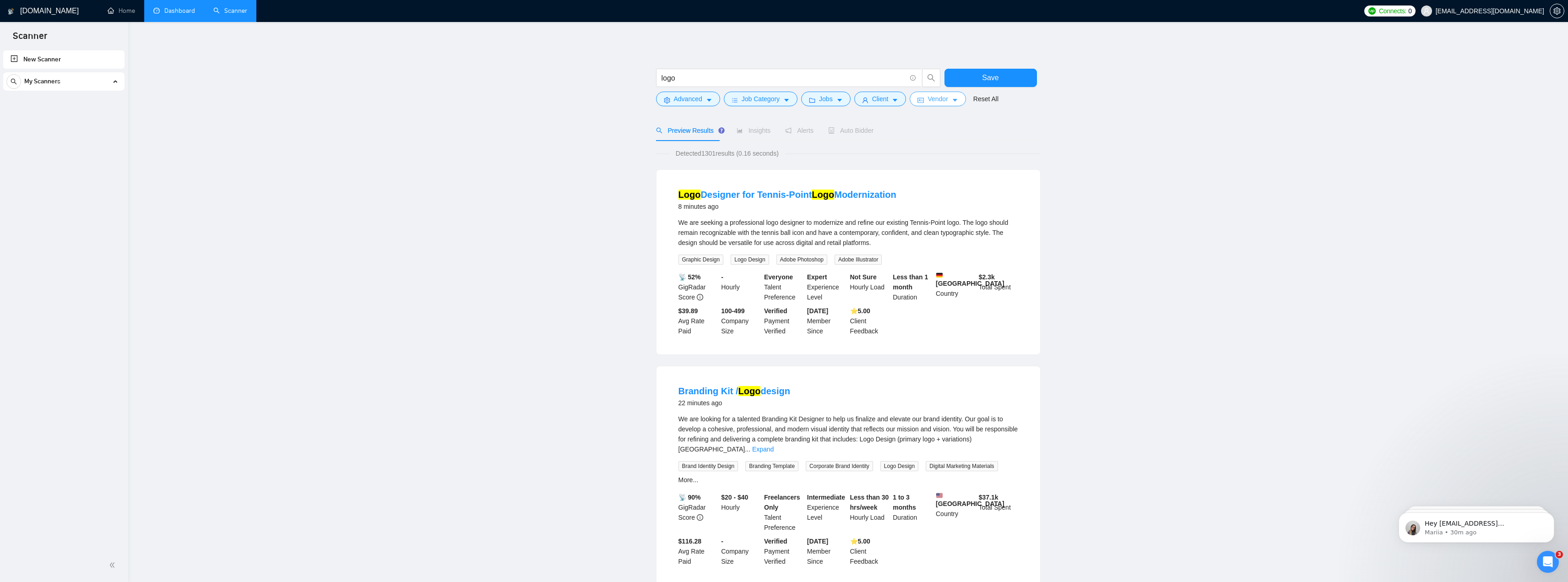
click at [930, 98] on span "Vendor" at bounding box center [937, 99] width 20 height 10
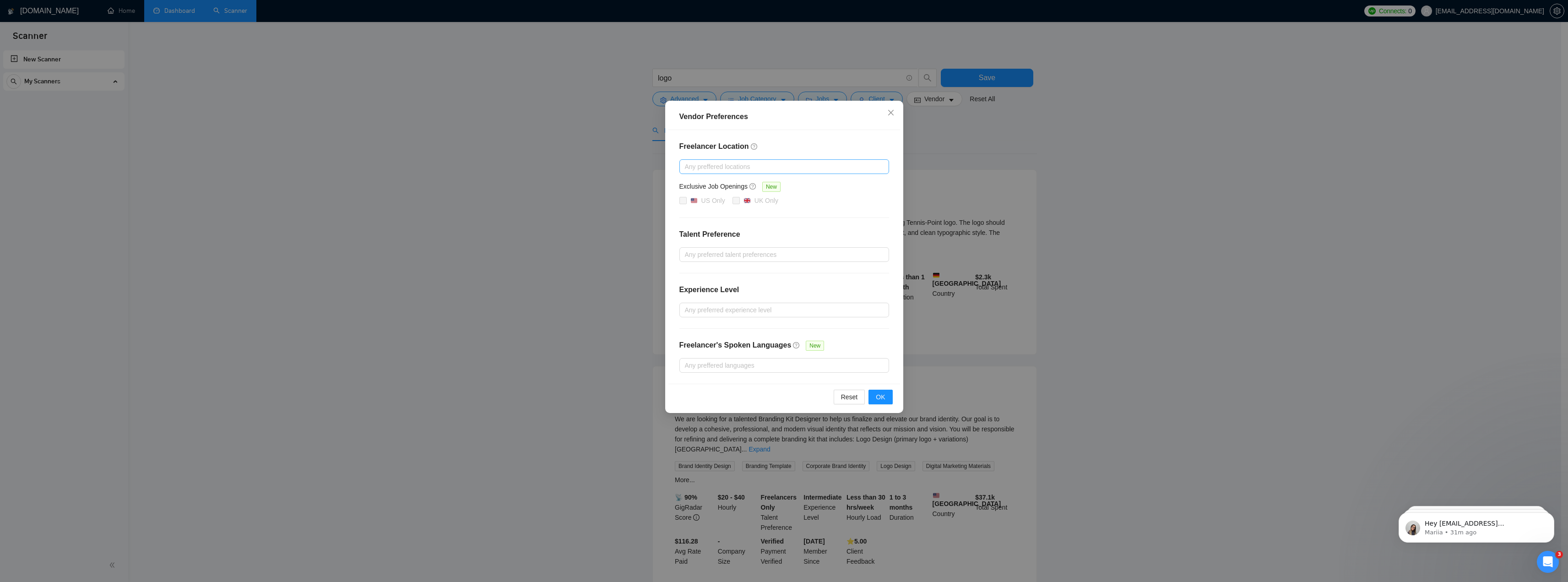
click at [716, 166] on div at bounding box center [779, 167] width 196 height 11
click at [719, 328] on div "Freelancer Location Any preffered locations Exclusive Job Openings New US Only …" at bounding box center [784, 257] width 232 height 254
click at [719, 252] on div at bounding box center [779, 254] width 196 height 11
click at [726, 298] on span "Only Agencies" at bounding box center [715, 301] width 41 height 7
click at [691, 298] on input "Only Agencies" at bounding box center [688, 301] width 6 height 6
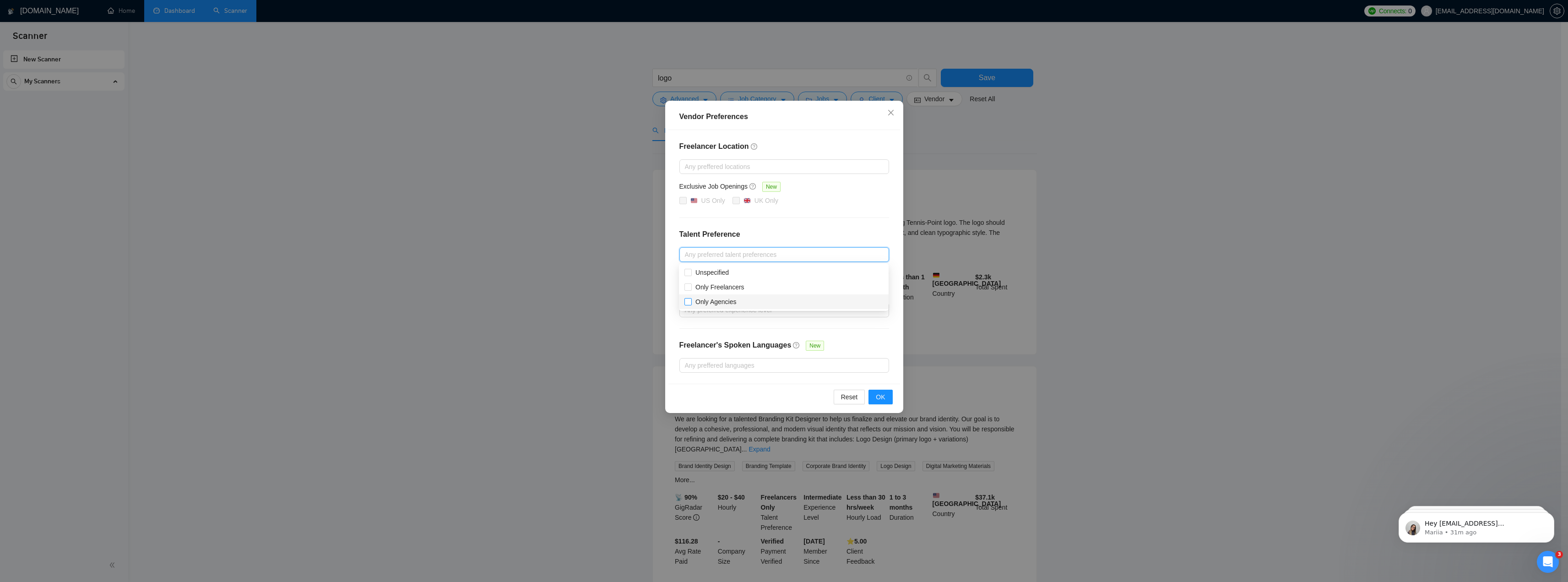
checkbox input "true"
click at [724, 273] on span "Unspecified" at bounding box center [712, 273] width 34 height 7
click at [691, 273] on input "Unspecified" at bounding box center [688, 272] width 6 height 6
checkbox input "true"
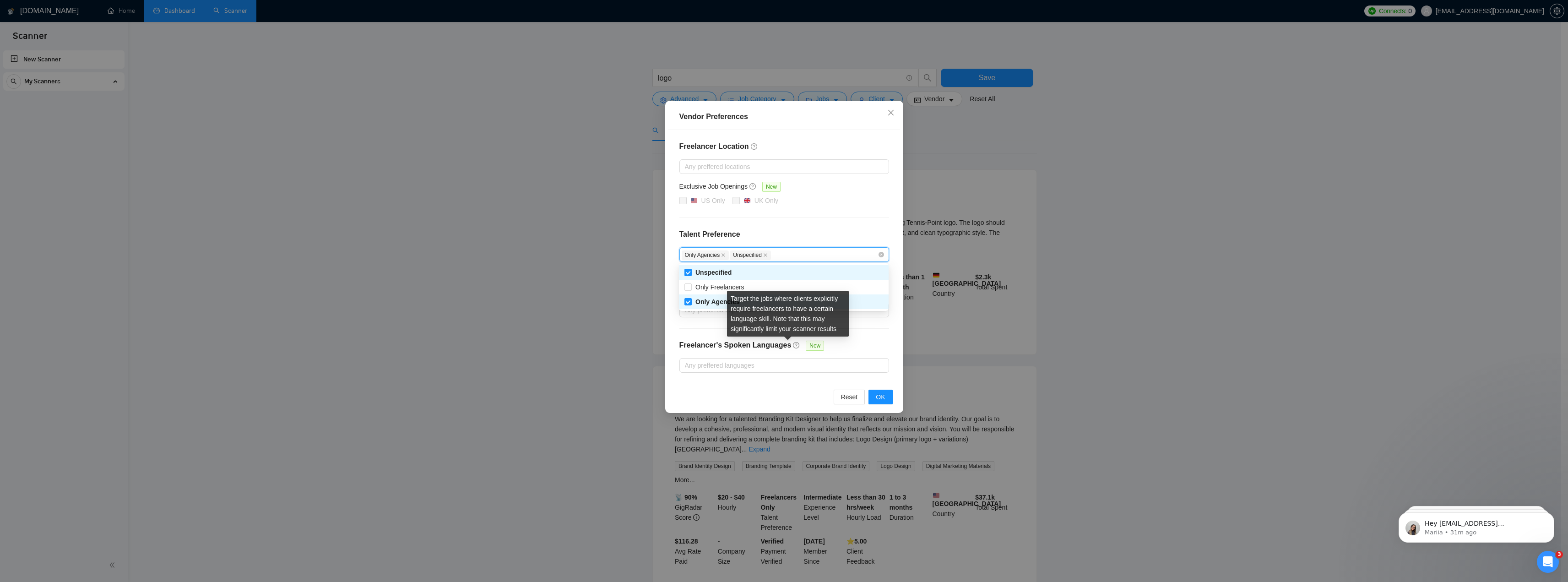
click at [793, 343] on icon "question-circle" at bounding box center [796, 345] width 6 height 6
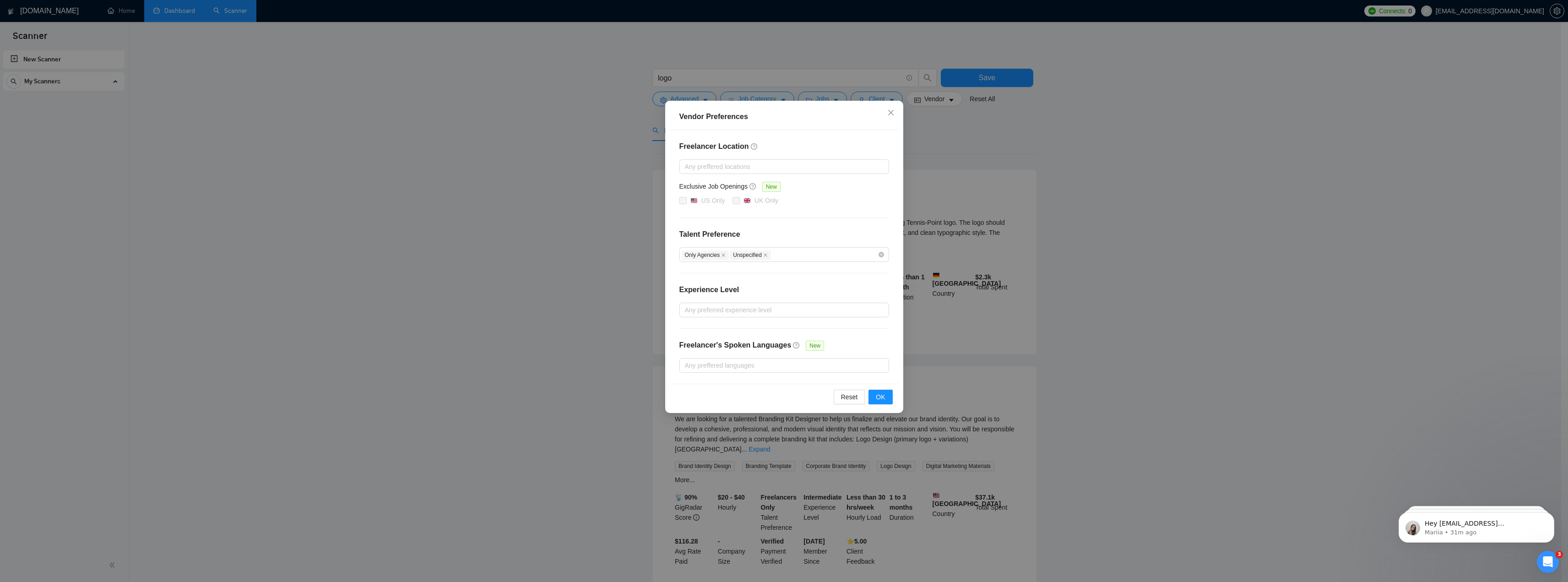
drag, startPoint x: 858, startPoint y: 343, endPoint x: 845, endPoint y: 333, distance: 16.4
click at [858, 344] on div "Freelancer Location Any preffered locations Exclusive Job Openings [GEOGRAPHIC_…" at bounding box center [784, 257] width 232 height 254
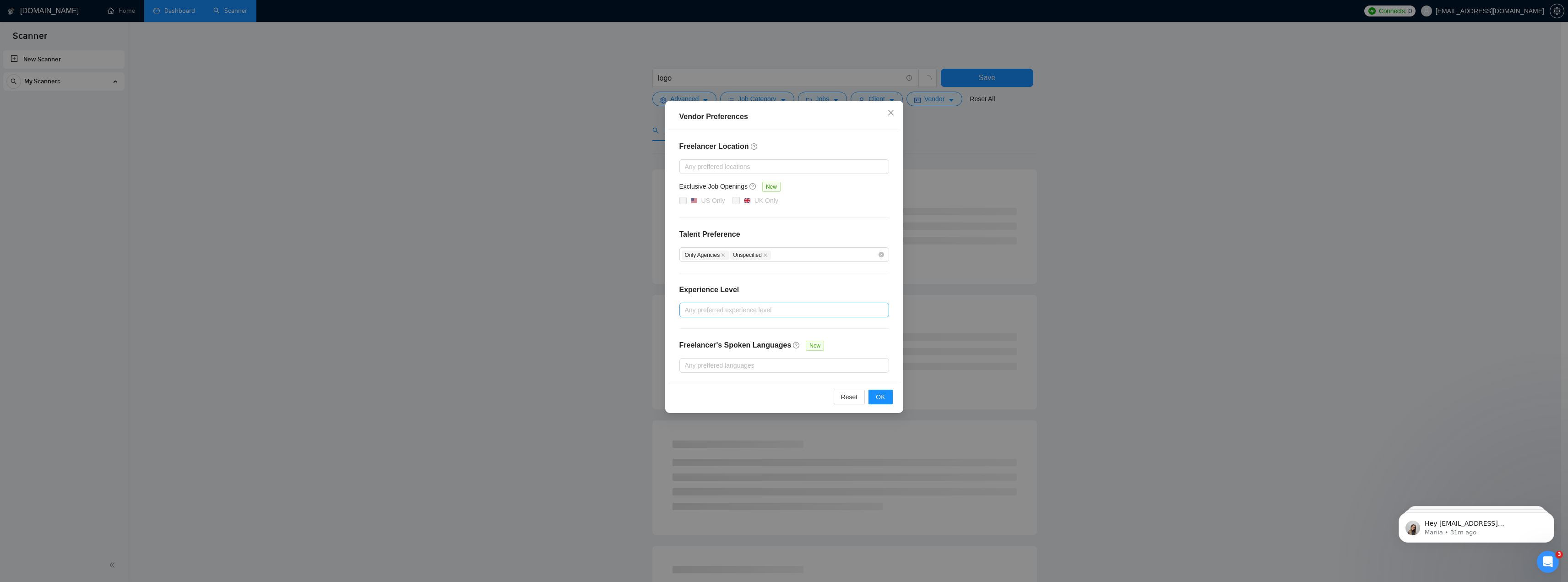
click at [717, 308] on div at bounding box center [779, 310] width 196 height 11
click at [718, 341] on span "Intermediate" at bounding box center [713, 342] width 35 height 7
click at [691, 341] on input "Intermediate" at bounding box center [688, 342] width 6 height 6
checkbox input "true"
click at [707, 353] on span "Expert" at bounding box center [704, 357] width 18 height 7
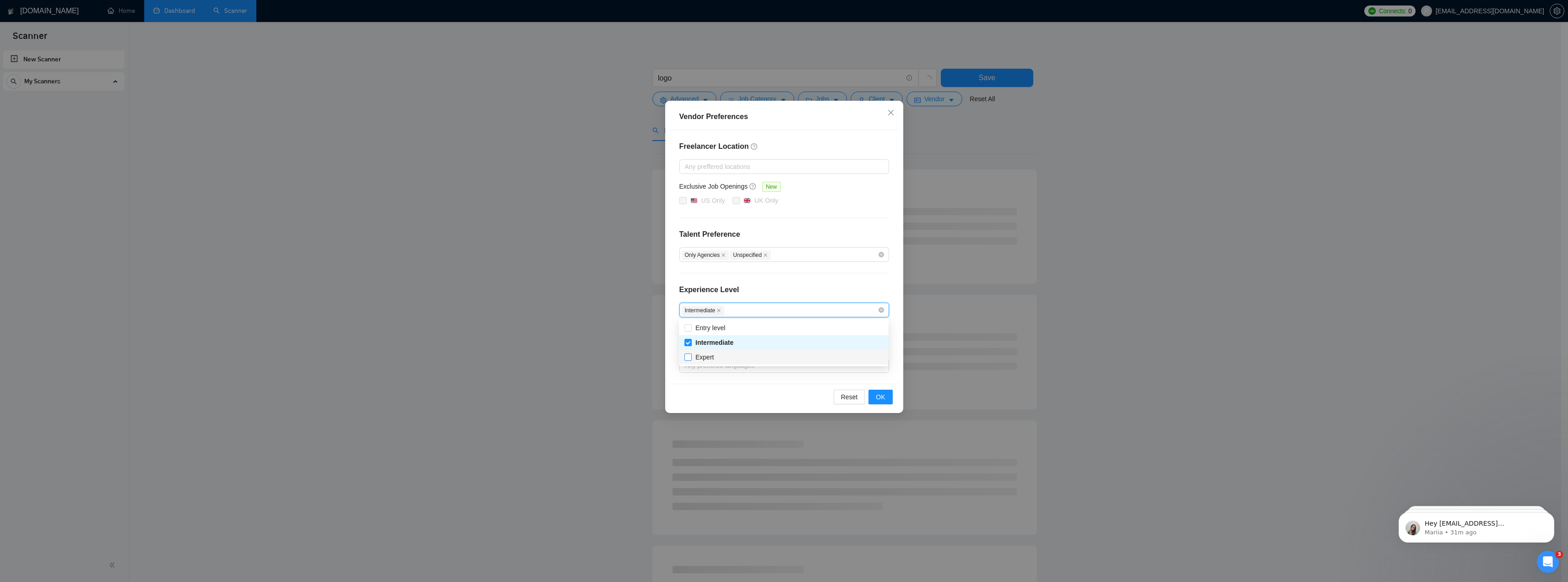
click at [691, 353] on input "Expert" at bounding box center [688, 356] width 6 height 6
checkbox input "true"
click at [717, 385] on div "Reset OK" at bounding box center [784, 397] width 232 height 26
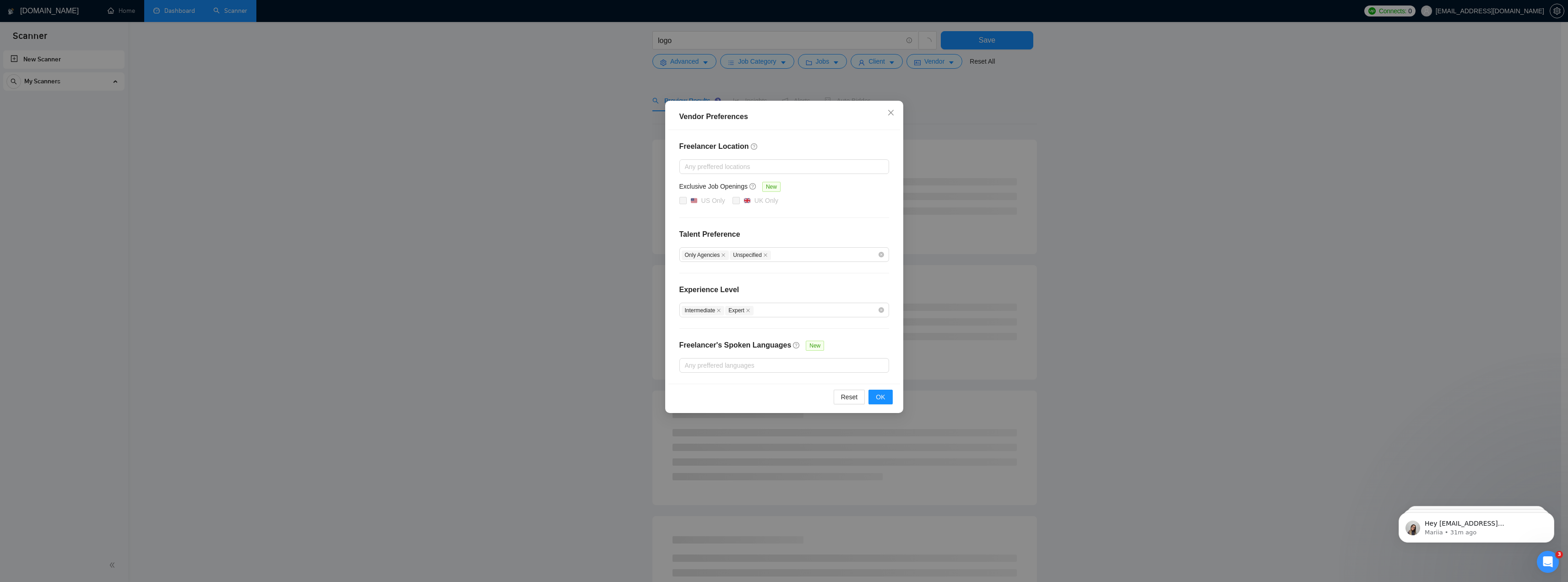
scroll to position [46, 0]
click at [710, 366] on div at bounding box center [779, 366] width 196 height 11
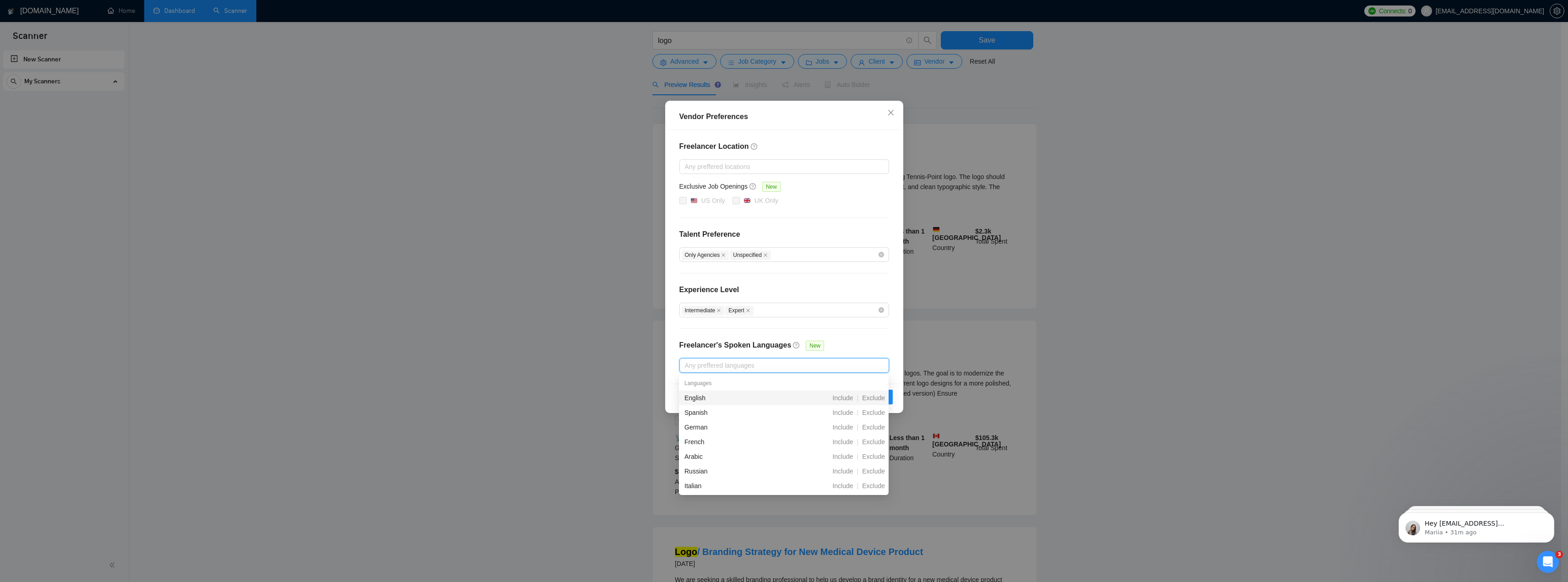
click at [704, 396] on div "English" at bounding box center [735, 398] width 102 height 10
click at [892, 340] on div "Freelancer Location Any preffered locations Exclusive Job Openings New US Only …" at bounding box center [784, 257] width 232 height 254
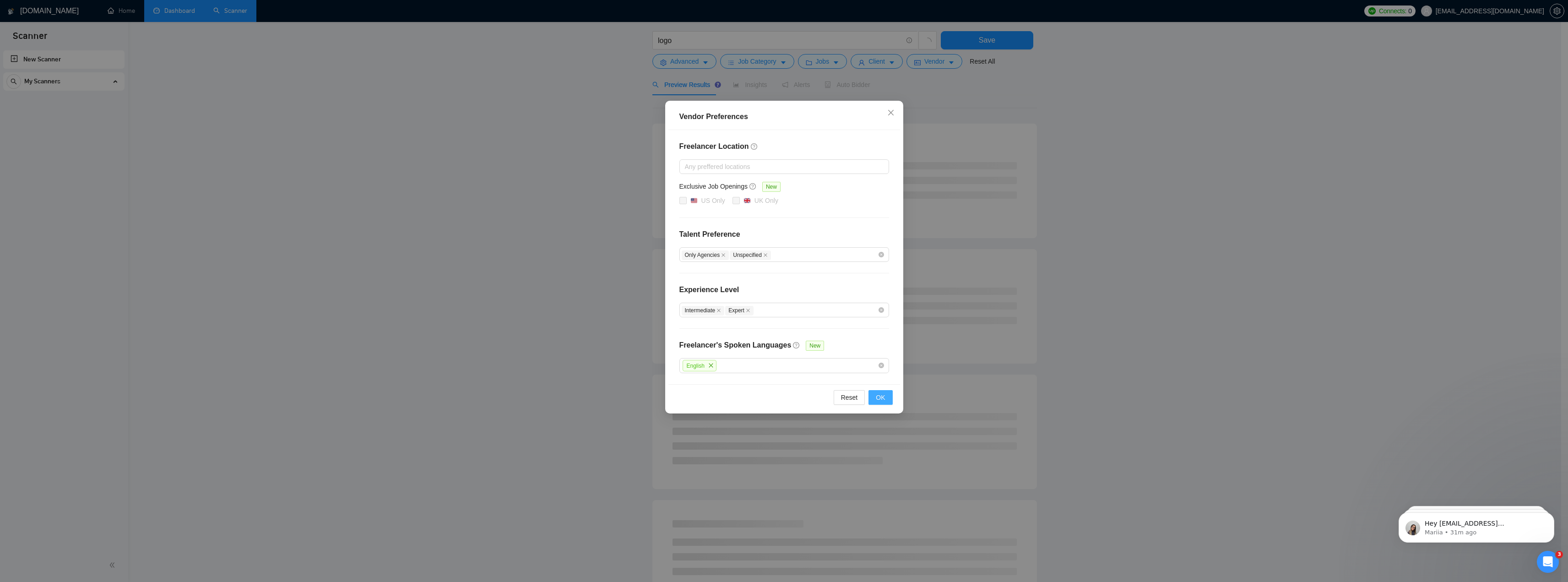
click at [886, 394] on button "OK" at bounding box center [880, 397] width 24 height 15
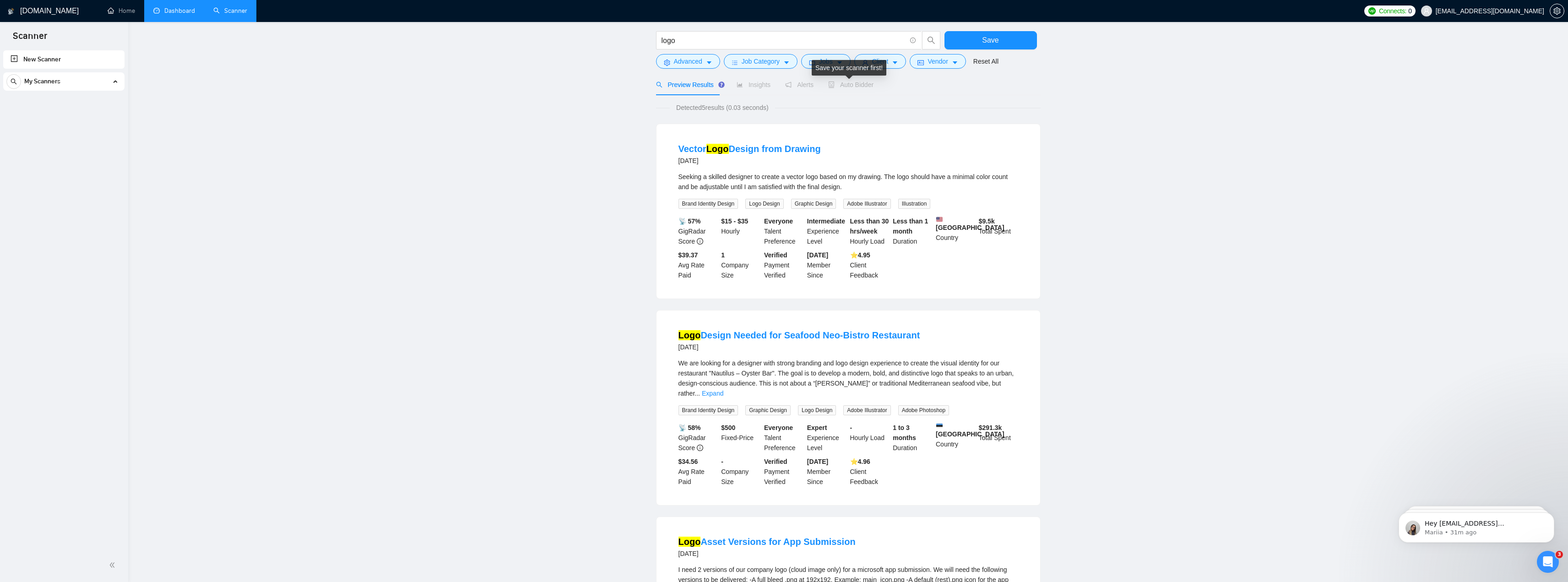
click at [852, 81] on span "Auto Bidder" at bounding box center [851, 85] width 45 height 7
click at [974, 59] on link "Reset All" at bounding box center [985, 61] width 25 height 10
